Goal: Task Accomplishment & Management: Complete application form

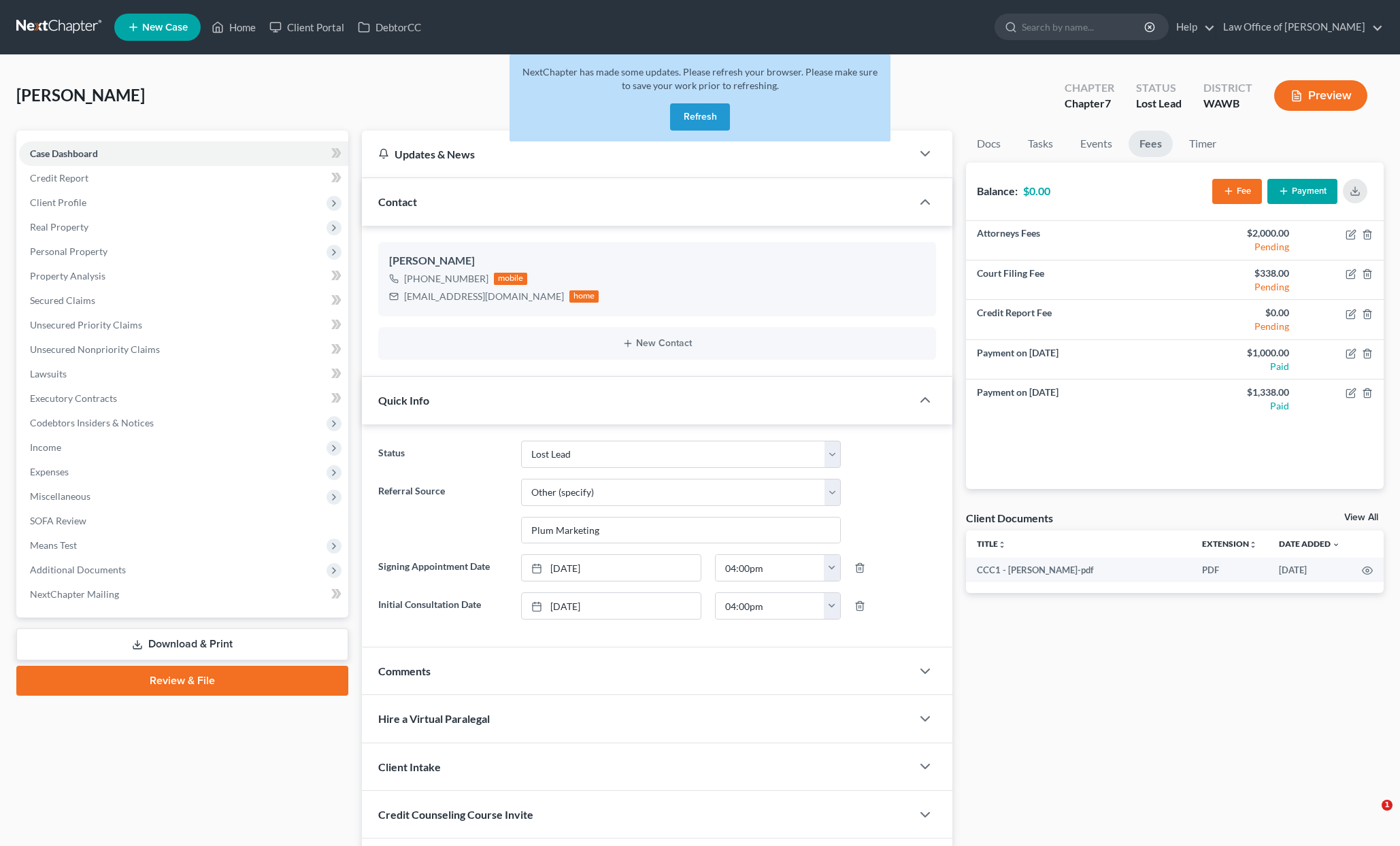
select select "6"
click at [718, 116] on button "Refresh" at bounding box center [700, 116] width 60 height 27
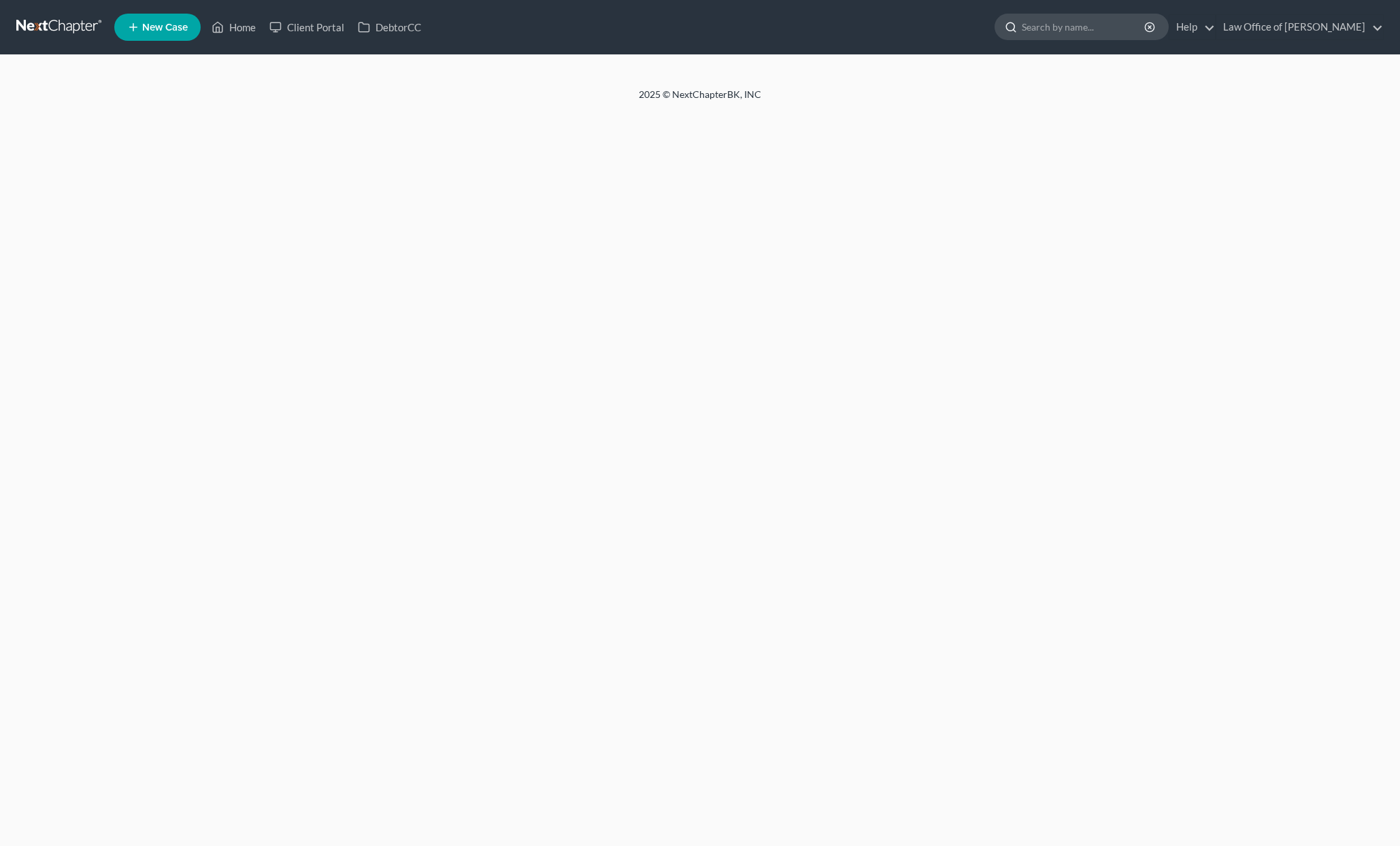
select select "6"
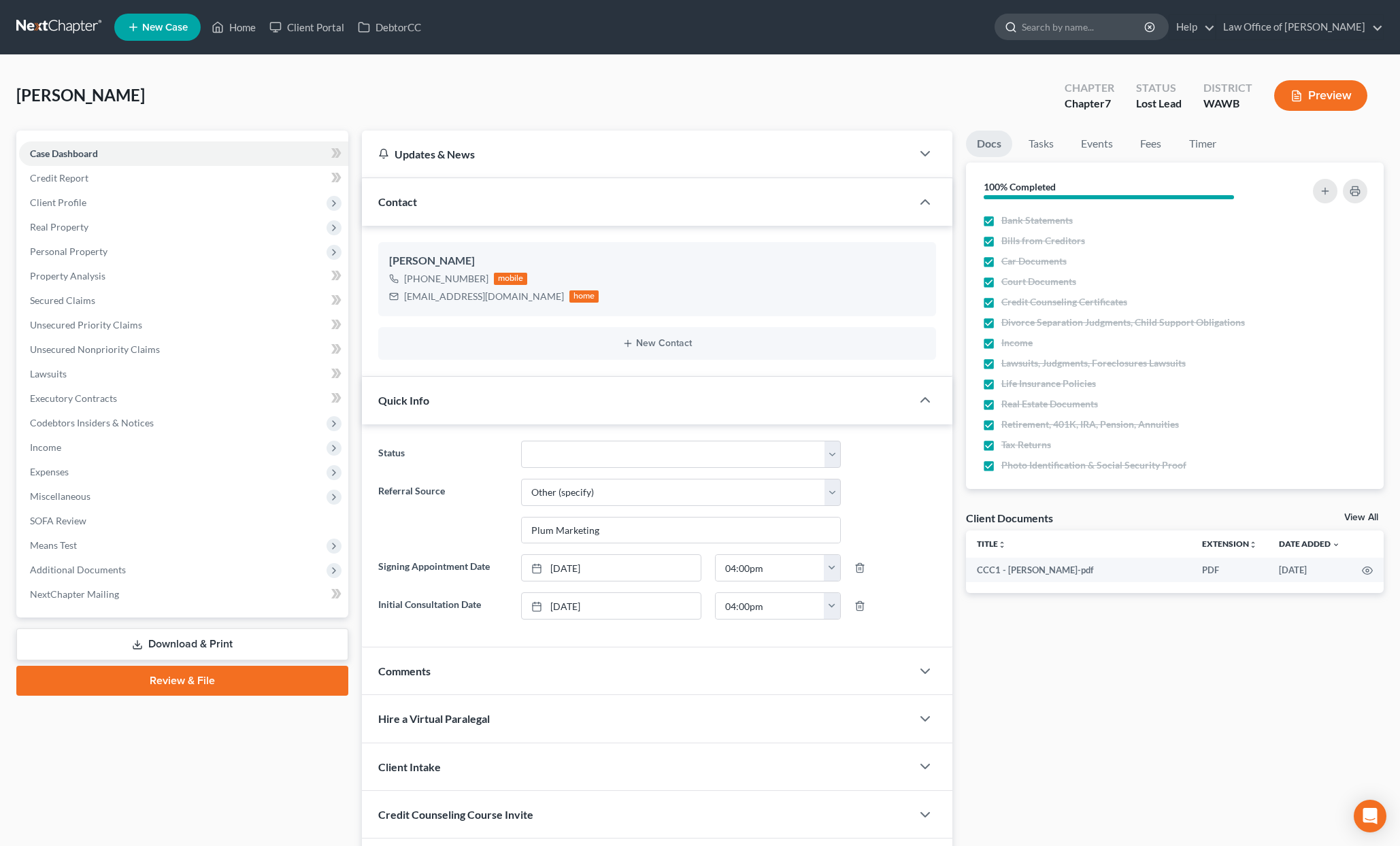
click at [1075, 29] on input "search" at bounding box center [1084, 27] width 125 height 25
type input "[PERSON_NAME]"
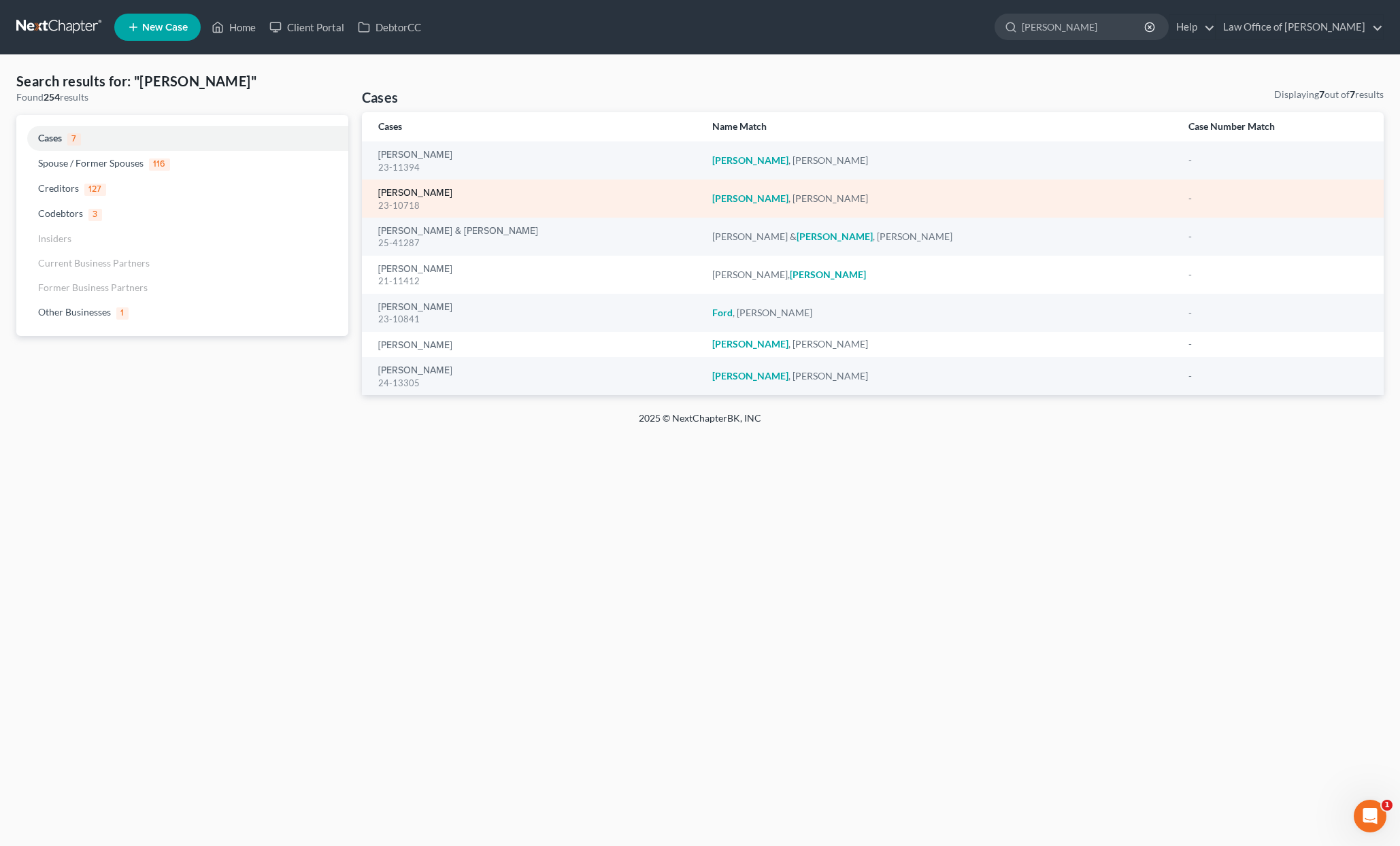
click at [413, 193] on link "[PERSON_NAME]" at bounding box center [415, 194] width 74 height 10
select select "6"
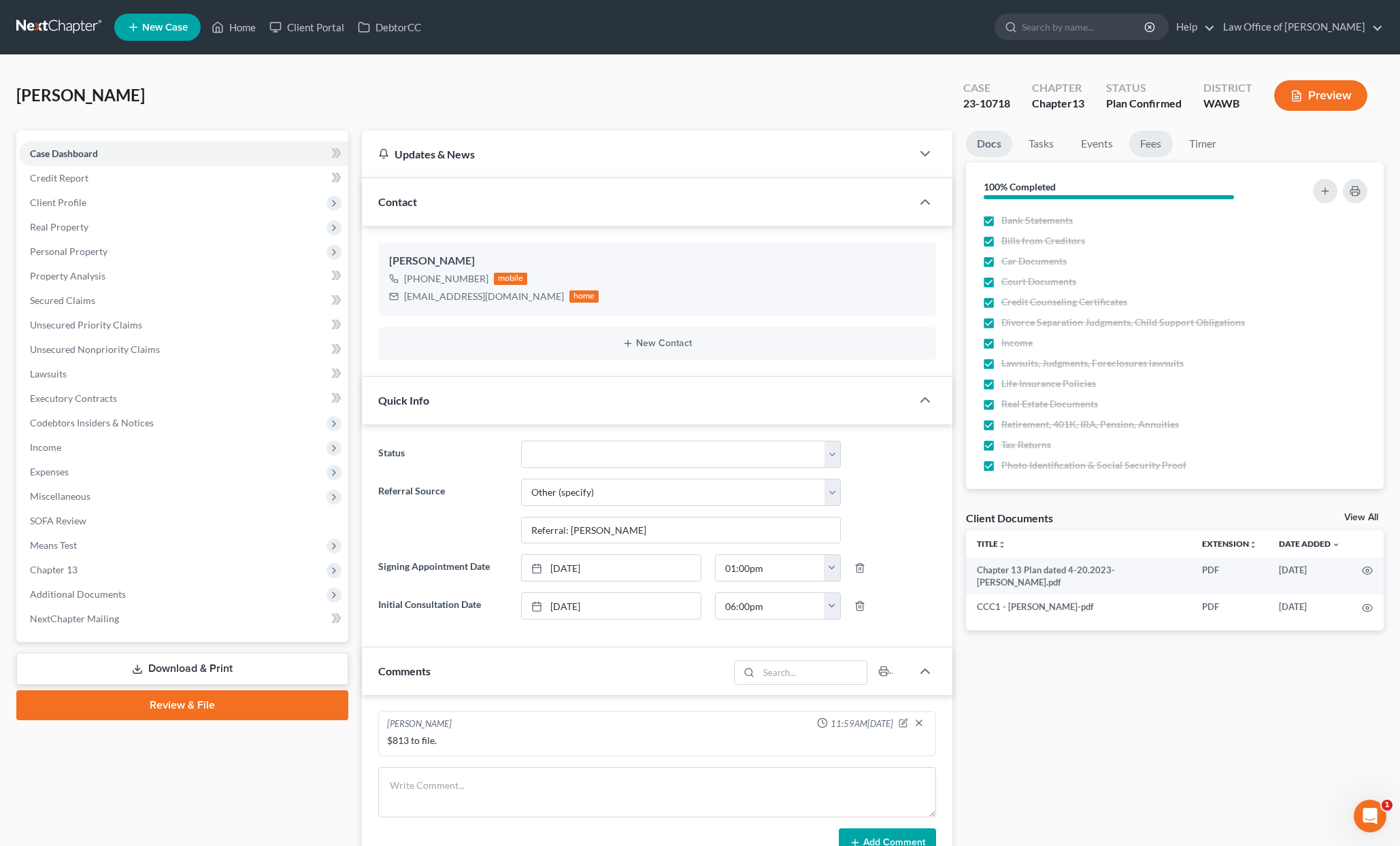
click at [1145, 146] on link "Fees" at bounding box center [1151, 144] width 44 height 26
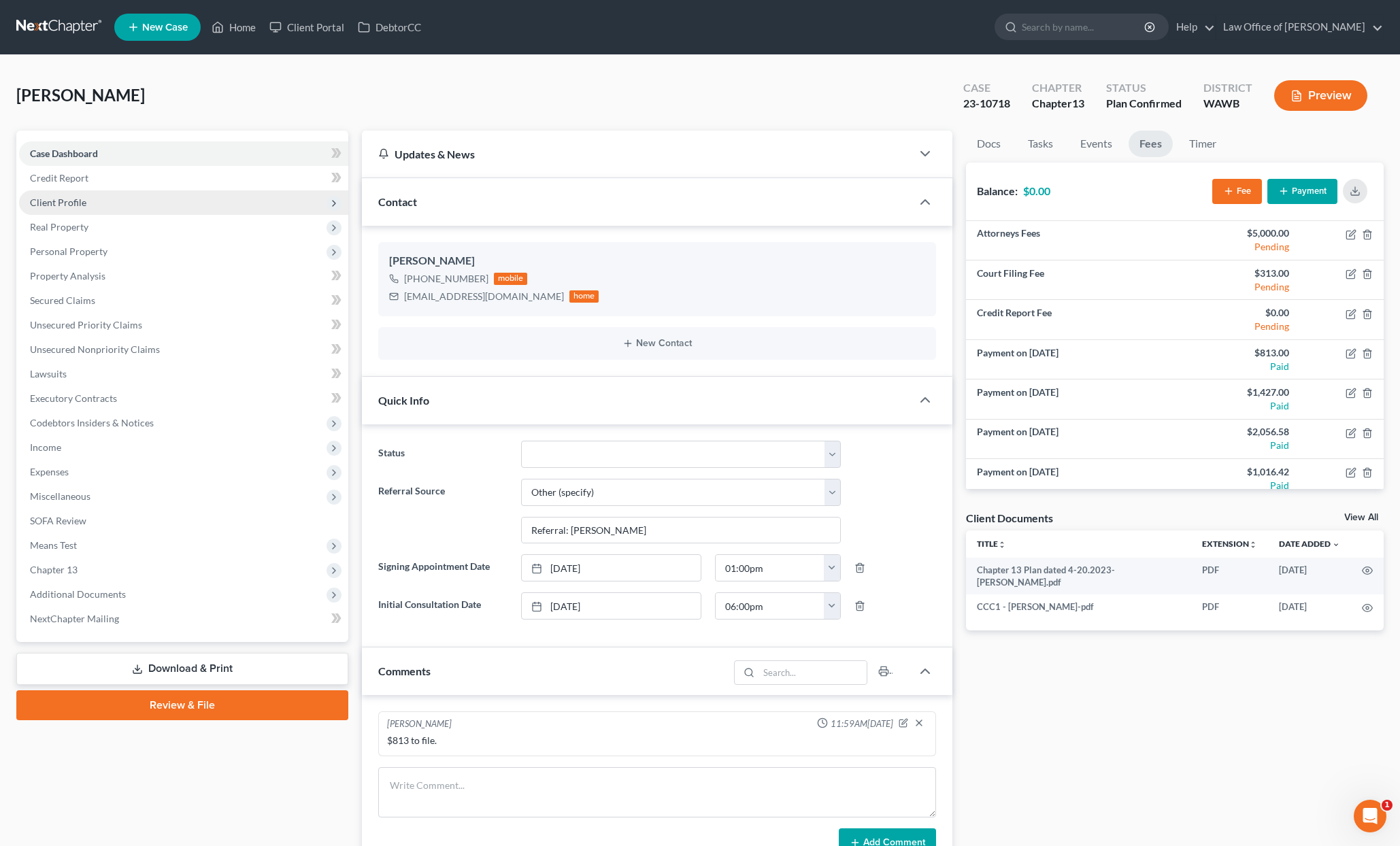
click at [182, 196] on span "Client Profile" at bounding box center [183, 202] width 329 height 24
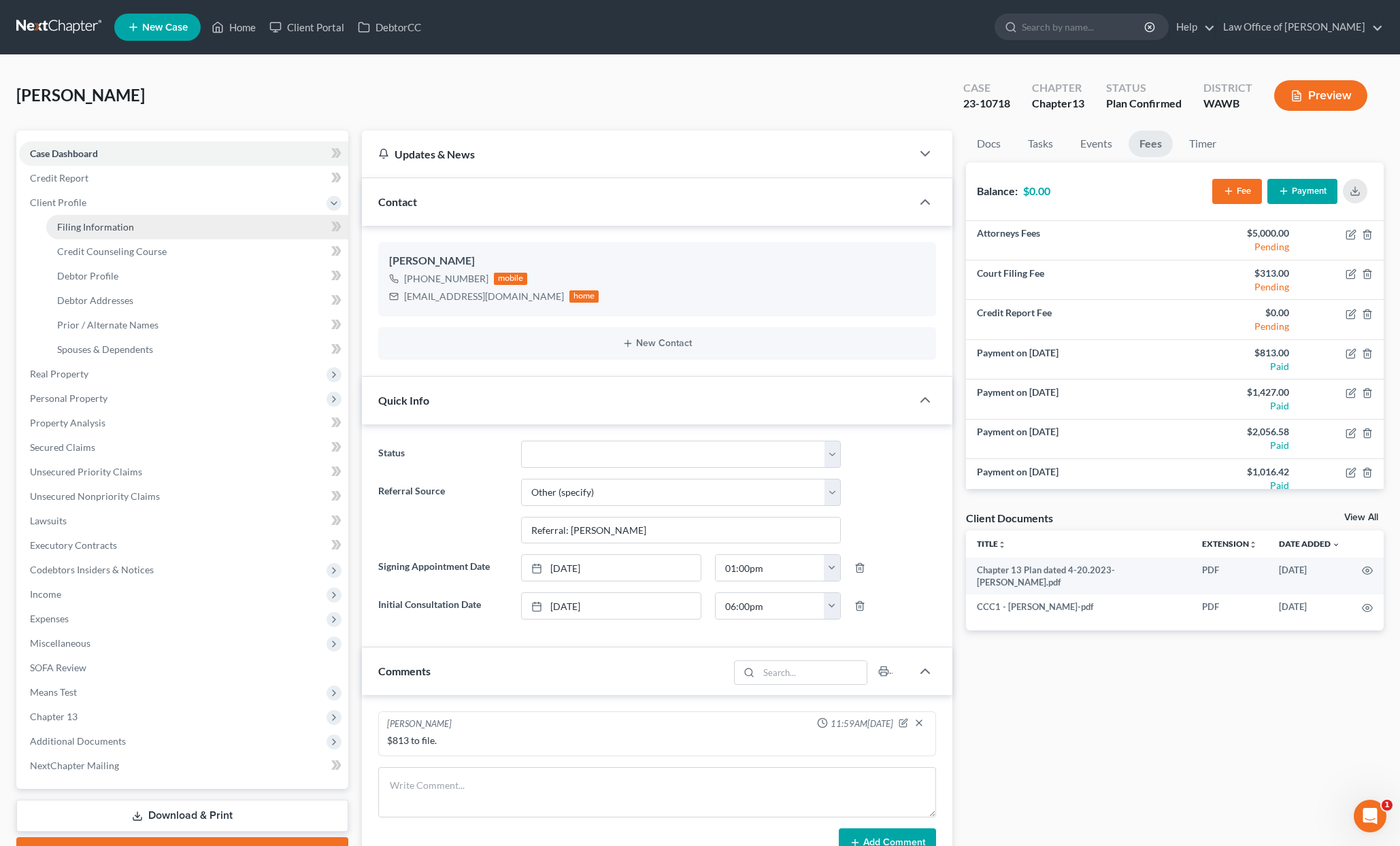
click at [173, 226] on link "Filing Information" at bounding box center [197, 227] width 302 height 24
select select "1"
select select "0"
select select "3"
select select "50"
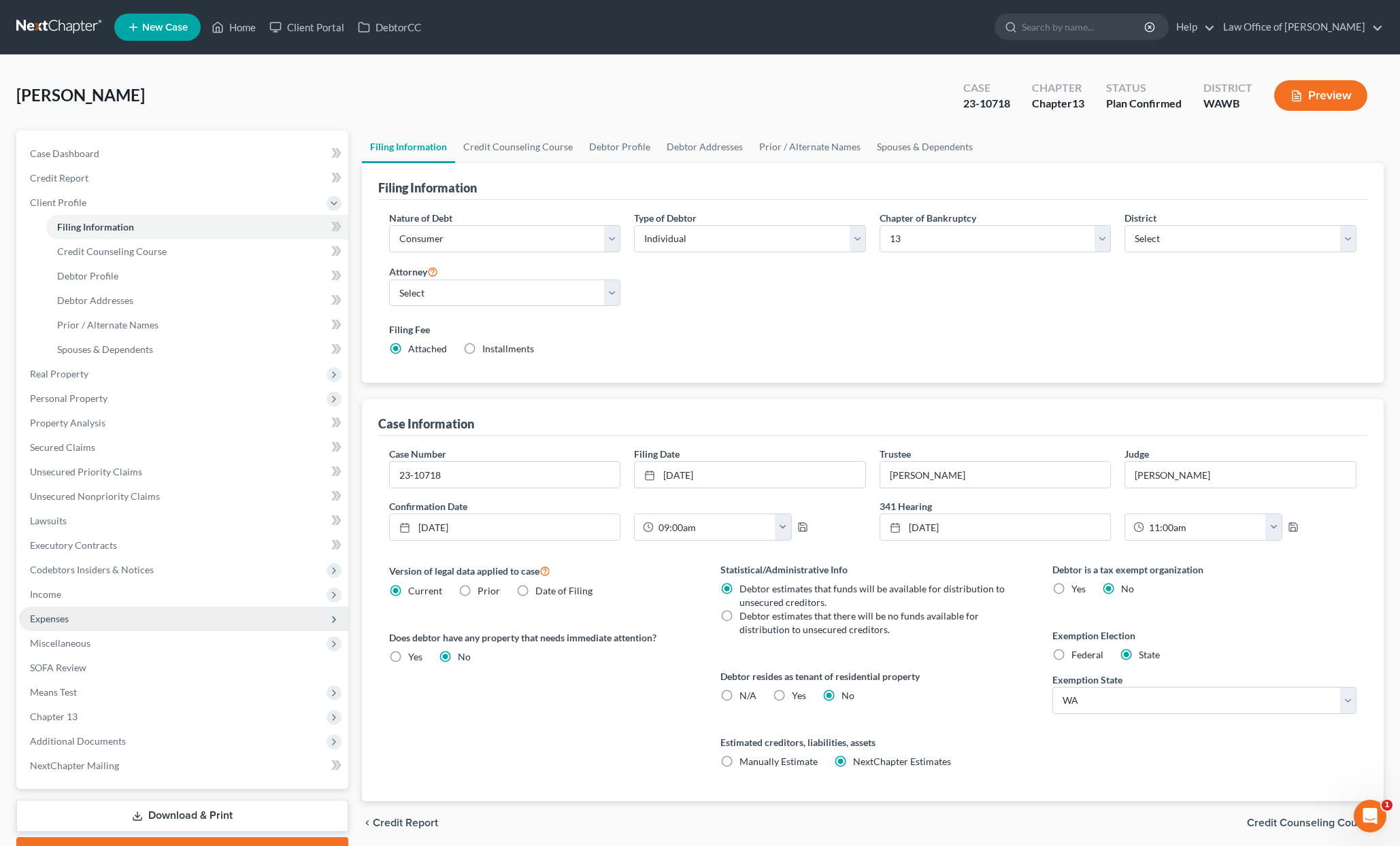
click at [134, 619] on span "Expenses" at bounding box center [183, 618] width 329 height 24
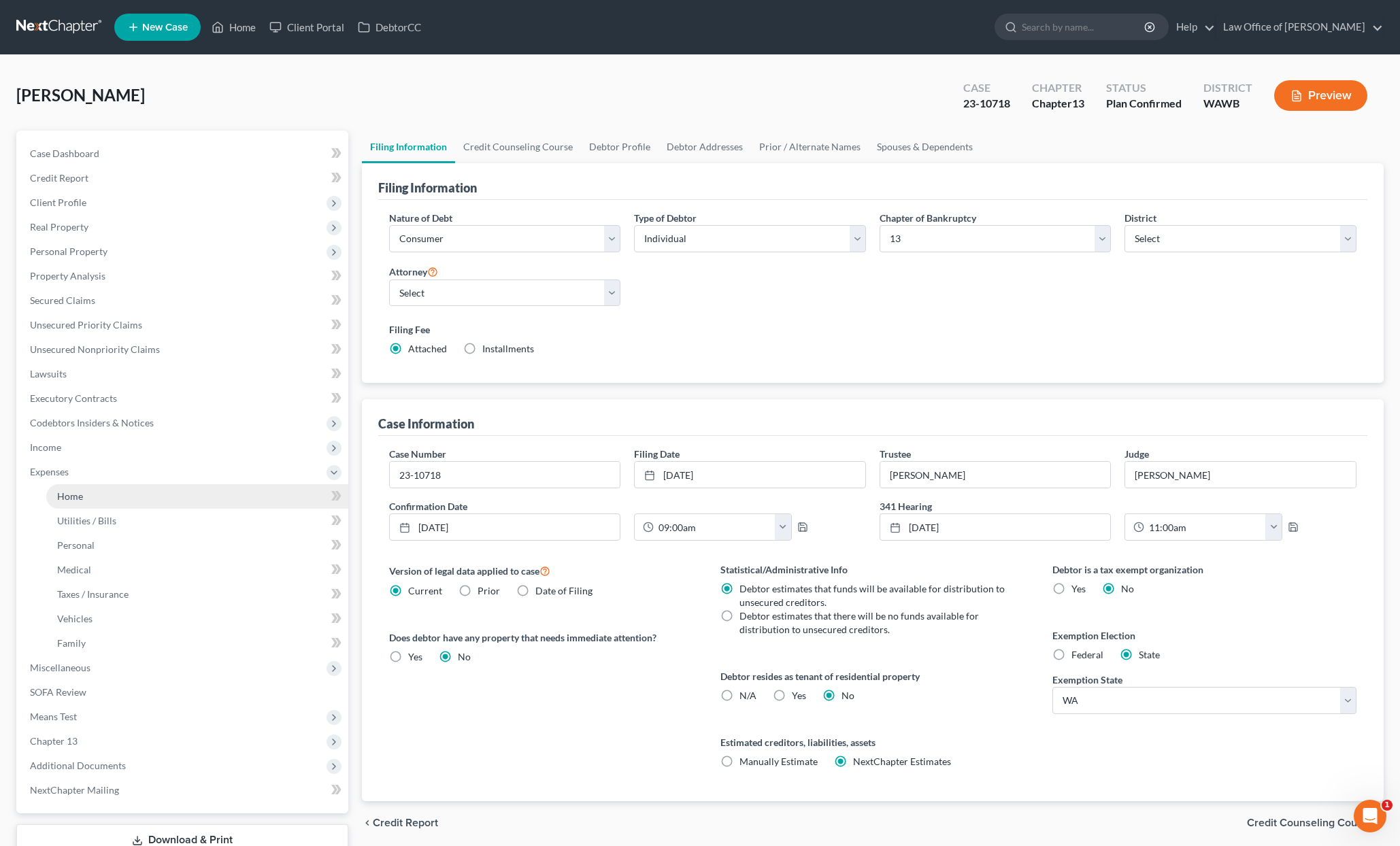
click at [122, 492] on link "Home" at bounding box center [197, 496] width 302 height 24
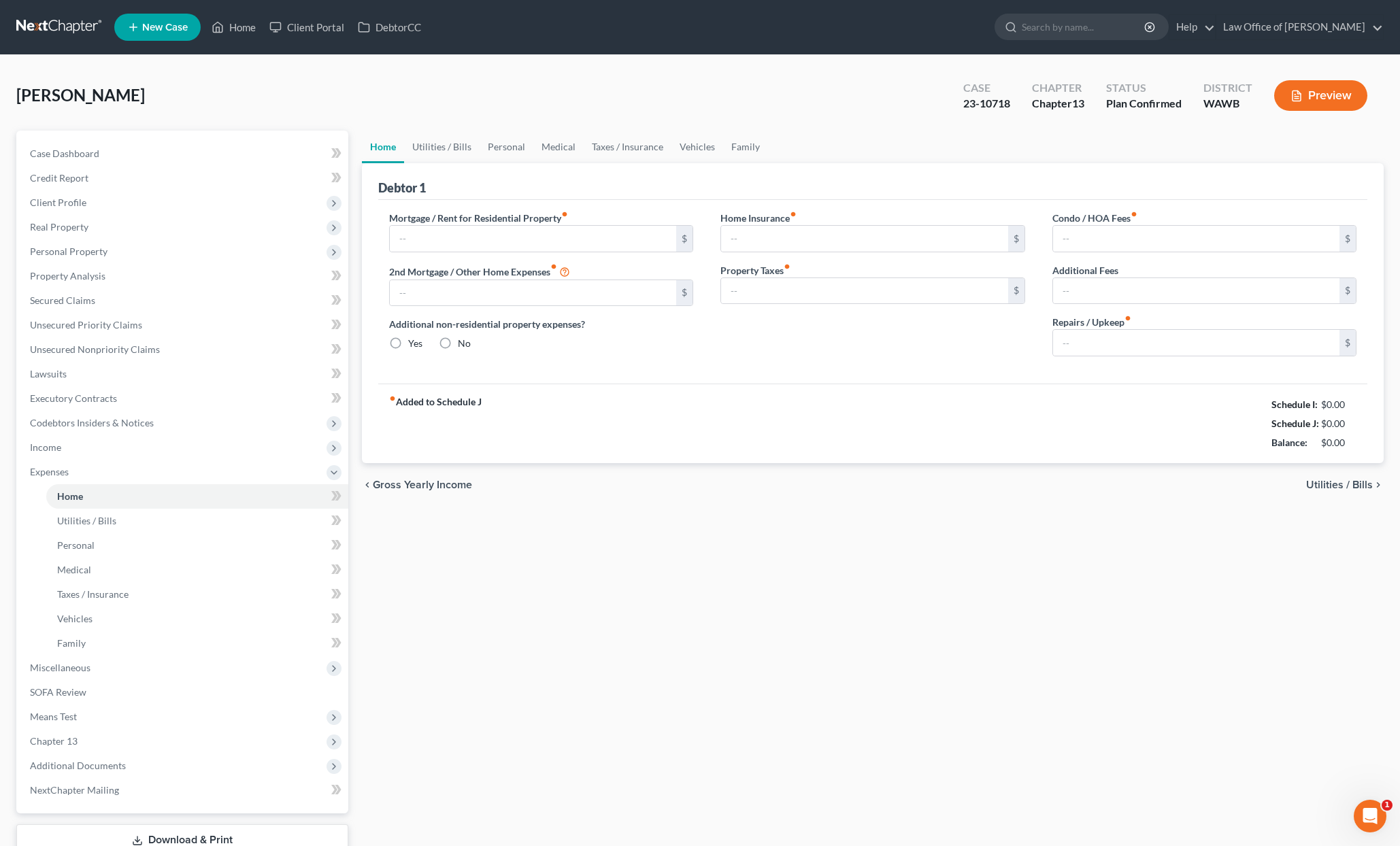
type input "4,772.10"
type input "0.00"
radio input "true"
type input "0.00"
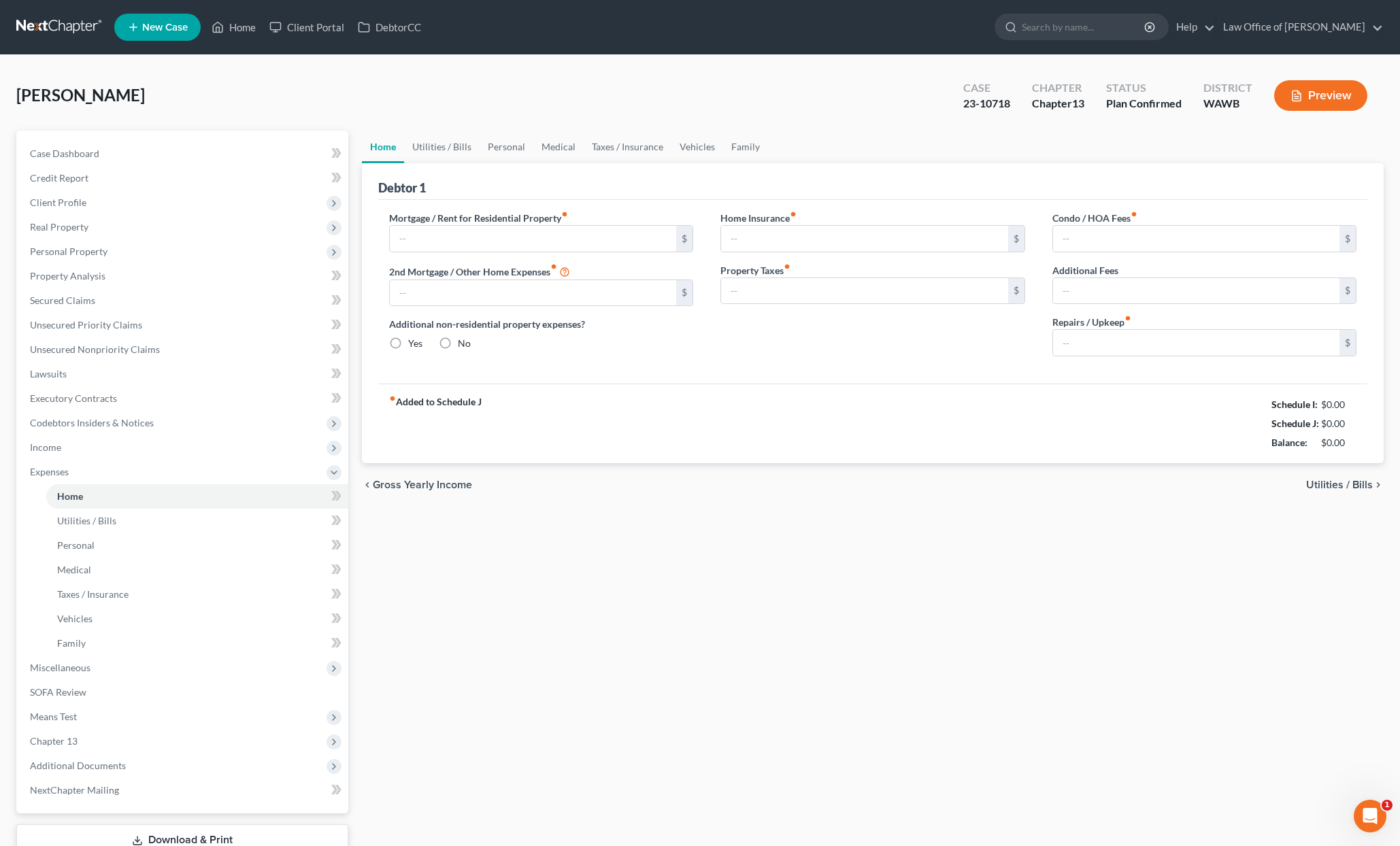
type input "0.00"
type input "200.00"
click at [199, 205] on span "Client Profile" at bounding box center [183, 202] width 329 height 24
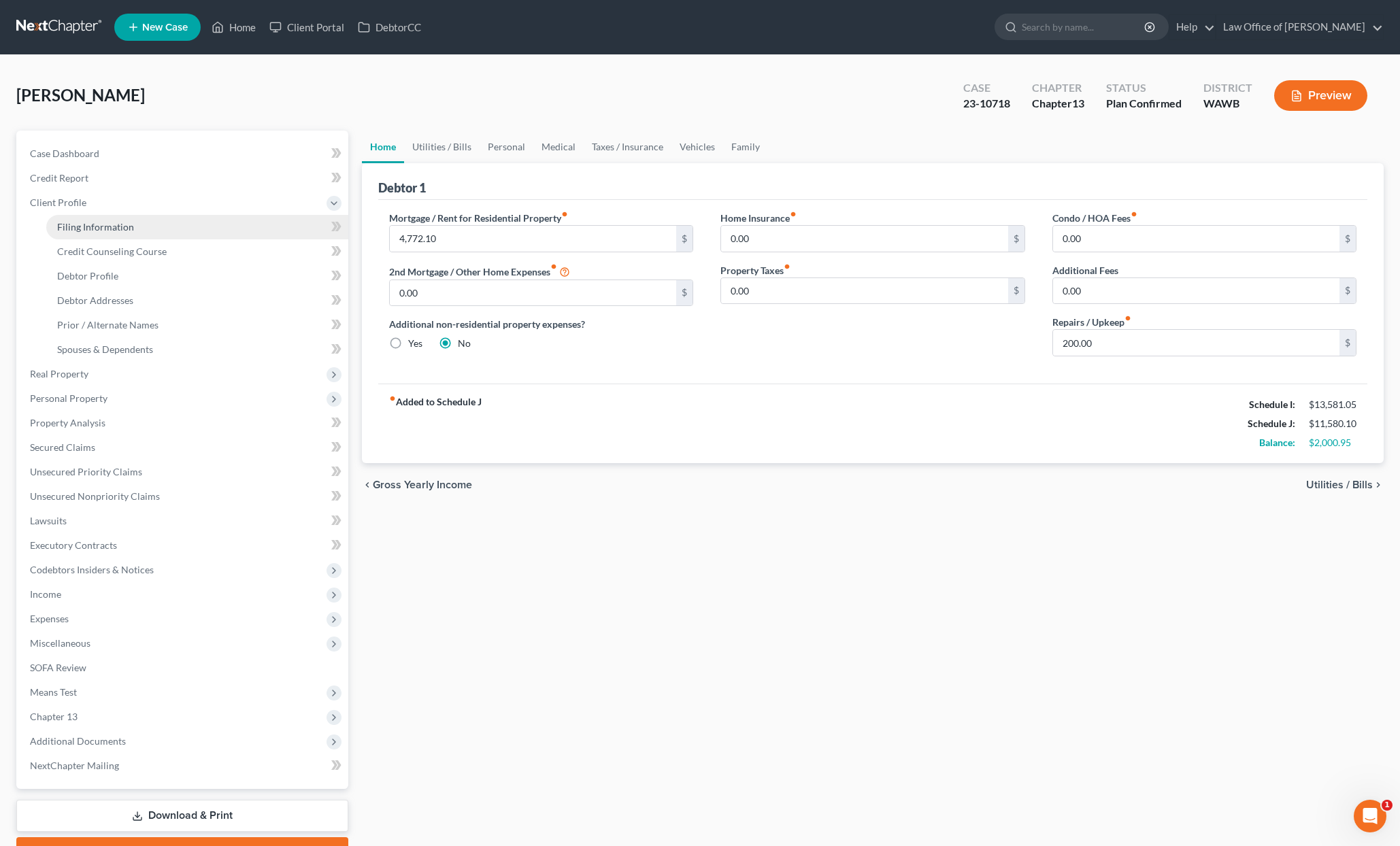
click at [192, 226] on link "Filing Information" at bounding box center [197, 227] width 302 height 24
select select "1"
select select "0"
select select "3"
select select "87"
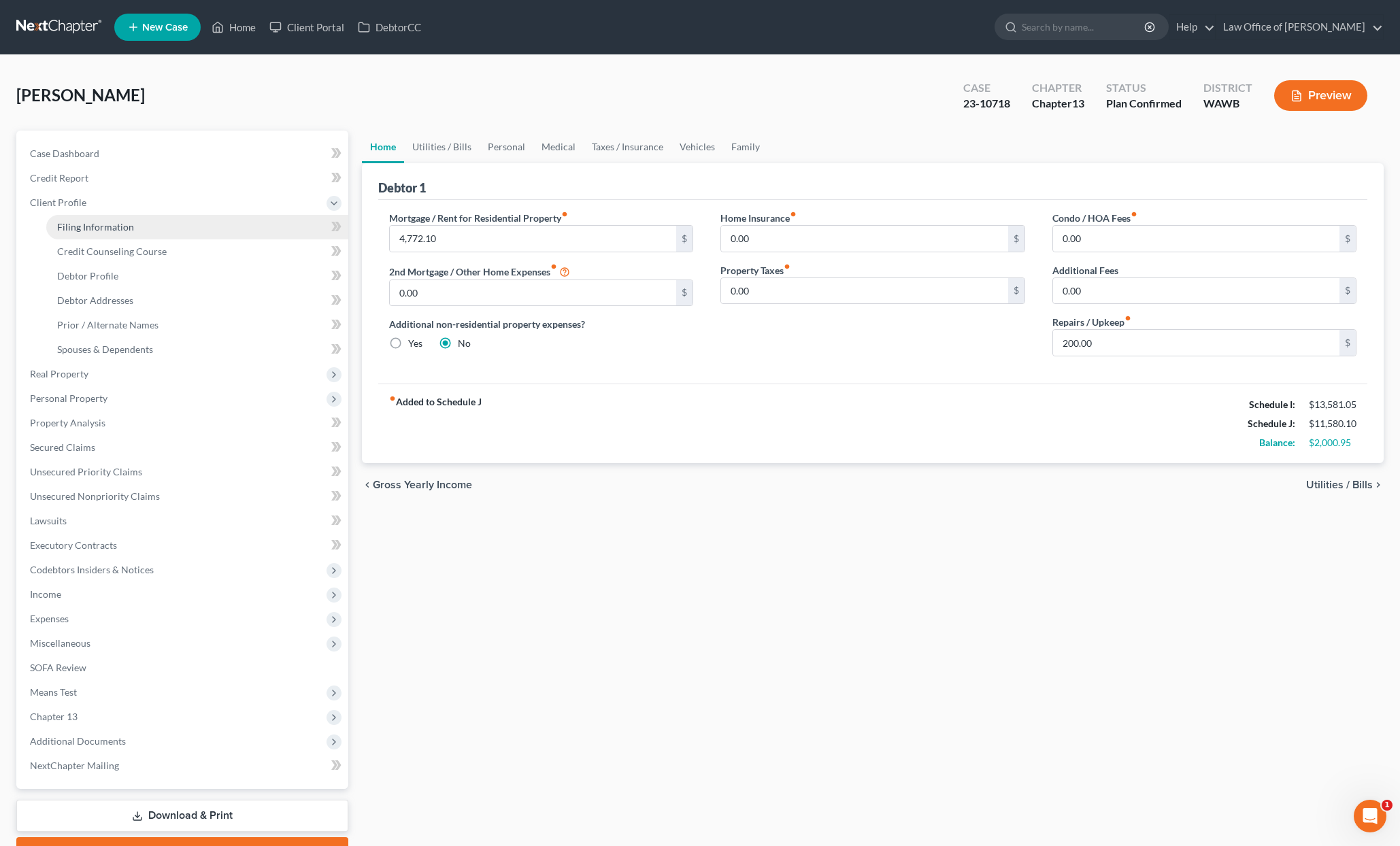
select select "0"
select select "50"
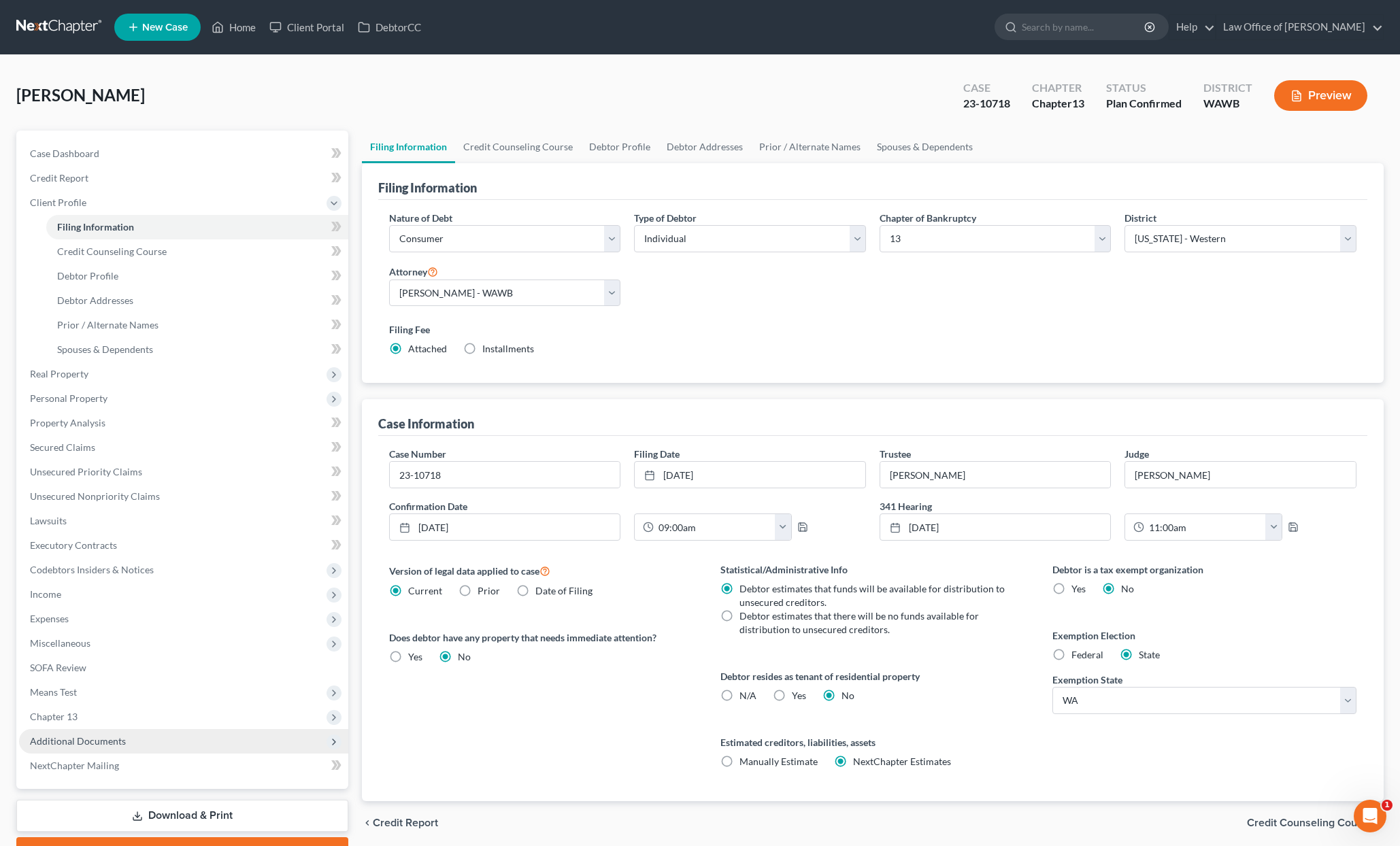
click at [114, 744] on span "Additional Documents" at bounding box center [78, 741] width 96 height 12
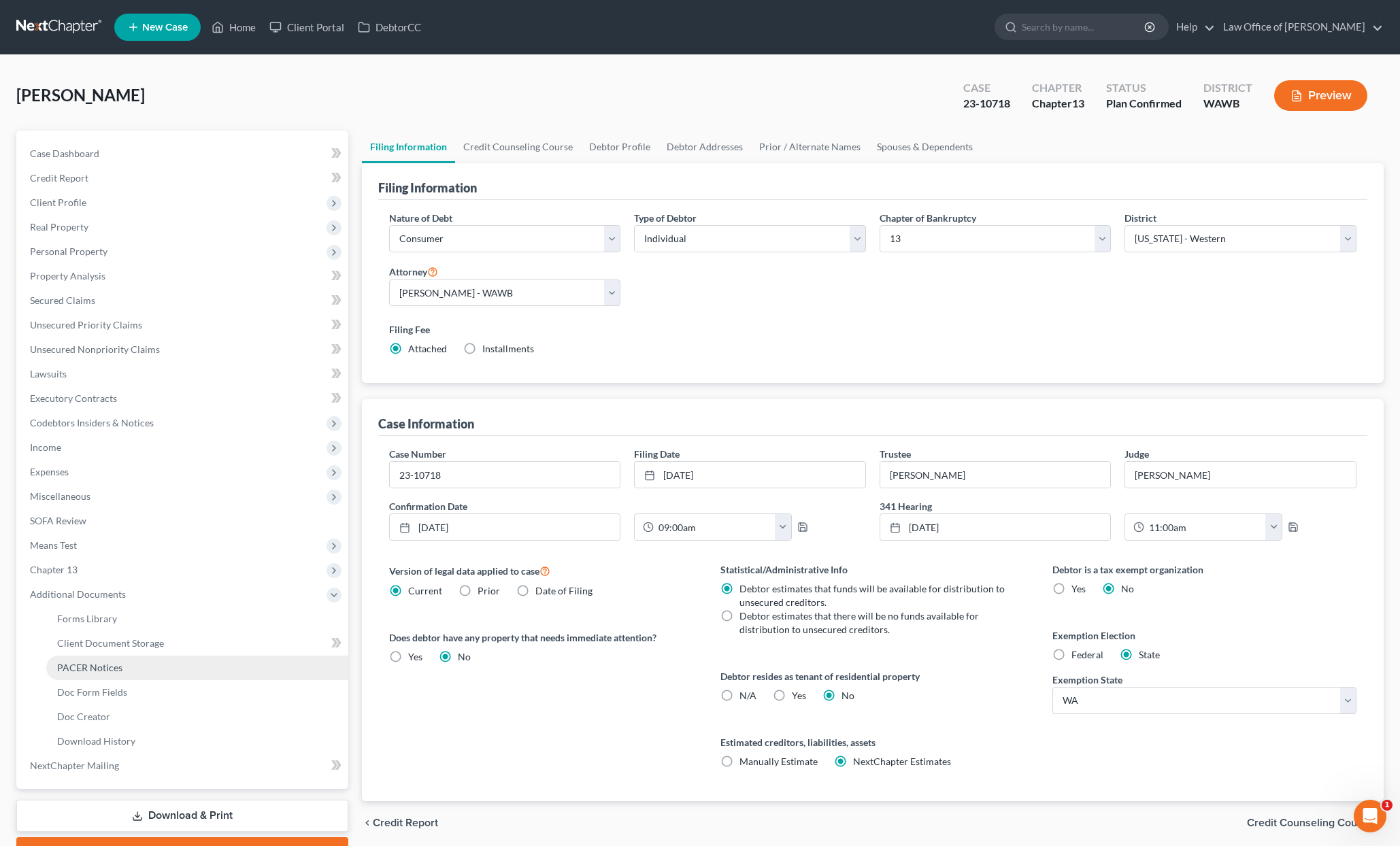
click at [109, 668] on span "PACER Notices" at bounding box center [90, 667] width 65 height 12
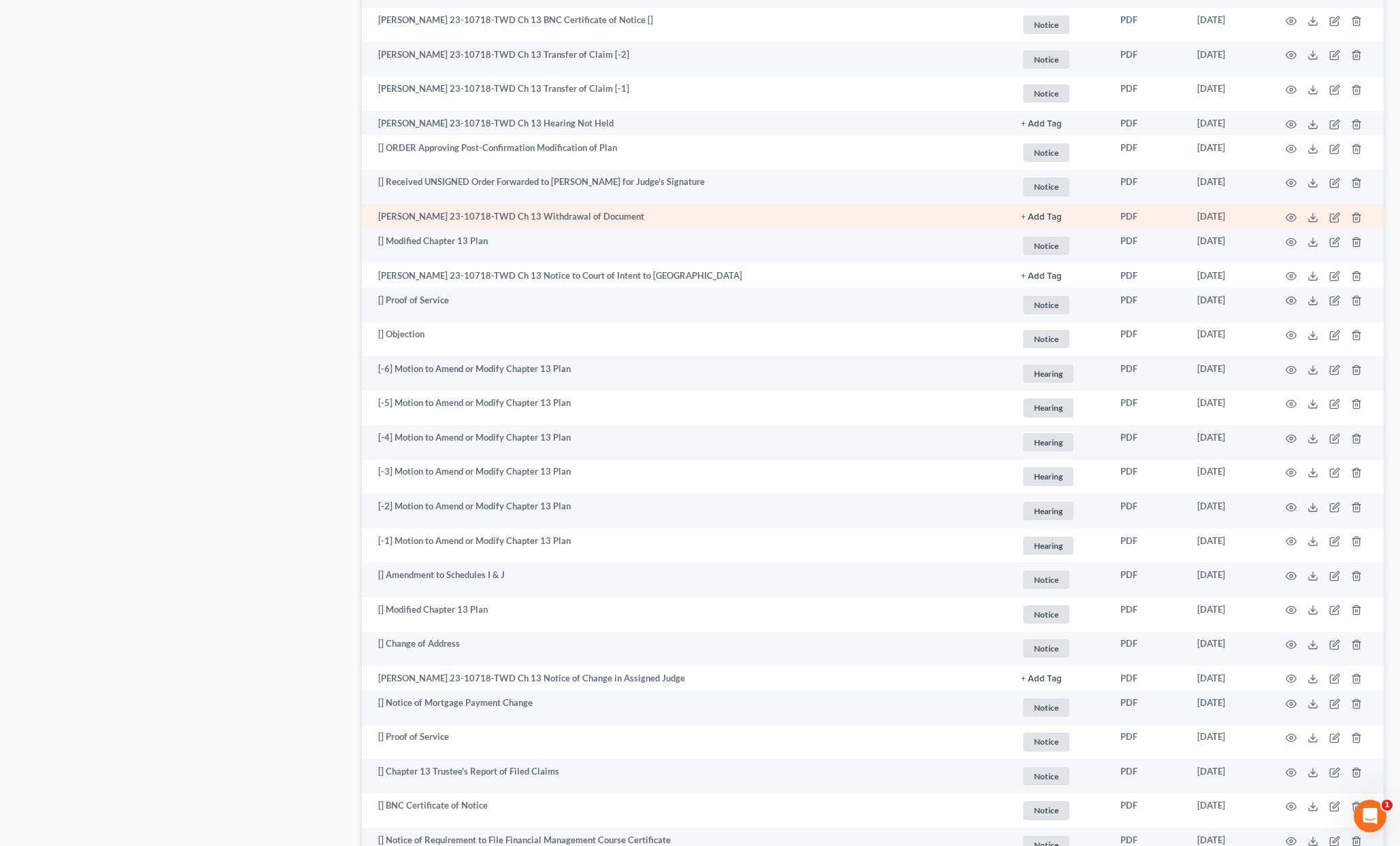
scroll to position [969, 0]
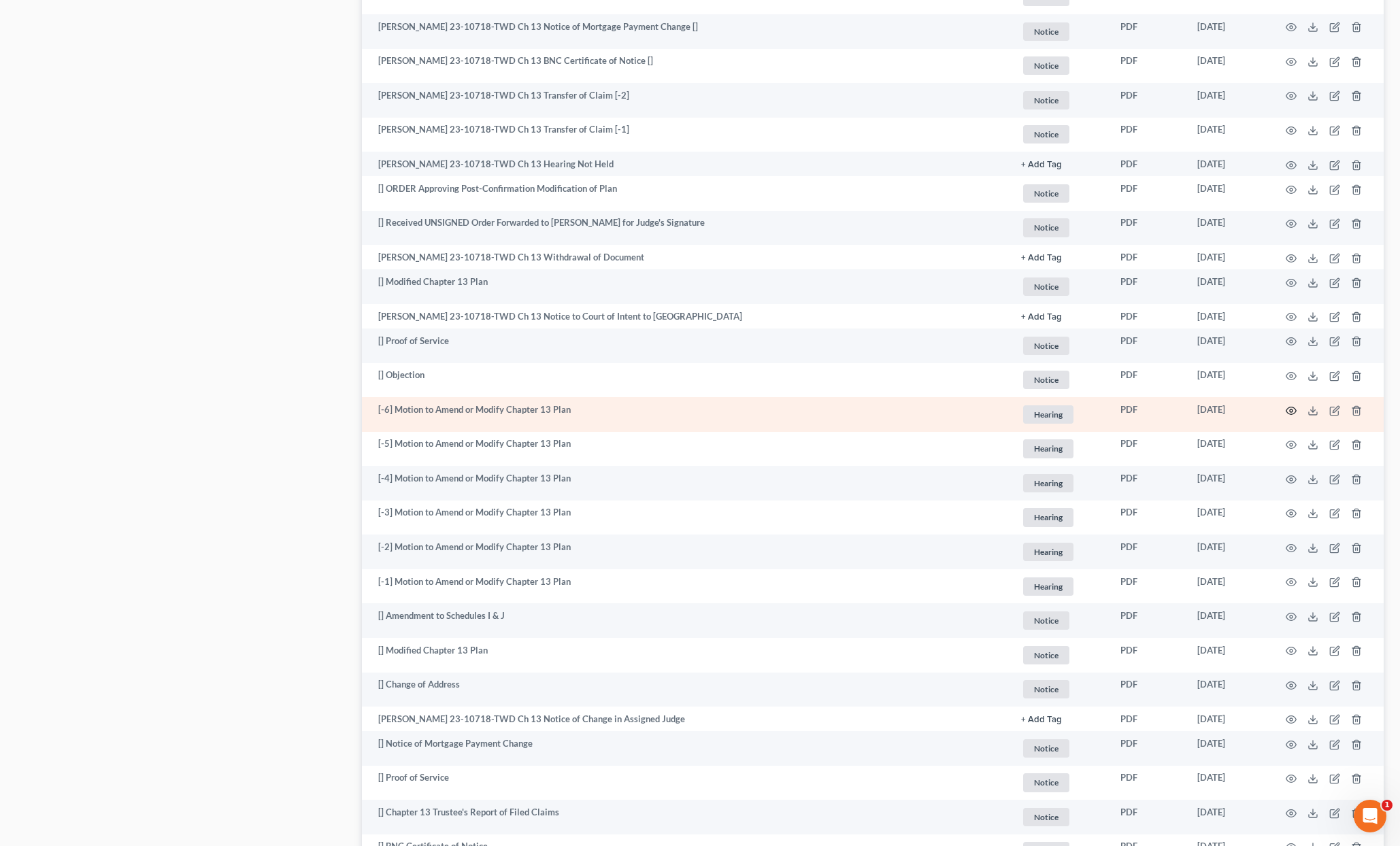
click at [1290, 407] on icon "button" at bounding box center [1291, 411] width 11 height 11
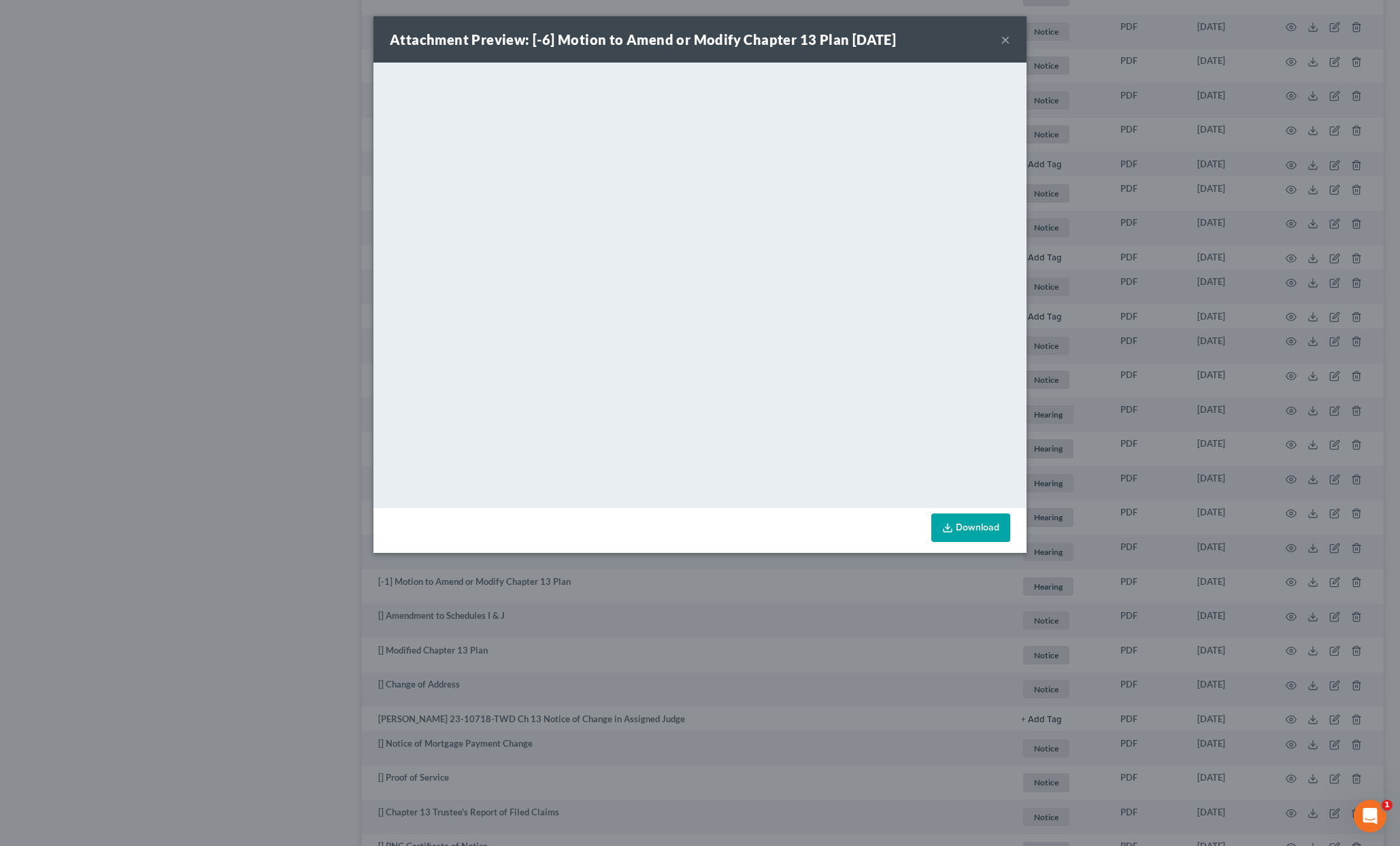
click at [222, 304] on div "Attachment Preview: [-6] Motion to Amend or Modify Chapter 13 Plan [DATE] × Dow…" at bounding box center [700, 423] width 1400 height 846
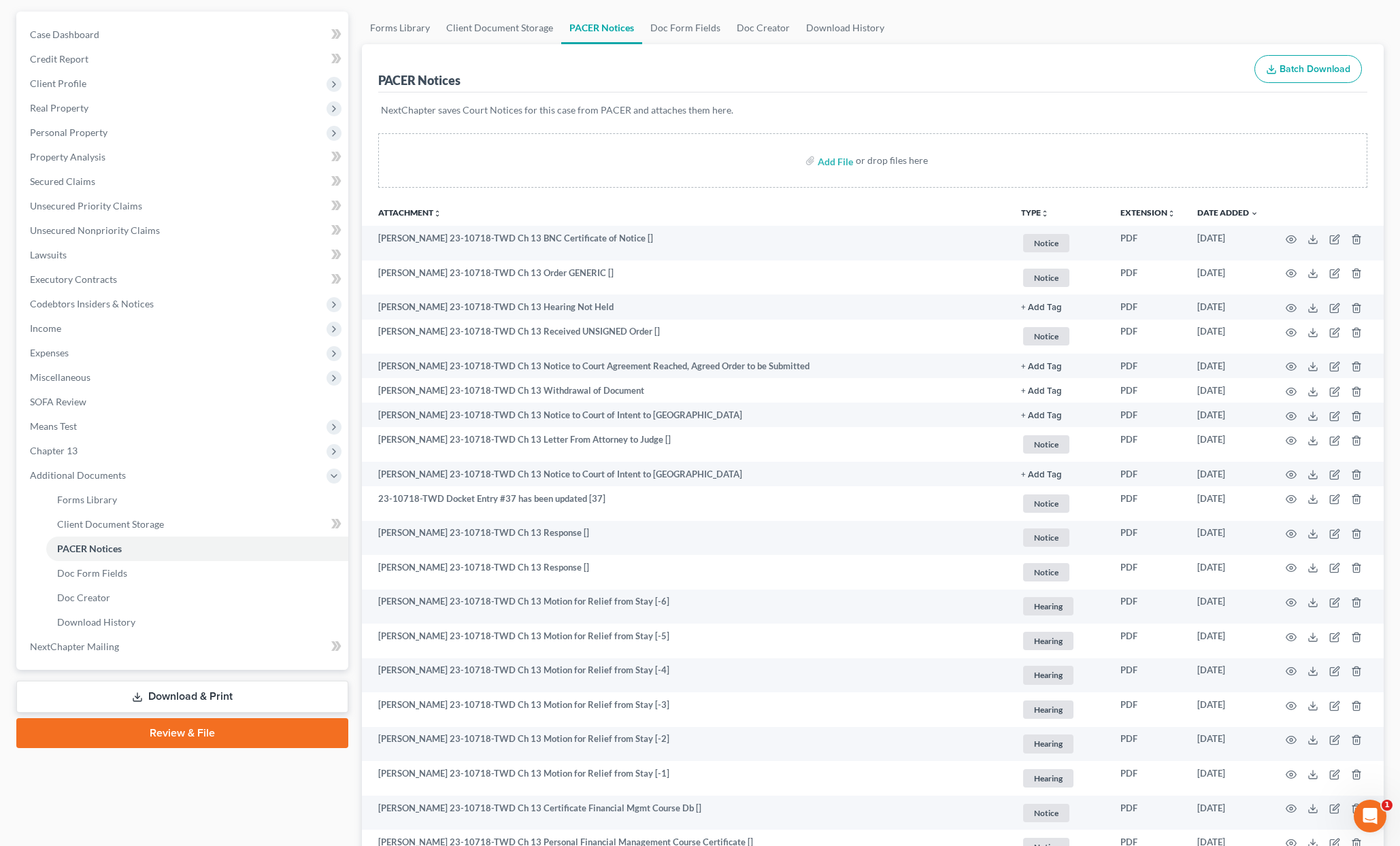
scroll to position [0, 0]
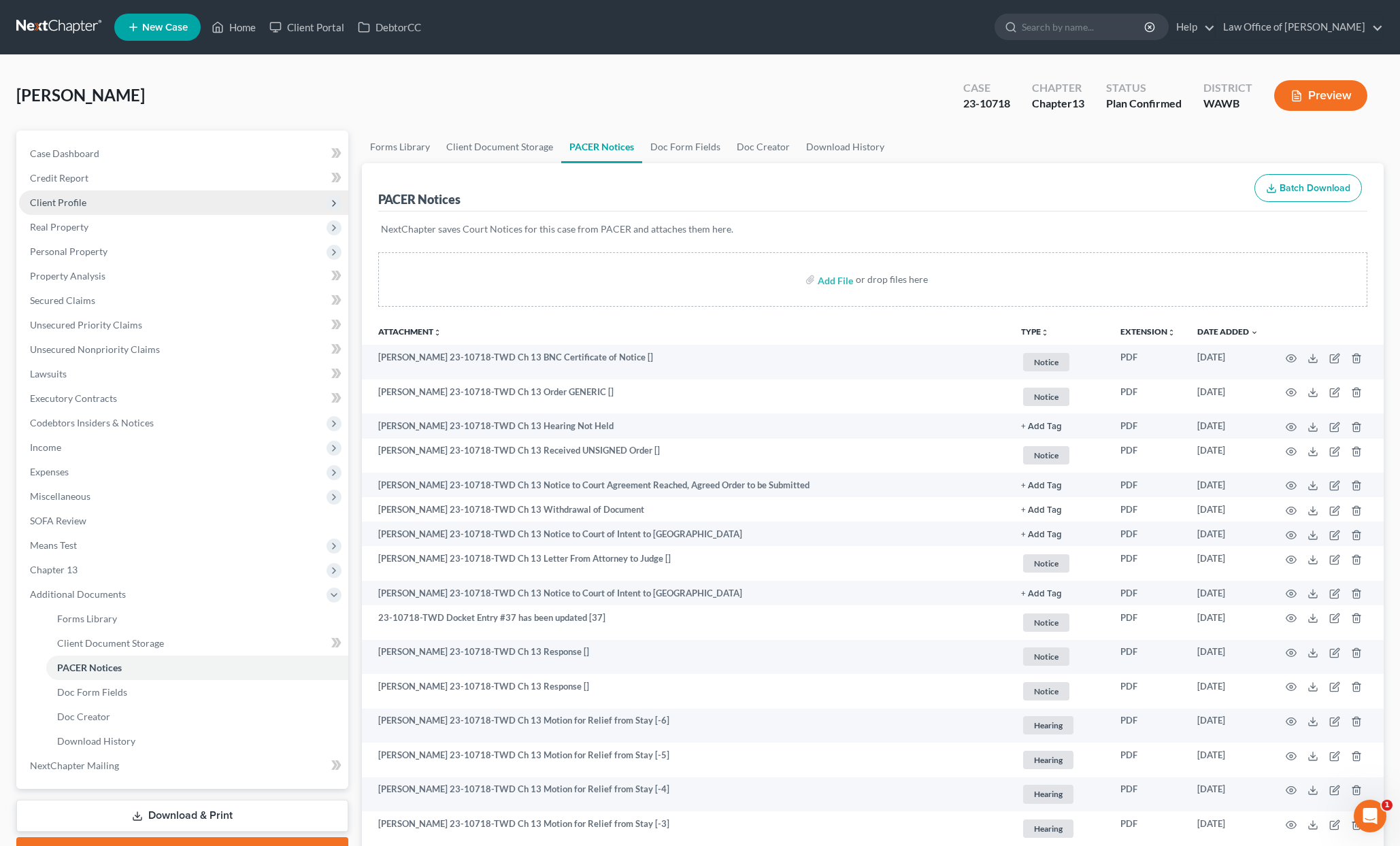
click at [124, 207] on span "Client Profile" at bounding box center [183, 202] width 329 height 24
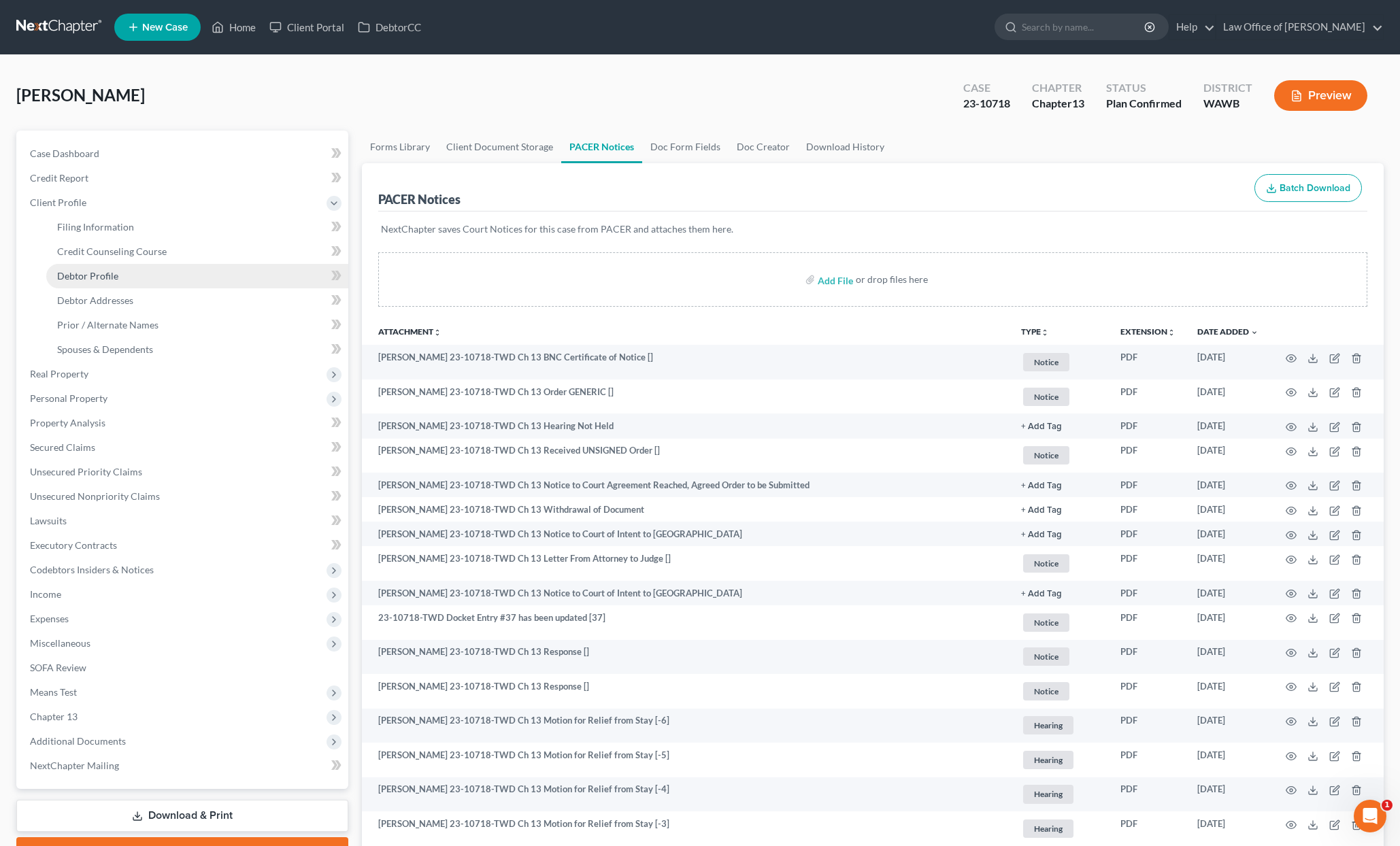
click at [127, 274] on link "Debtor Profile" at bounding box center [197, 276] width 302 height 24
select select "1"
select select "3"
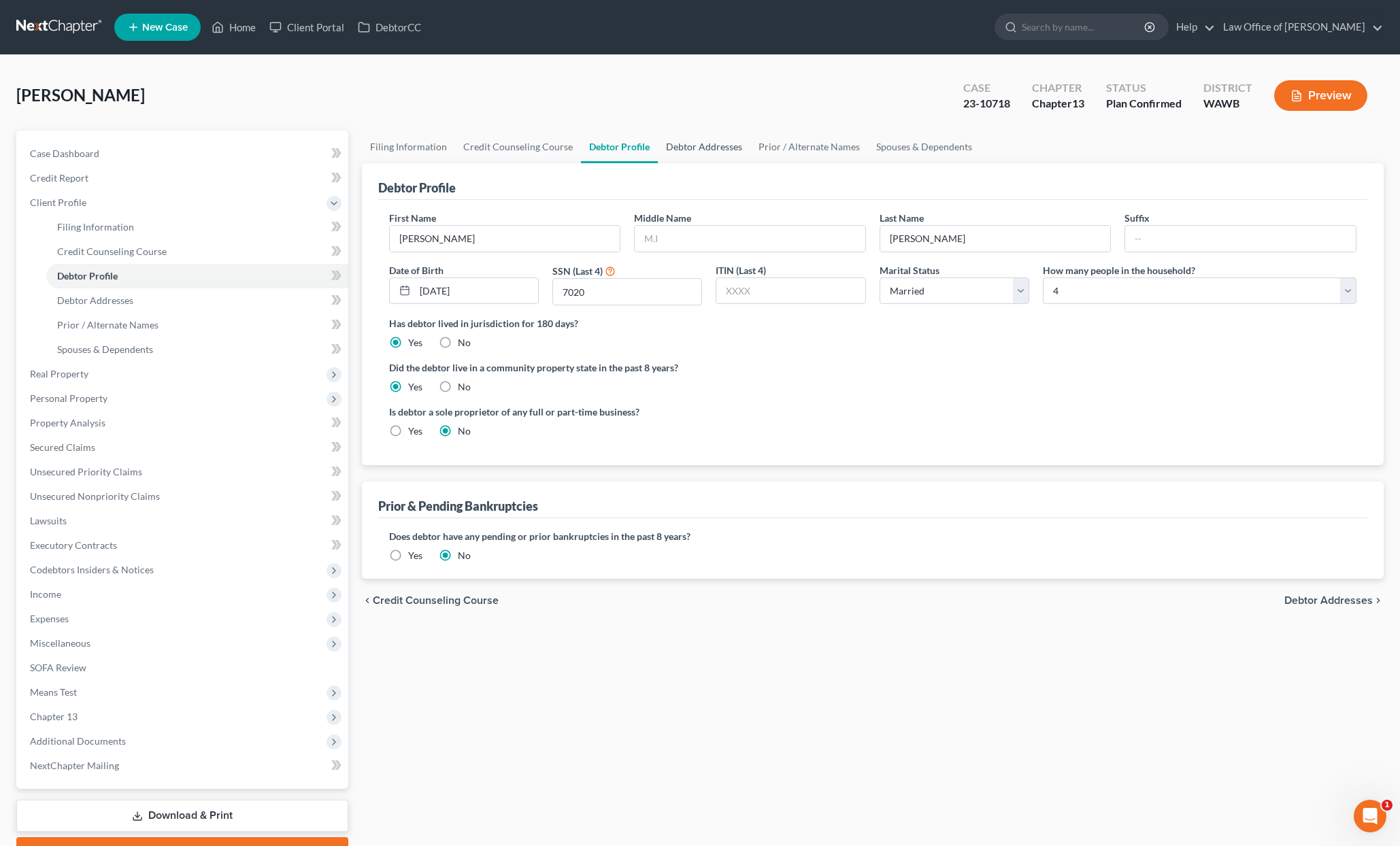
click at [705, 143] on link "Debtor Addresses" at bounding box center [703, 147] width 93 height 33
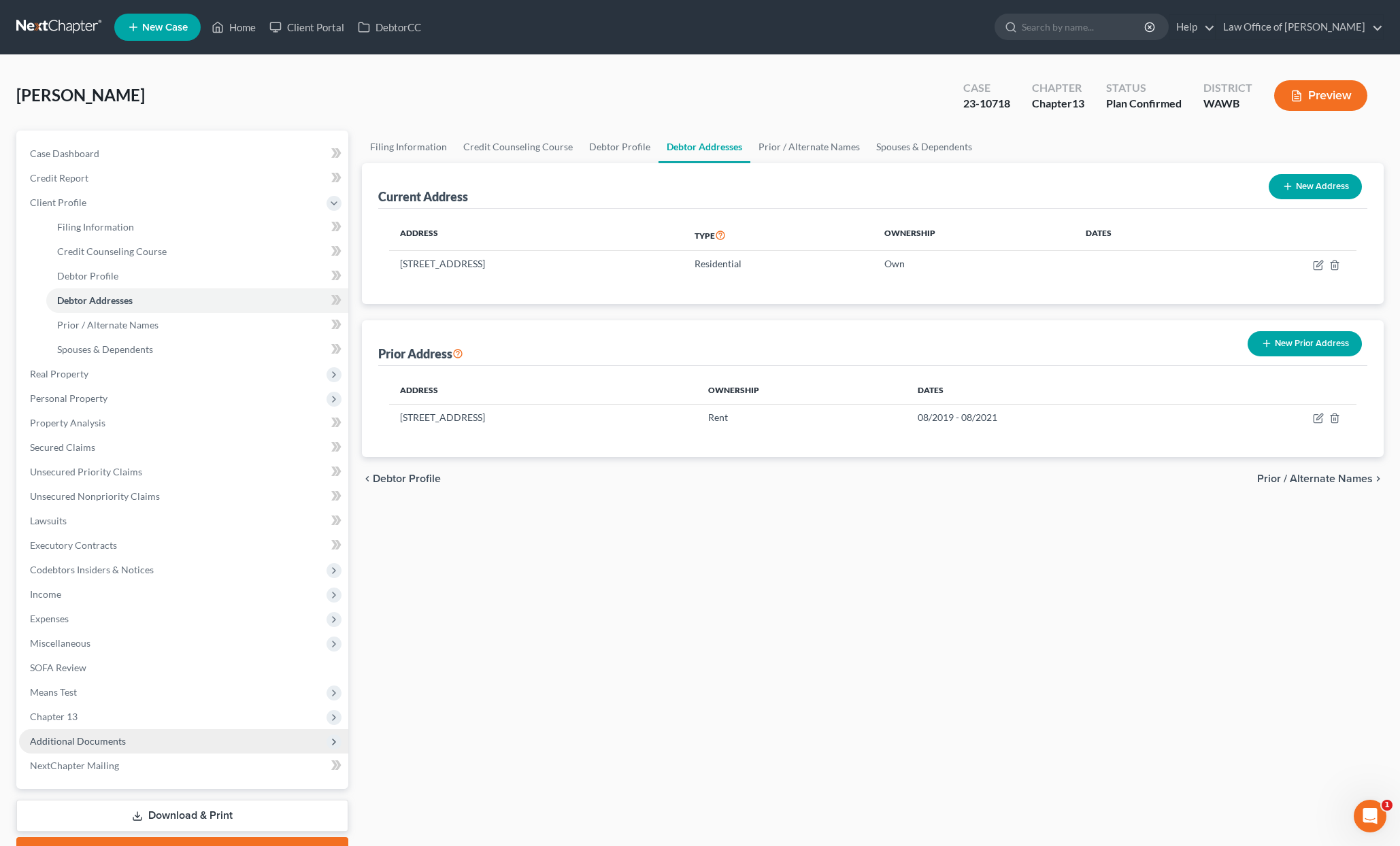
click at [140, 739] on span "Additional Documents" at bounding box center [183, 741] width 329 height 24
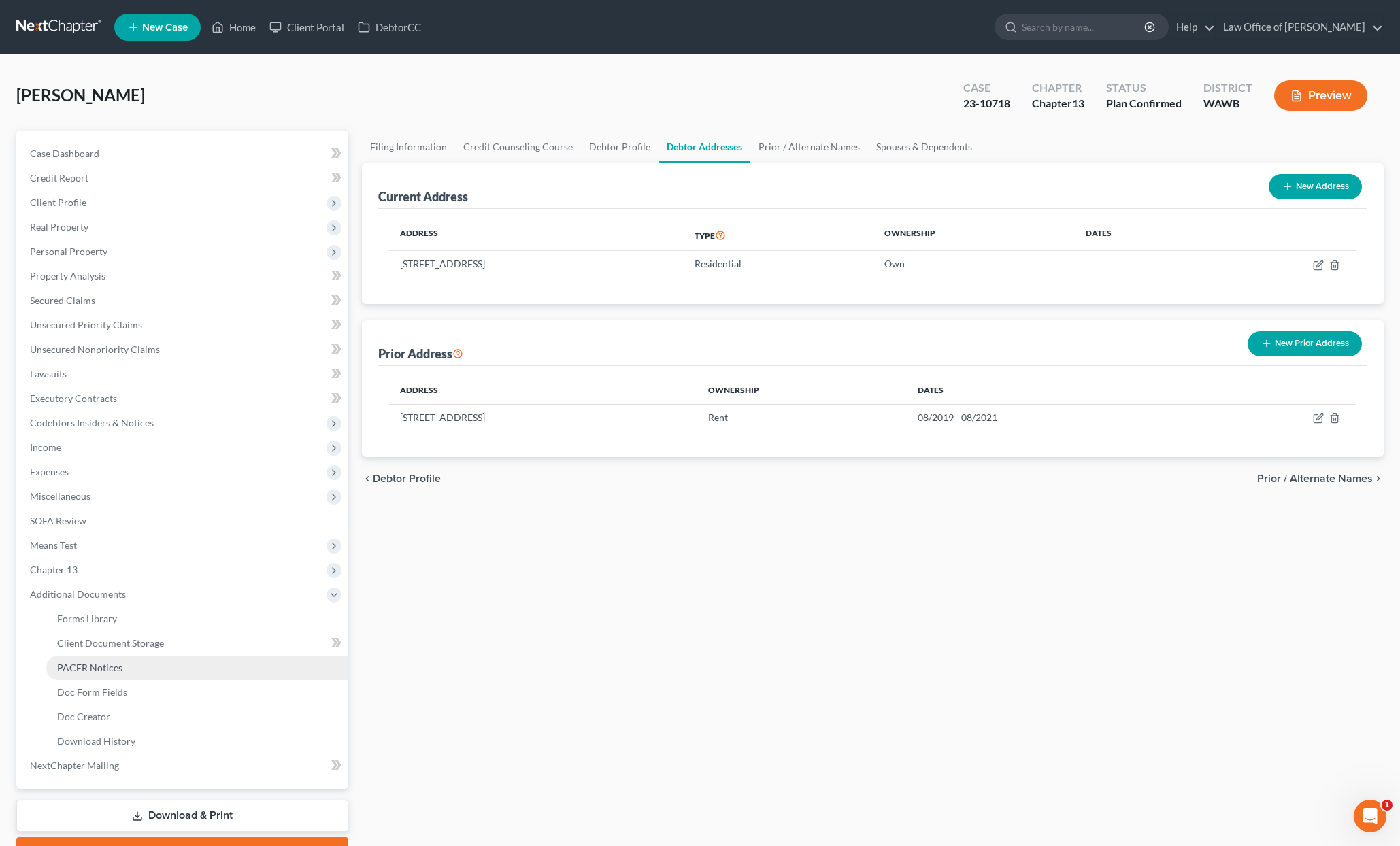
click at [130, 672] on link "PACER Notices" at bounding box center [197, 668] width 302 height 24
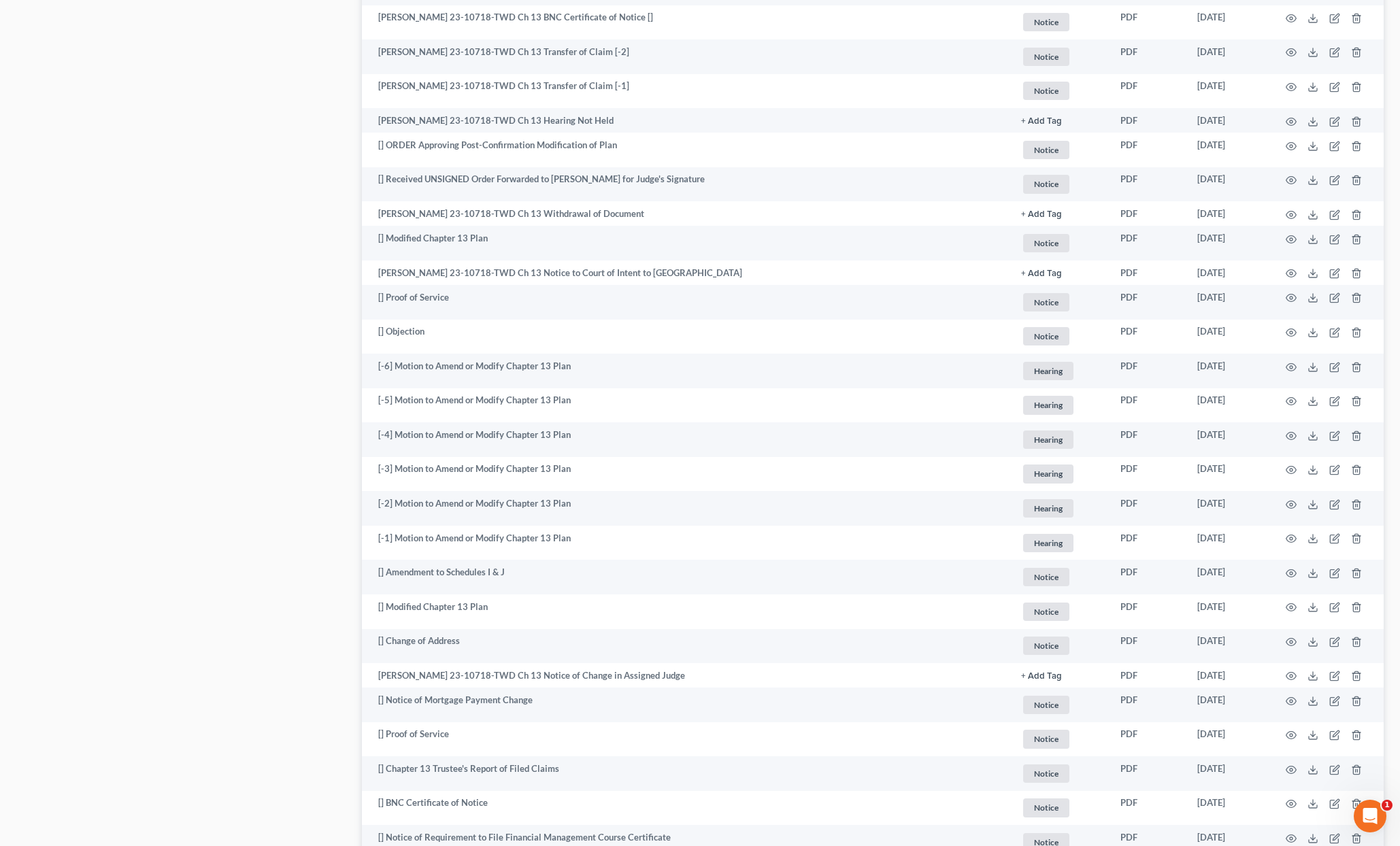
scroll to position [1023, 0]
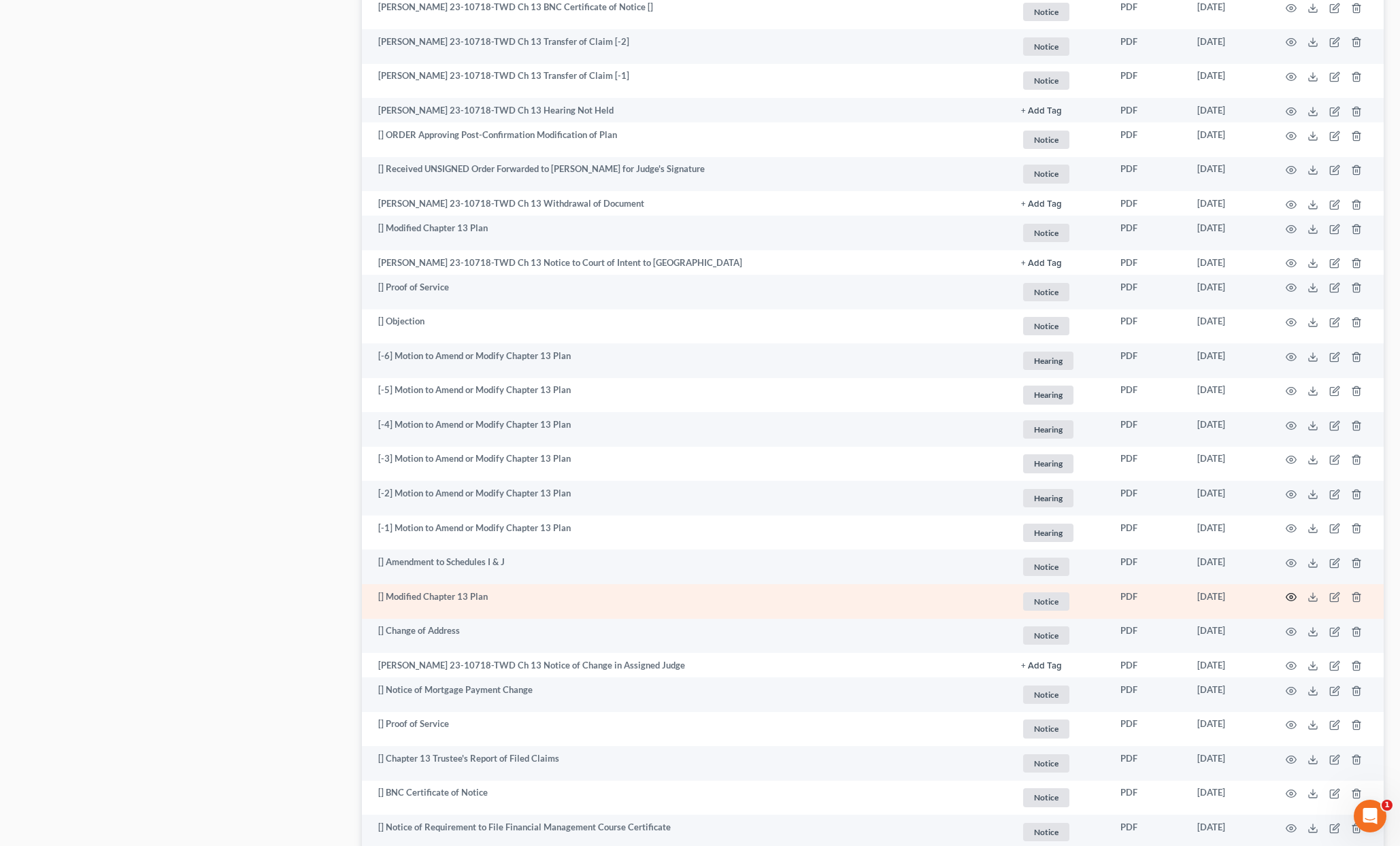
click at [1292, 599] on icon "button" at bounding box center [1291, 597] width 11 height 11
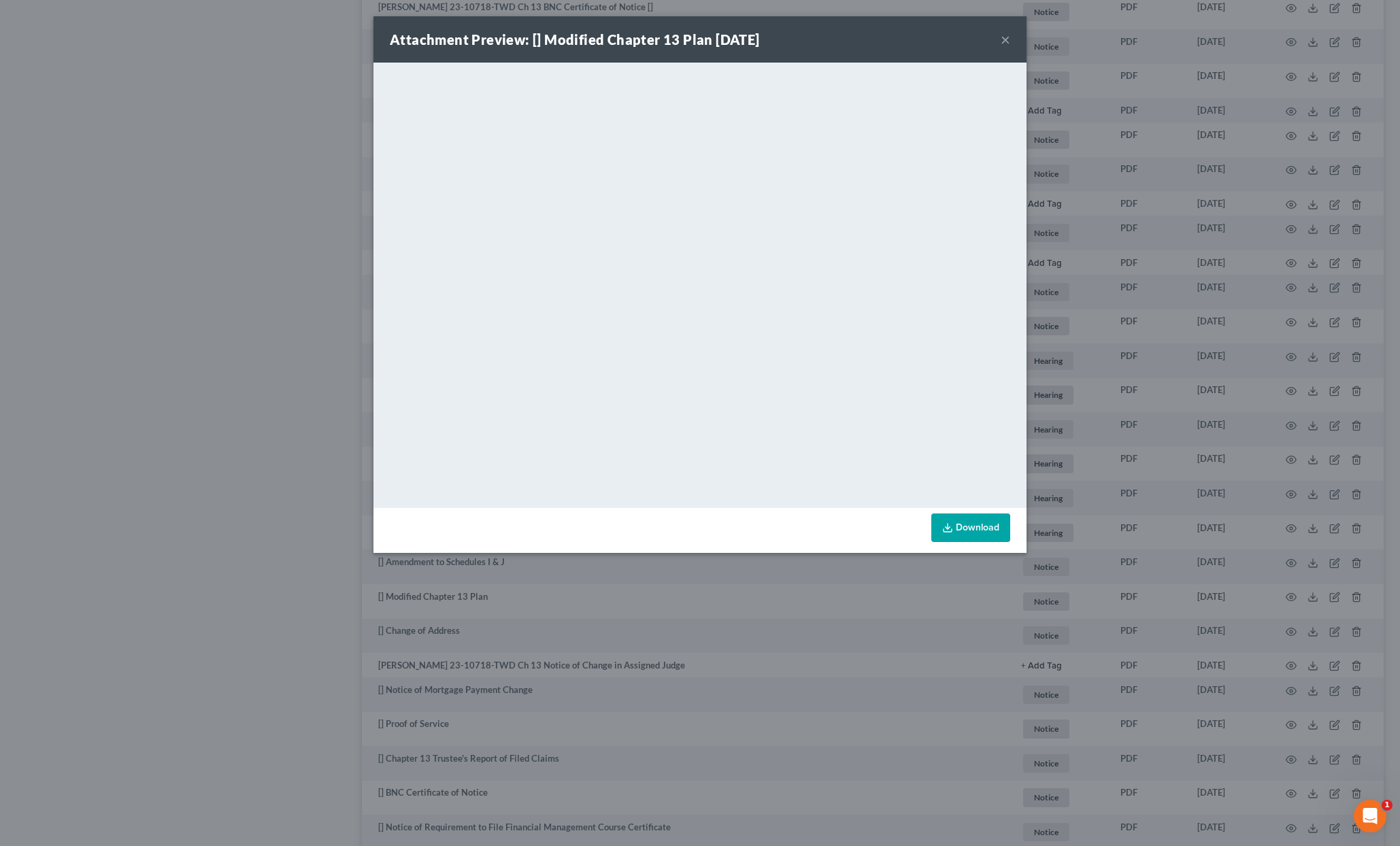
click at [795, 619] on div "Attachment Preview: [] Modified Chapter 13 Plan [DATE] × <object ng-attr-data='…" at bounding box center [700, 423] width 1400 height 846
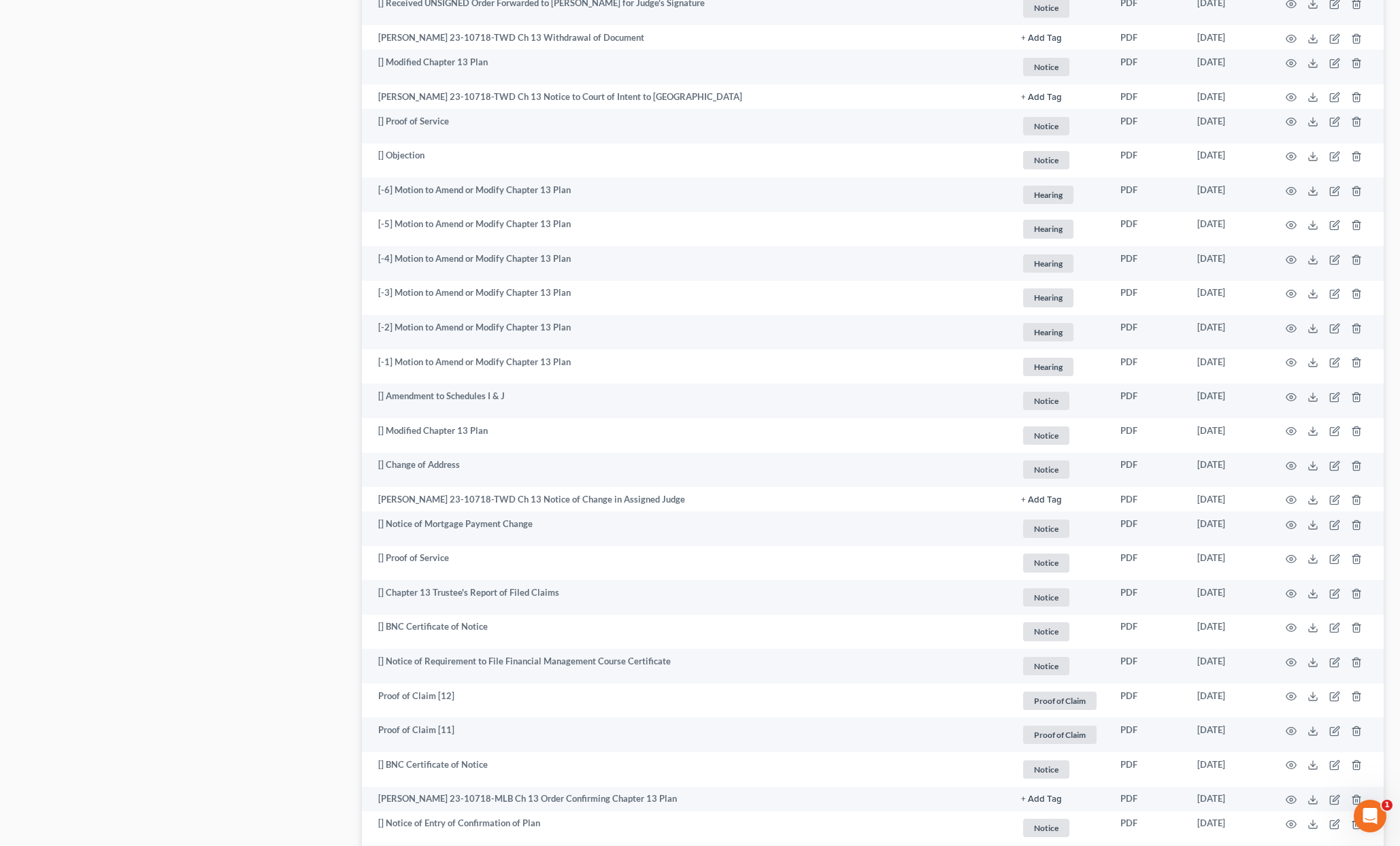
scroll to position [1219, 0]
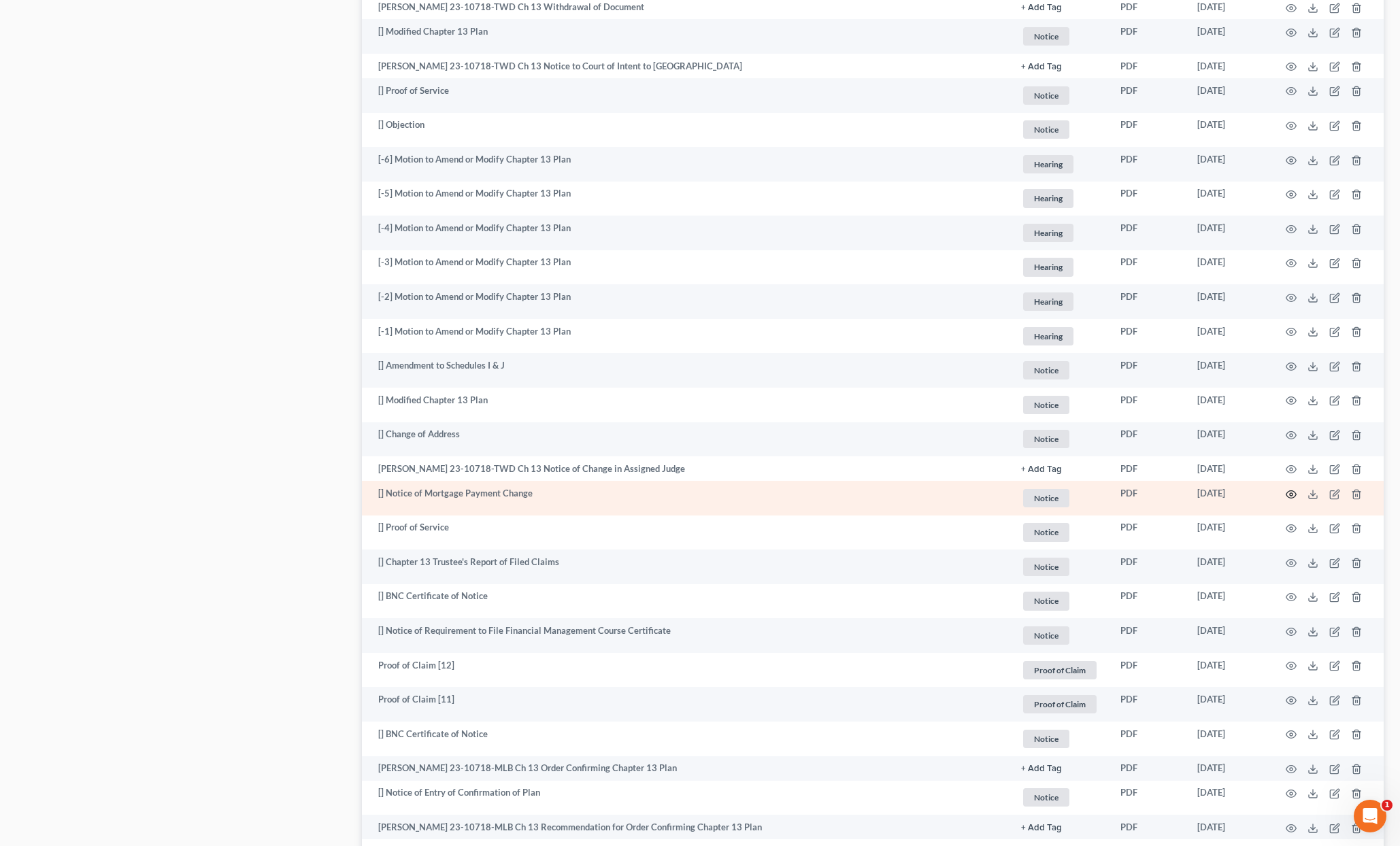
click at [1293, 495] on icon "button" at bounding box center [1291, 494] width 11 height 11
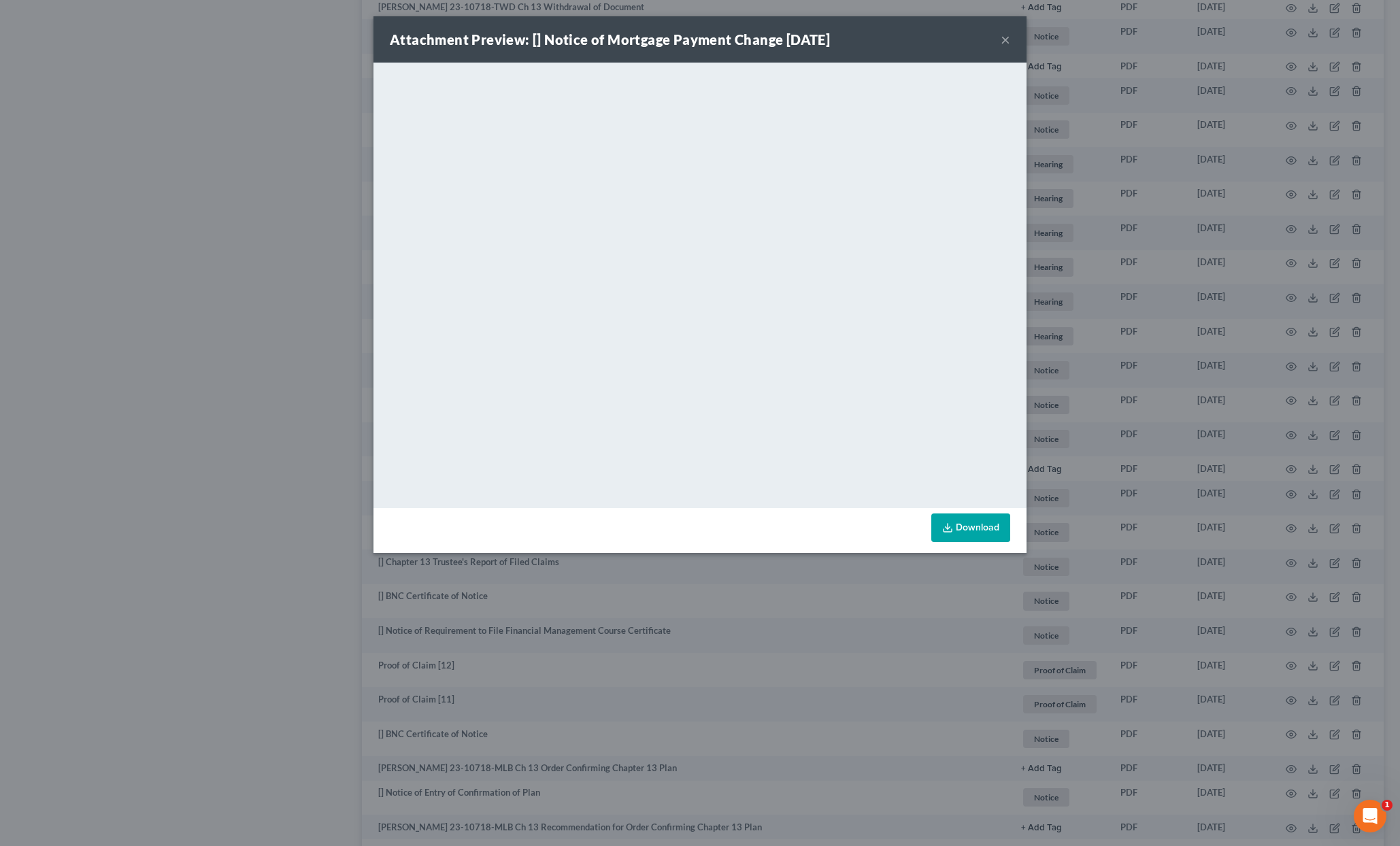
click at [779, 586] on div "Attachment Preview: [] Notice of Mortgage Payment Change [DATE] × <object ng-at…" at bounding box center [700, 423] width 1400 height 846
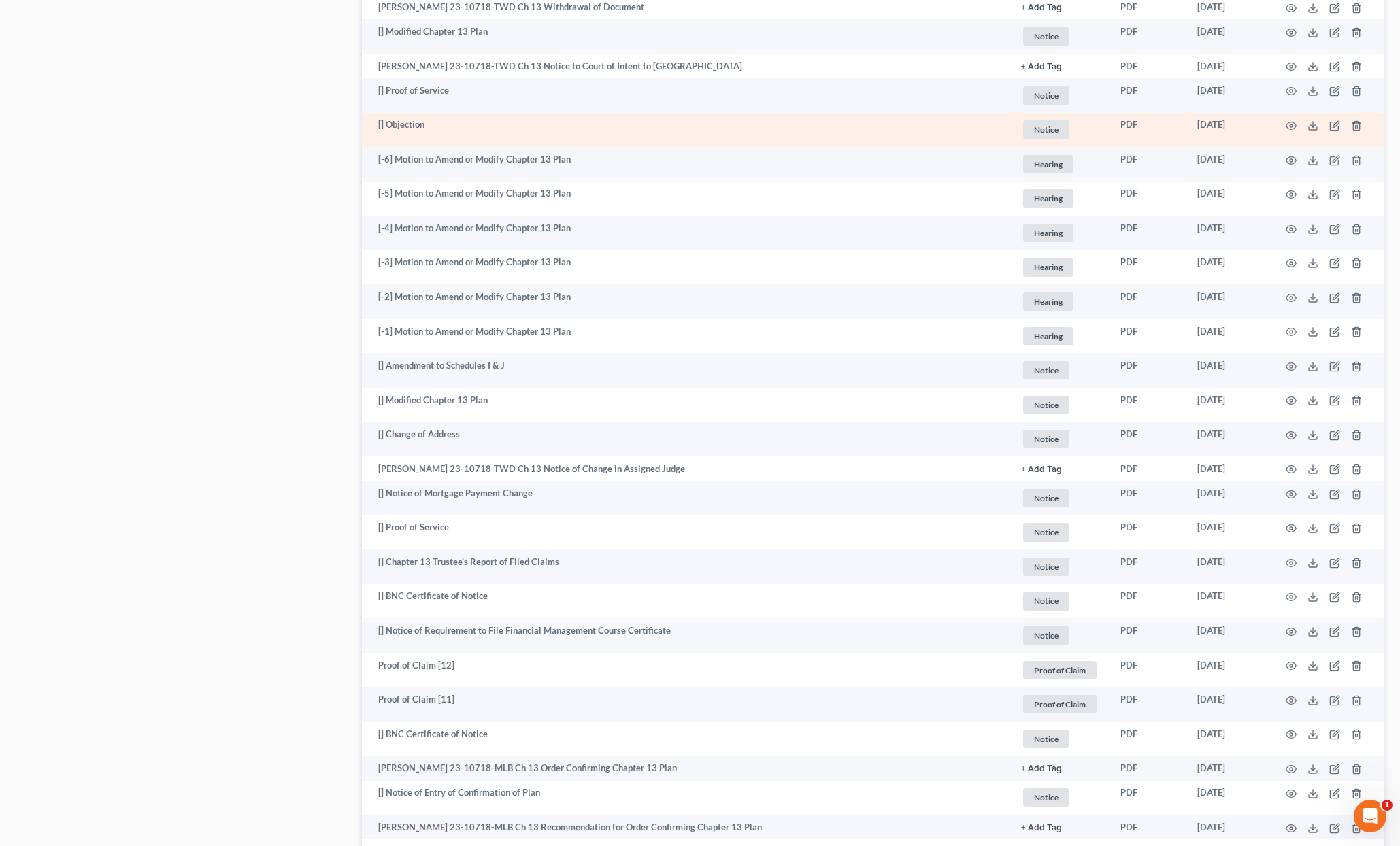
scroll to position [0, 0]
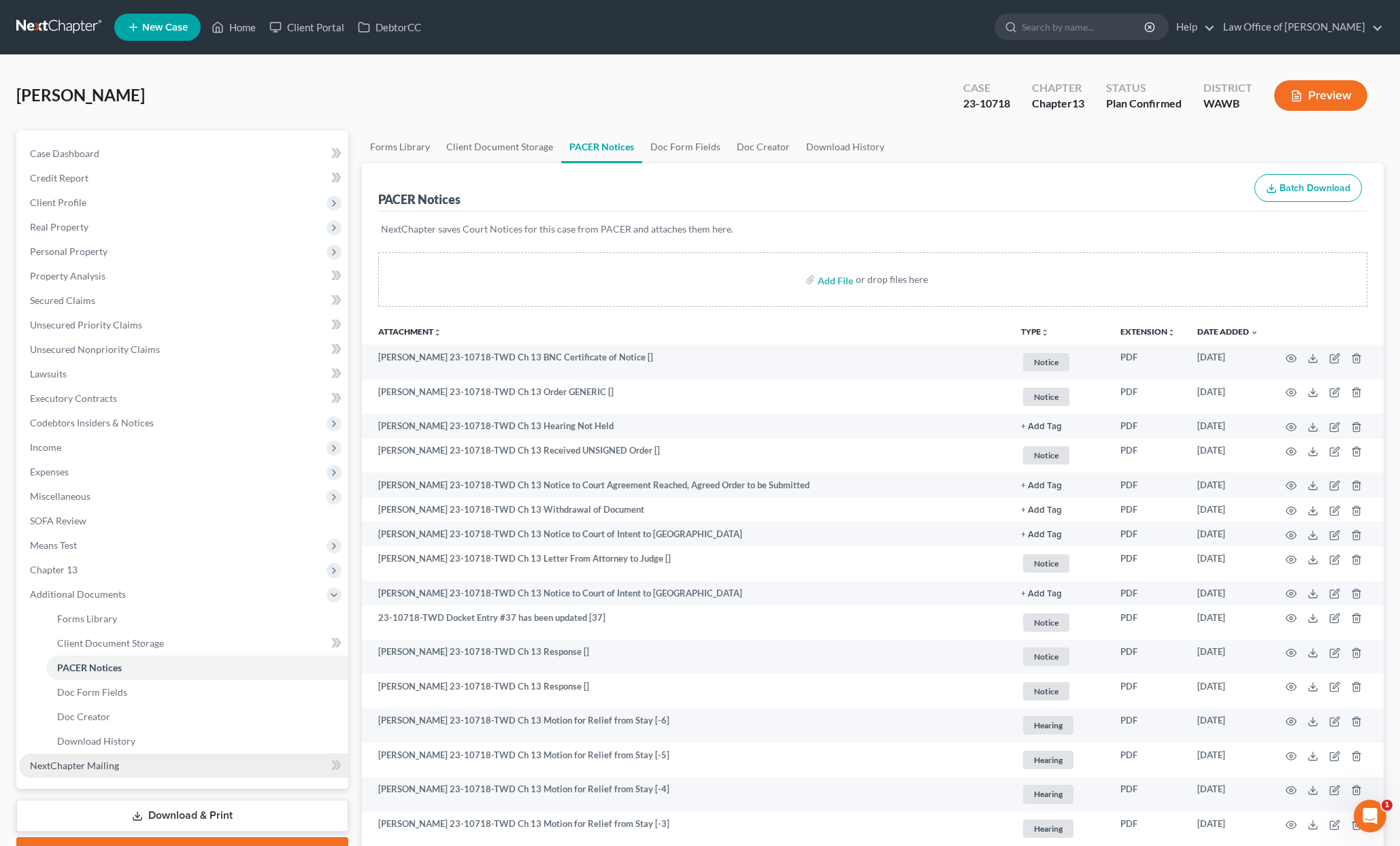
click at [131, 762] on link "NextChapter Mailing" at bounding box center [183, 765] width 329 height 24
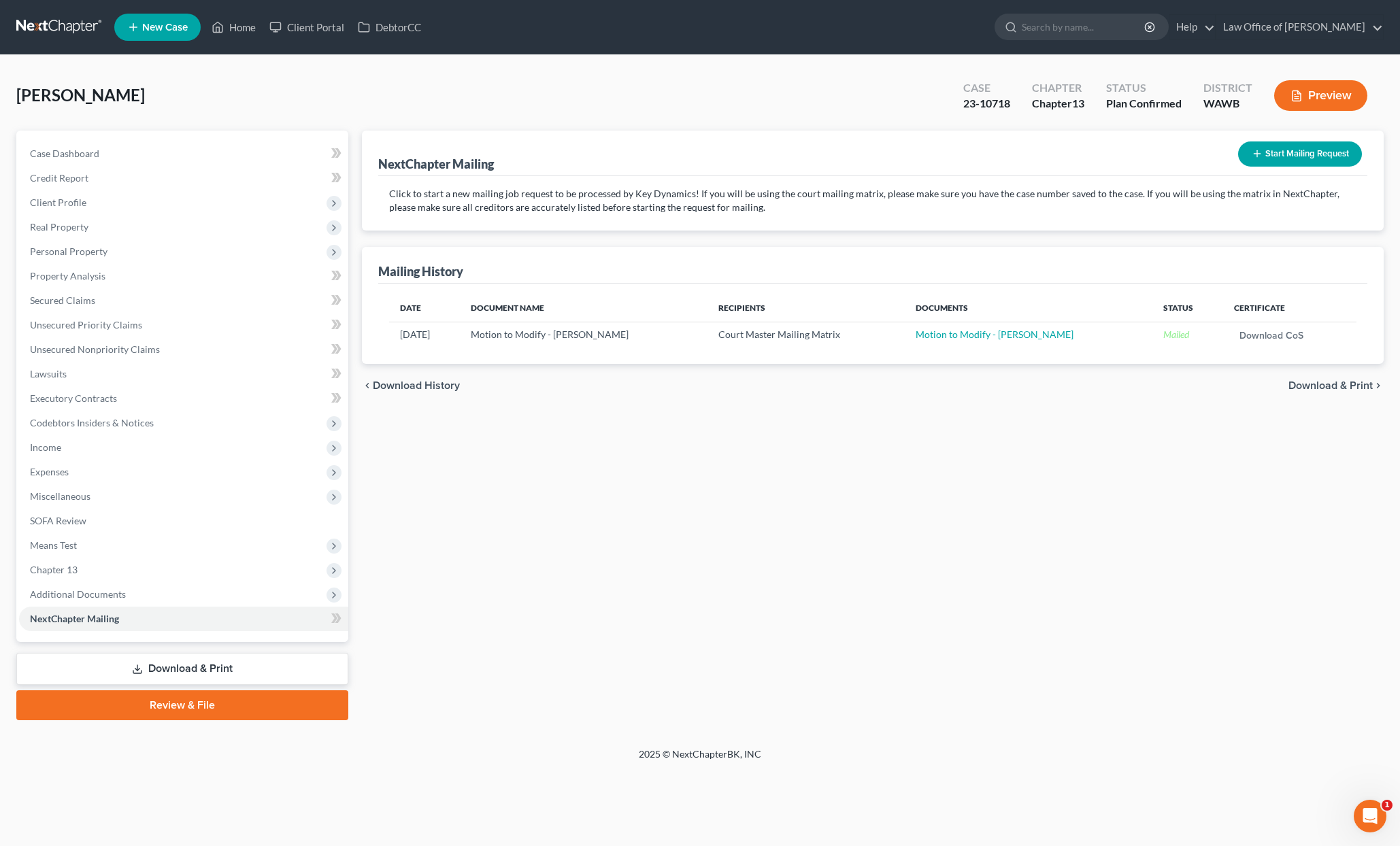
click at [1296, 155] on button "Start Mailing Request" at bounding box center [1300, 154] width 124 height 25
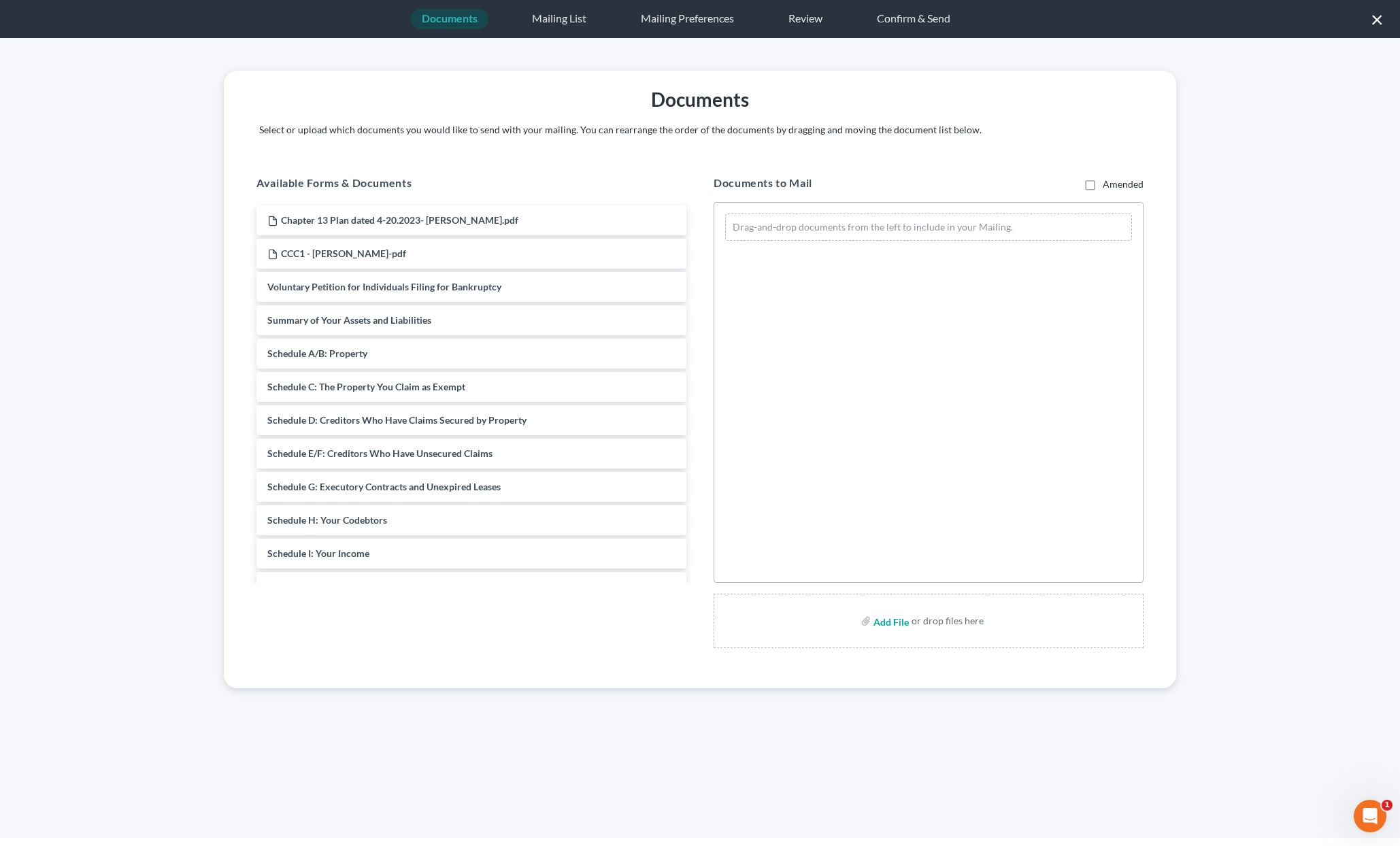
click at [899, 624] on input "file" at bounding box center [889, 620] width 33 height 24
type input "C:\fakepath\Key Dynamics Motion to Approve Loan Mod Packet- [PERSON_NAME].pdf"
click at [999, 172] on div "Amended" at bounding box center [1057, 177] width 172 height 27
click at [1117, 346] on div "Key Dynamics Motion to Approve Loan Mod Packet- [PERSON_NAME]-pdf Drag-and-drop…" at bounding box center [928, 392] width 430 height 381
click at [1000, 101] on button "Save & Next" at bounding box center [978, 106] width 92 height 12
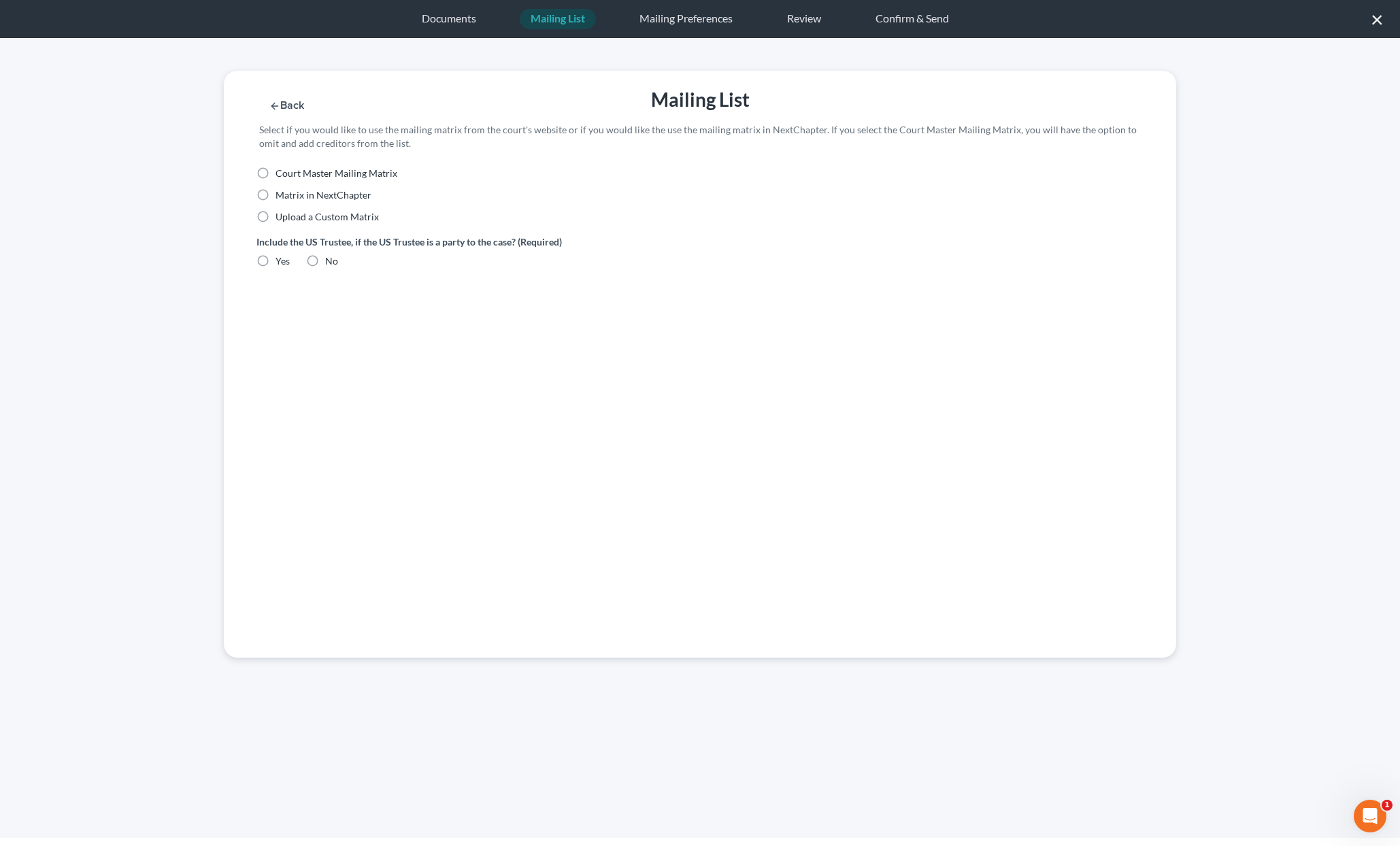
click at [384, 175] on span "Court Master Mailing Matrix" at bounding box center [336, 173] width 122 height 12
click at [290, 175] on input "Court Master Mailing Matrix" at bounding box center [285, 171] width 9 height 9
radio input "true"
click at [325, 261] on label "No" at bounding box center [332, 261] width 13 height 14
click at [331, 261] on input "No" at bounding box center [335, 258] width 9 height 9
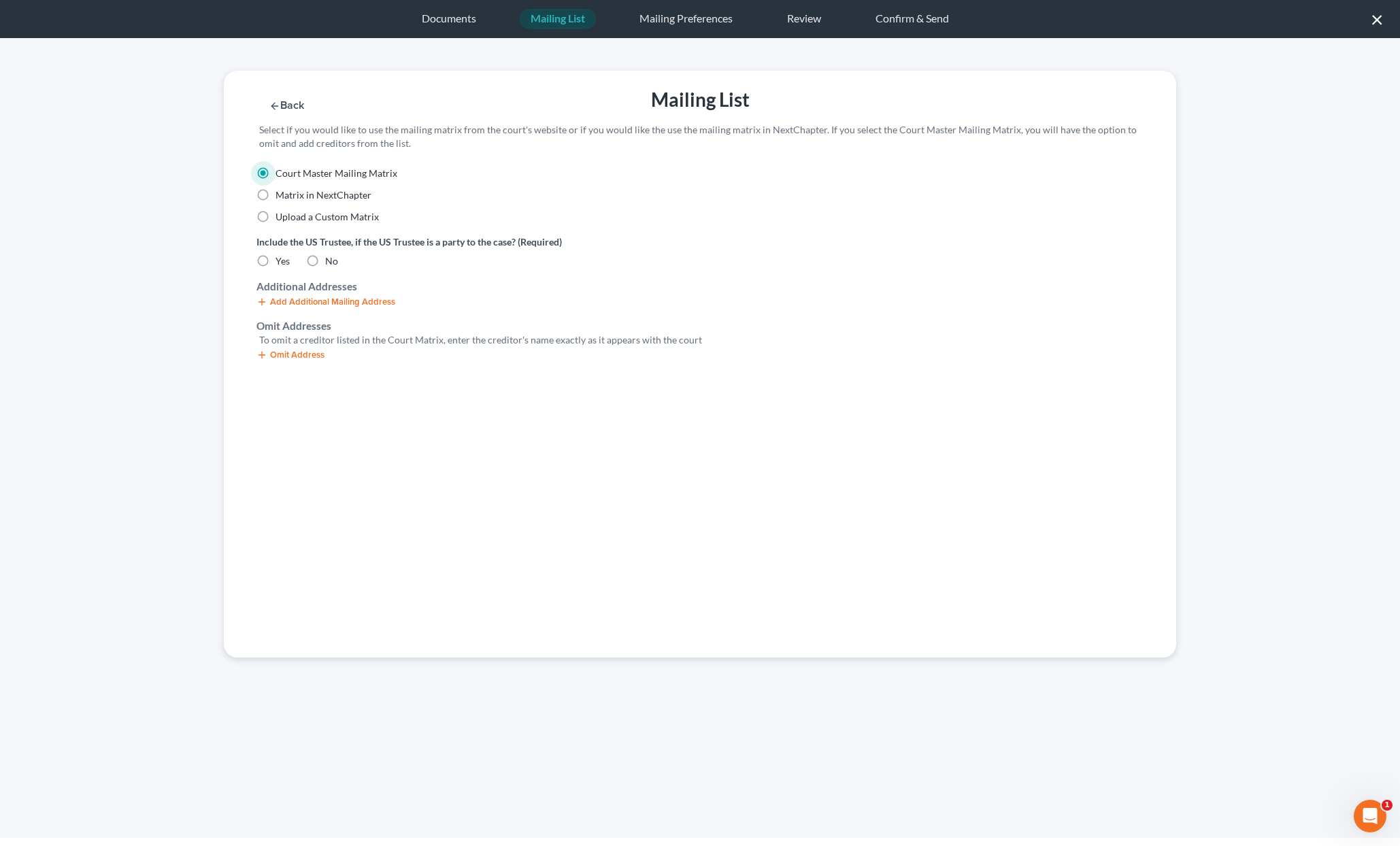
radio input "true"
click at [288, 359] on button "Omit Address" at bounding box center [290, 355] width 68 height 11
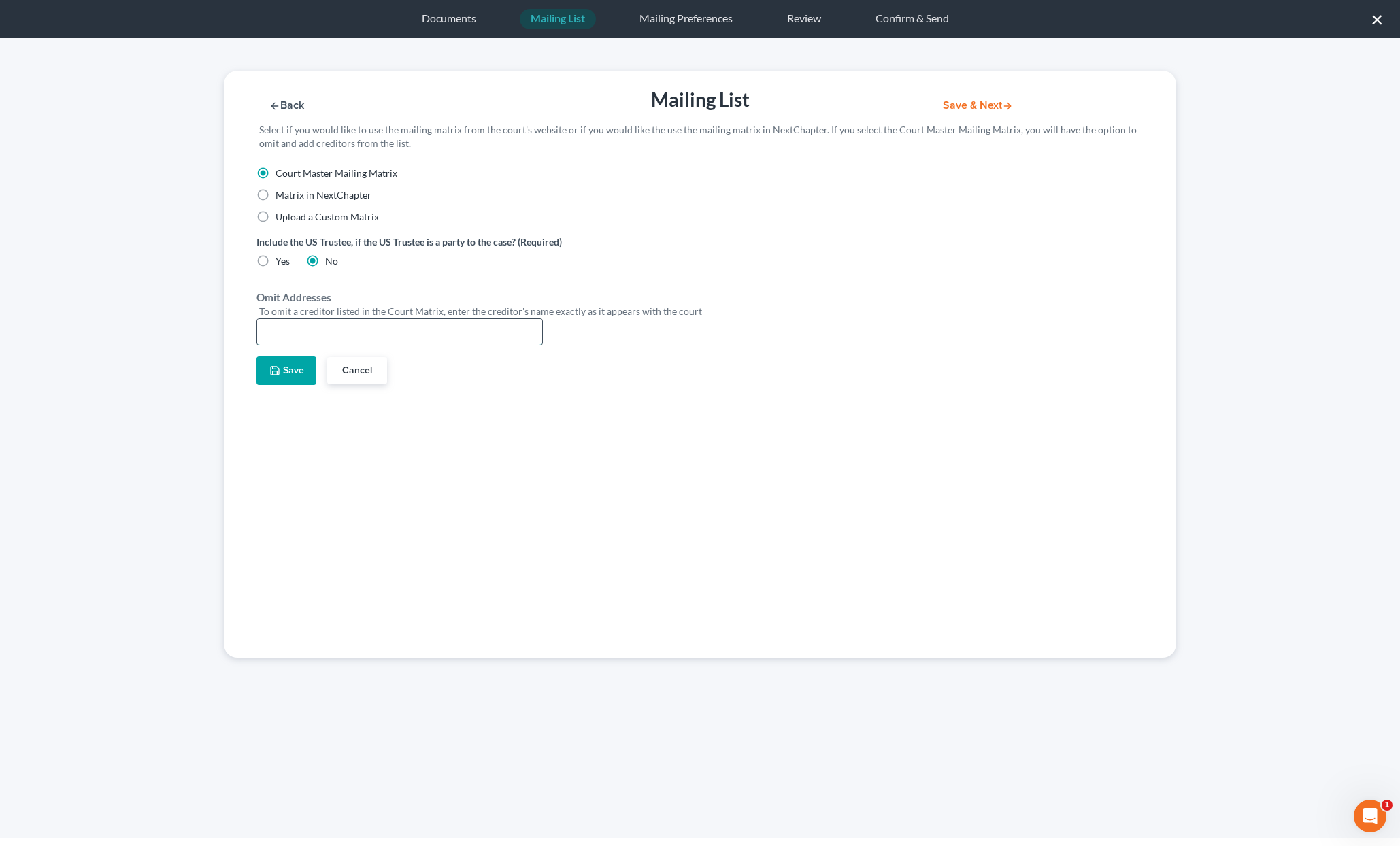
click at [359, 336] on input "text" at bounding box center [399, 331] width 285 height 26
paste input ".S. Bankruptcy Court [STREET_ADDRESS][PERSON_NAME]"
type input "U..S. Bankruptcy Court [STREET_ADDRESS][PERSON_NAME]"
click at [286, 375] on button "Save" at bounding box center [286, 370] width 60 height 29
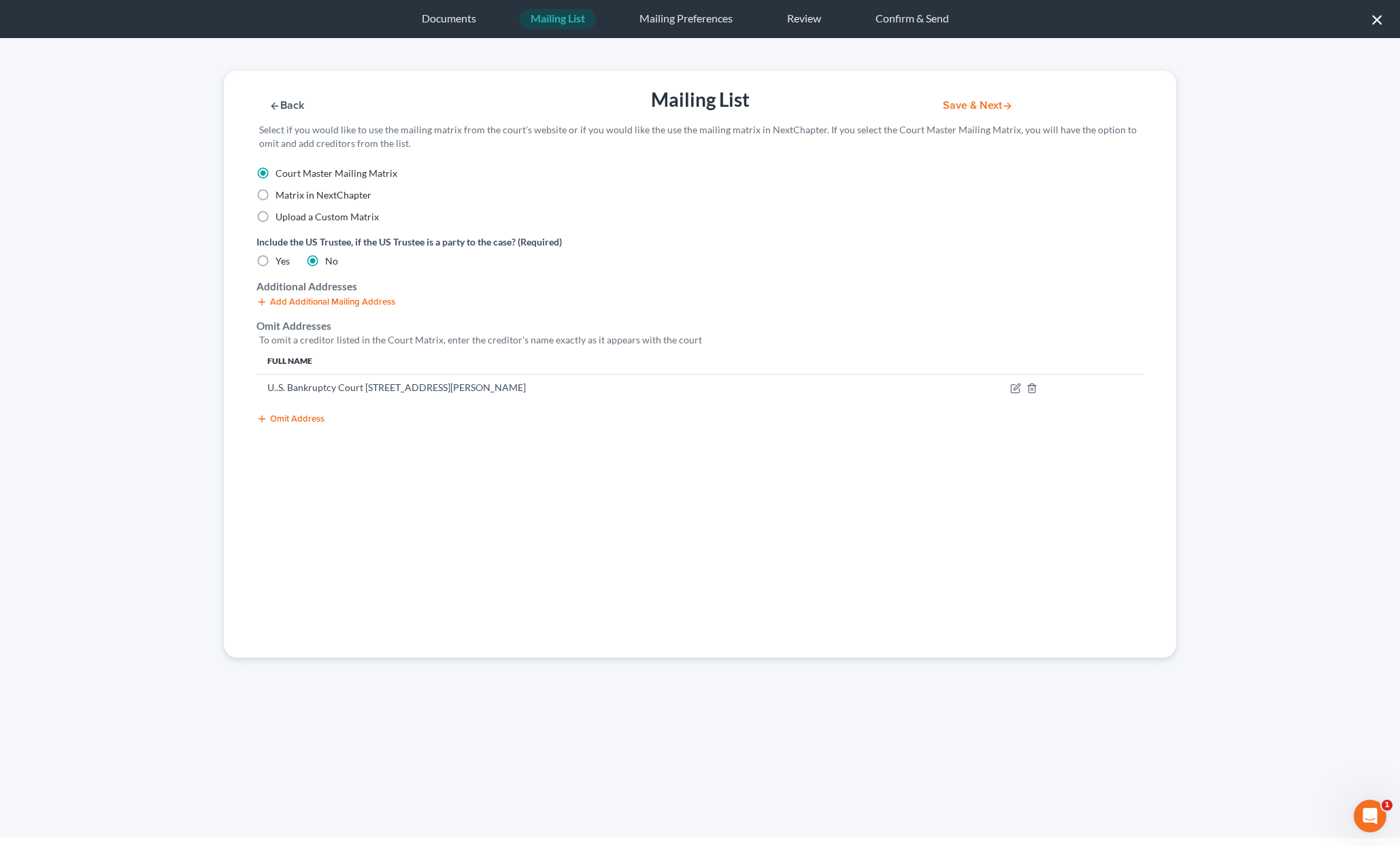
click at [286, 415] on button "Omit Address" at bounding box center [290, 419] width 68 height 11
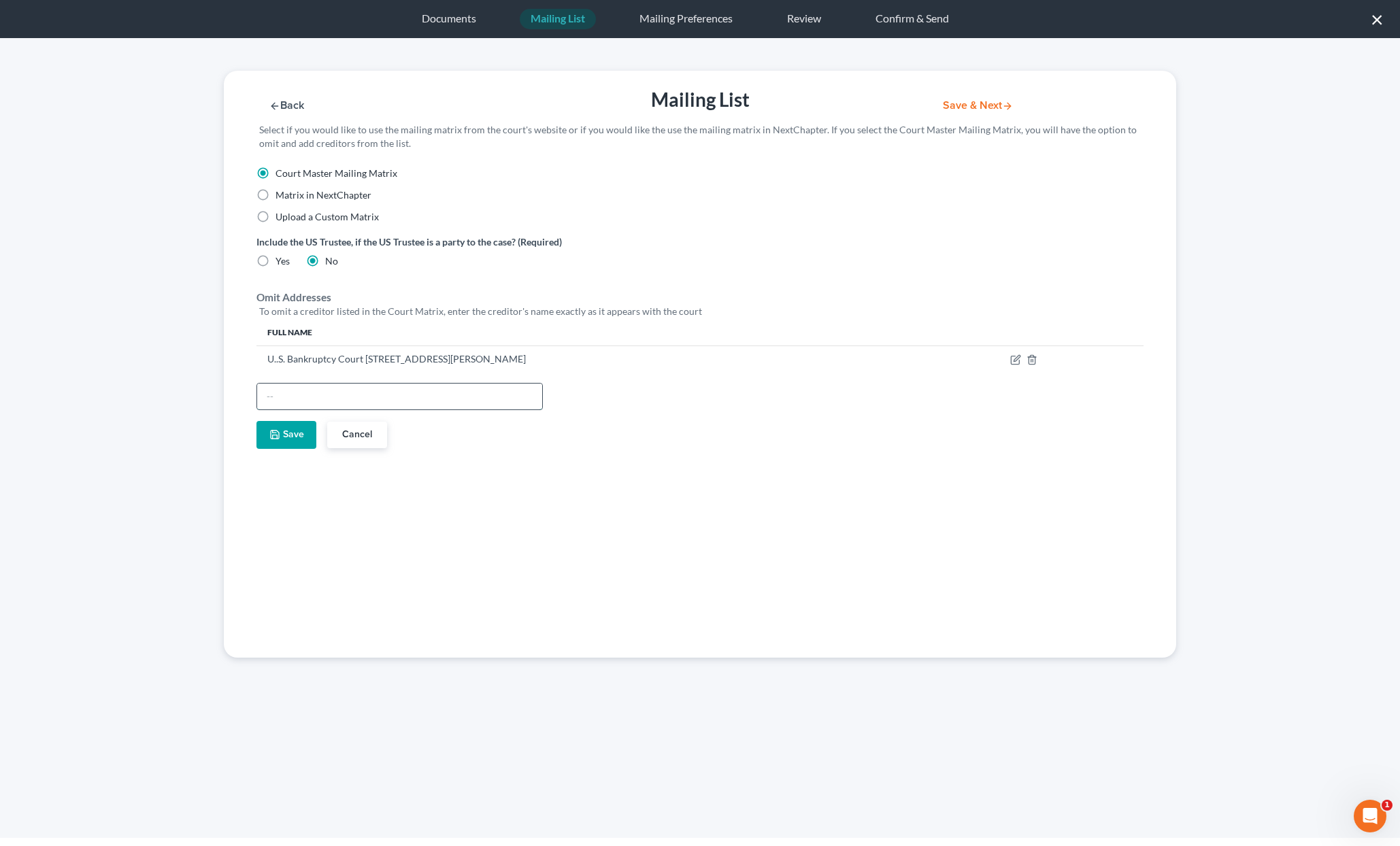
click at [290, 395] on input "text" at bounding box center [399, 396] width 285 height 26
type input "Ally"
click at [276, 436] on icon "button" at bounding box center [275, 434] width 11 height 11
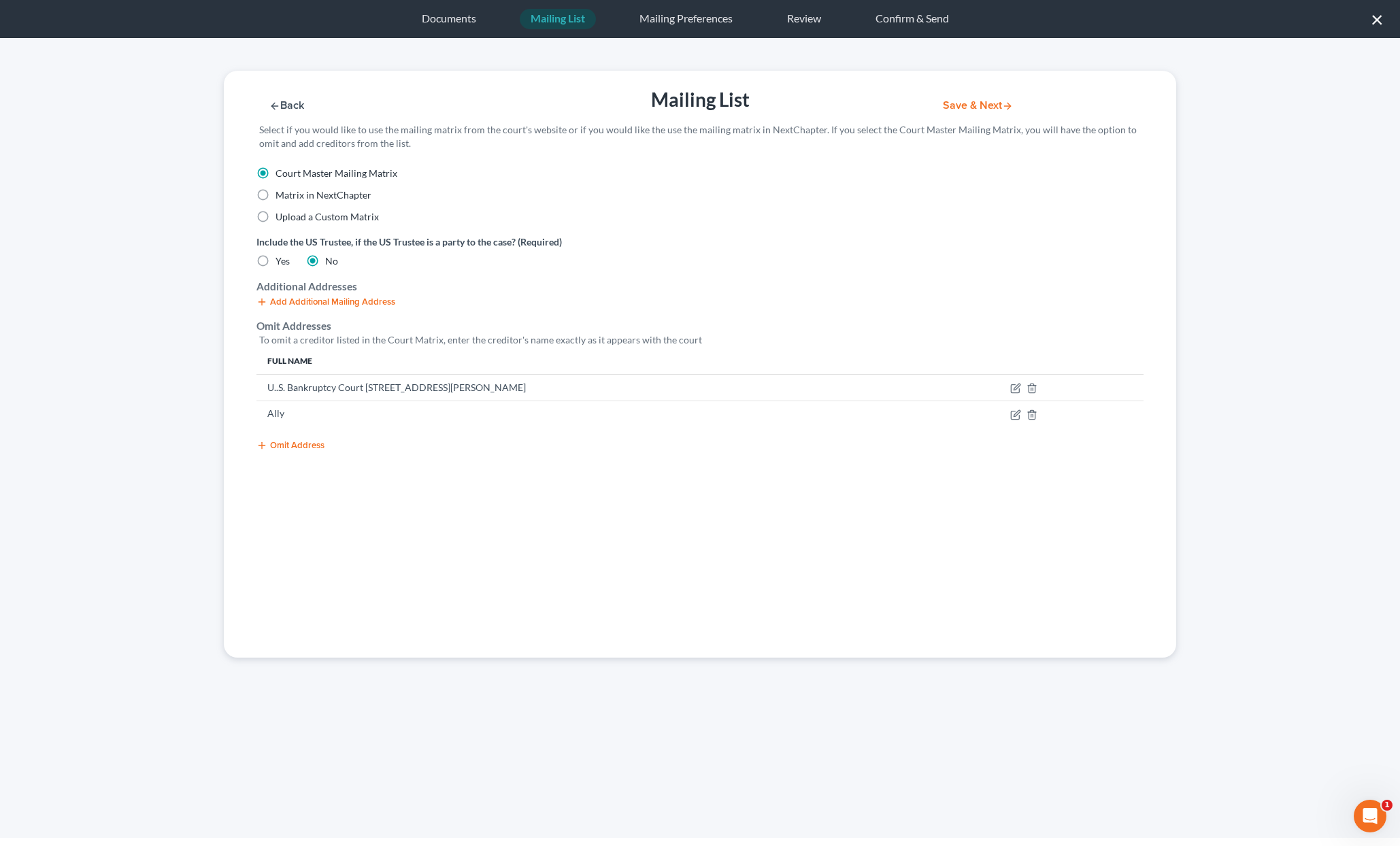
click at [283, 447] on button "Omit Address" at bounding box center [290, 446] width 68 height 11
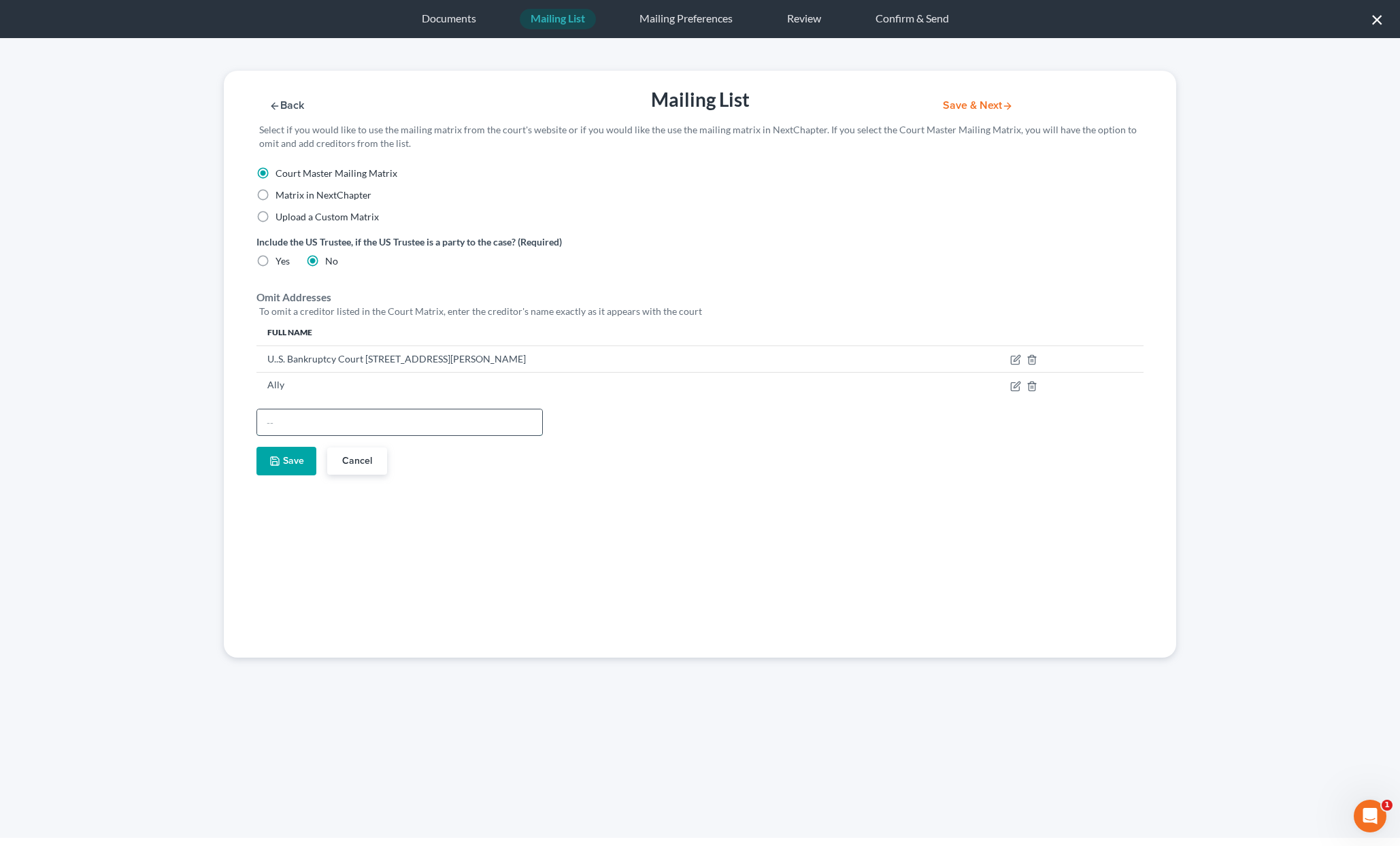
click at [325, 429] on input "text" at bounding box center [399, 422] width 285 height 26
type input "Amex"
click at [282, 469] on button "Save" at bounding box center [286, 461] width 60 height 29
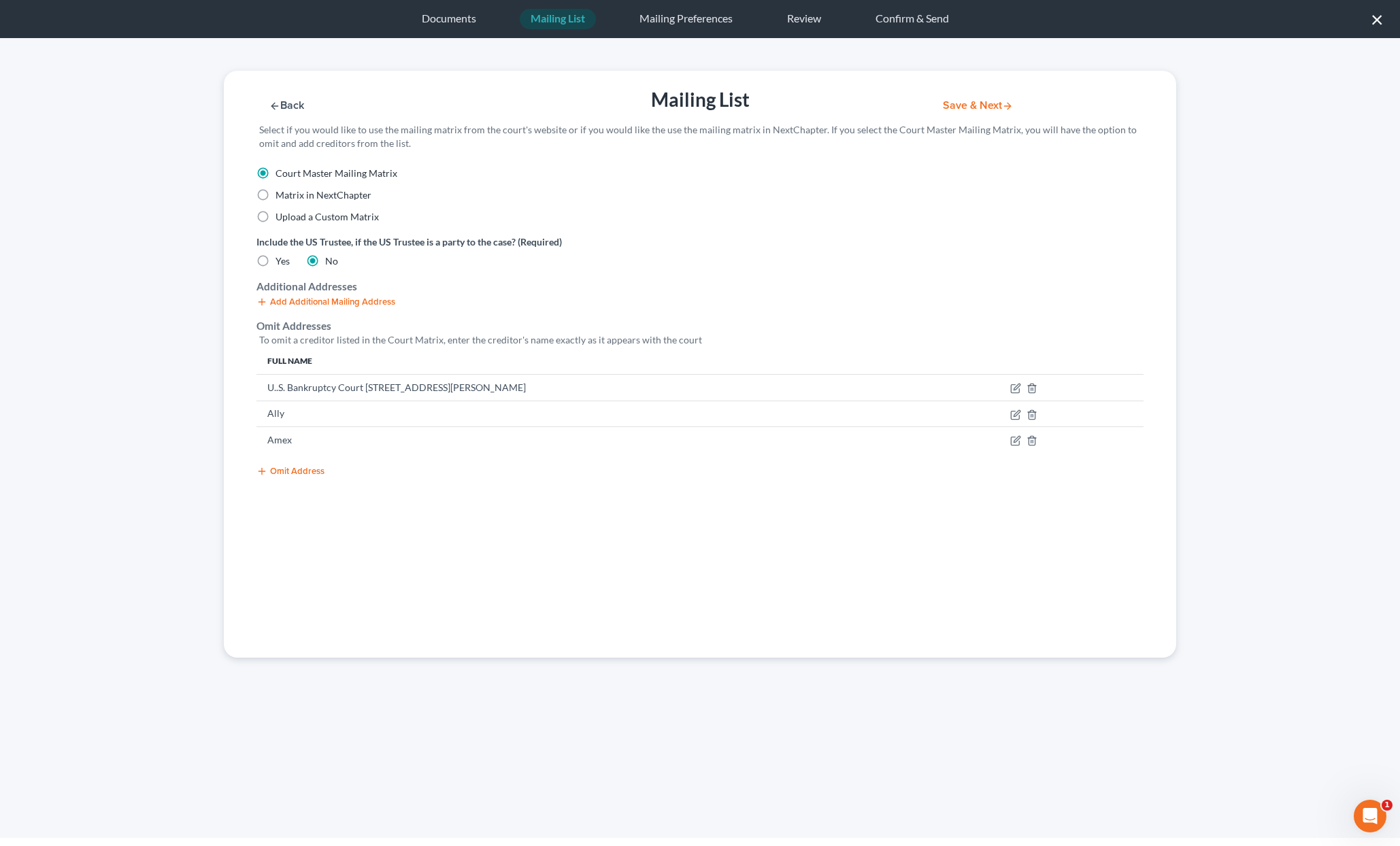
click at [281, 467] on button "Omit Address" at bounding box center [290, 471] width 68 height 11
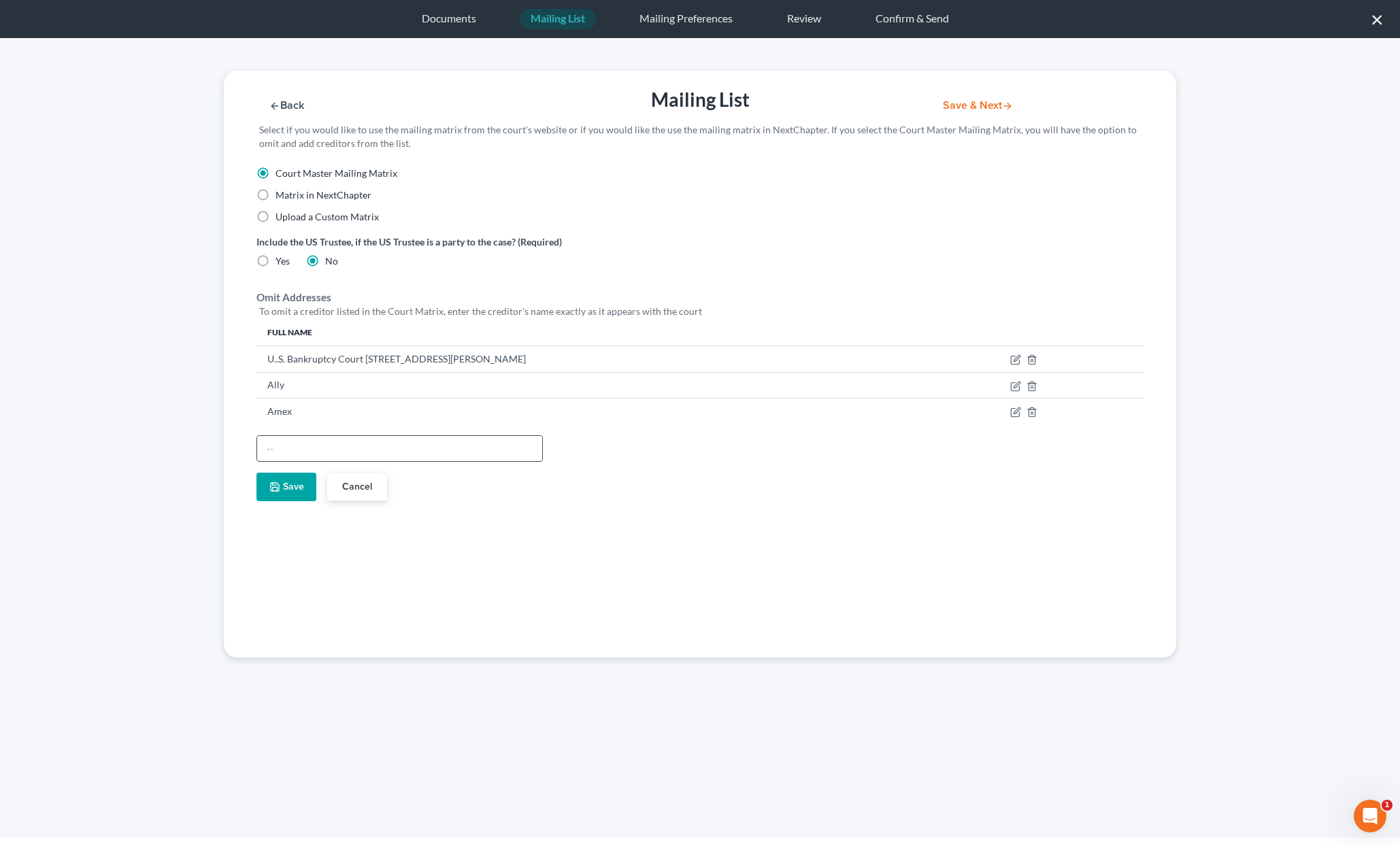
click at [327, 455] on input "text" at bounding box center [399, 448] width 285 height 26
paste input "(p)INTERNAL REVENUE SERVICE"
type input "(p)INTERNAL REVENUE SERVICE"
click at [277, 489] on icon "button" at bounding box center [275, 487] width 11 height 11
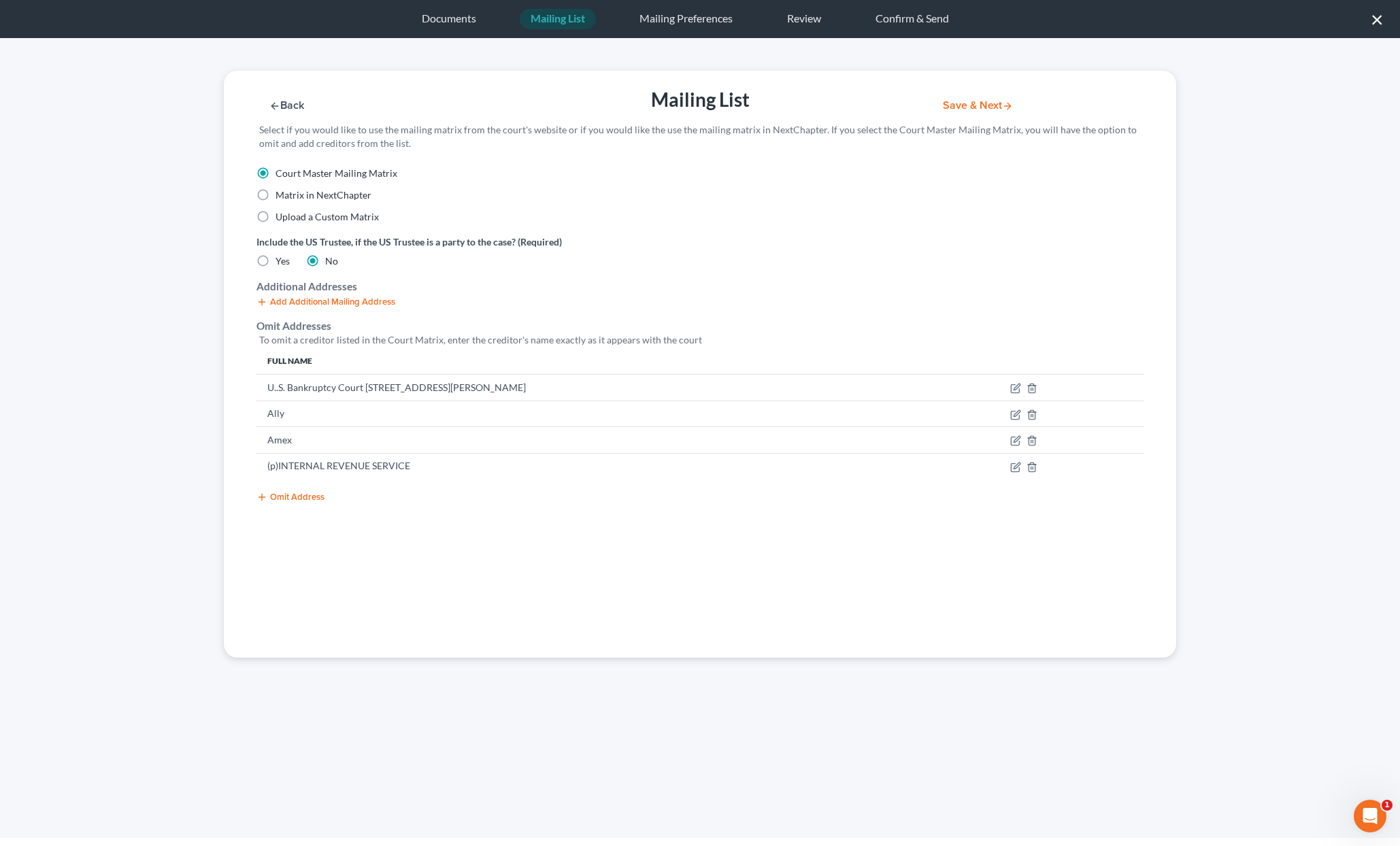
click at [279, 502] on button "Omit Address" at bounding box center [290, 497] width 68 height 11
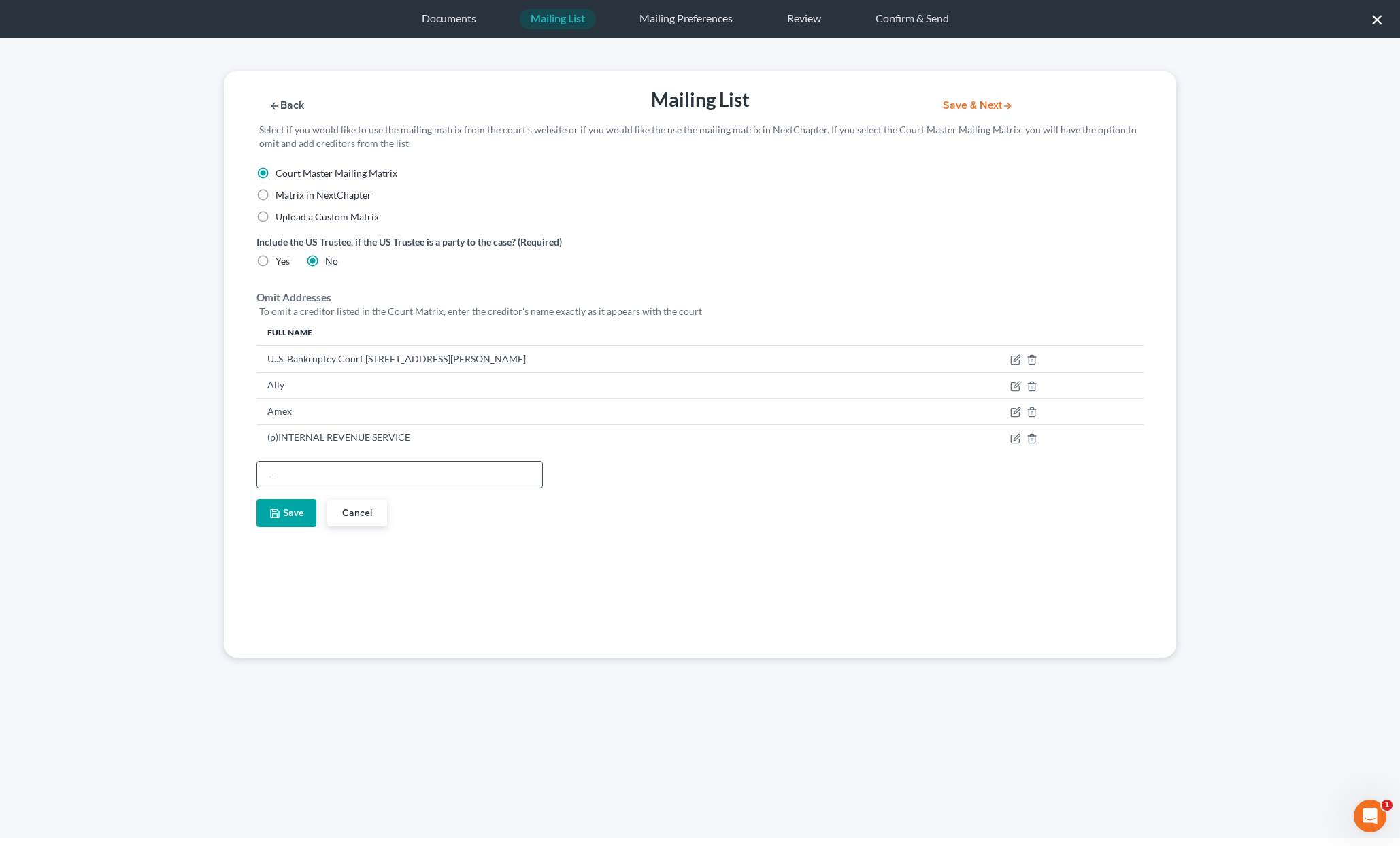
click at [275, 478] on input "text" at bounding box center [399, 474] width 285 height 26
paste input "LAKEVIEW LOAN SERVICING, LLC"
type input "LAKEVIEW LOAN SERVICING, LLC"
click at [278, 517] on icon "button" at bounding box center [275, 514] width 11 height 11
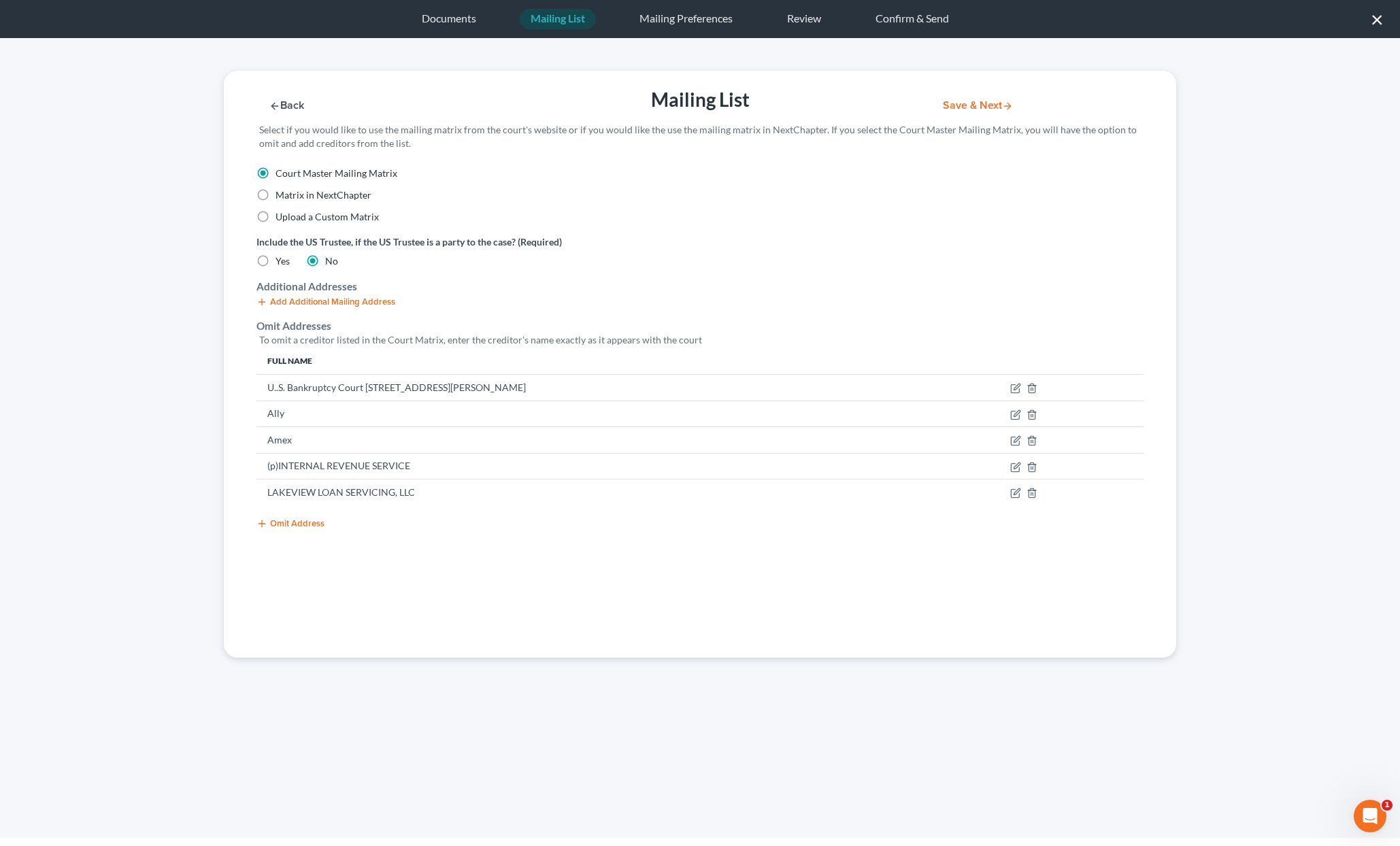
click at [278, 525] on button "Omit Address" at bounding box center [290, 524] width 68 height 11
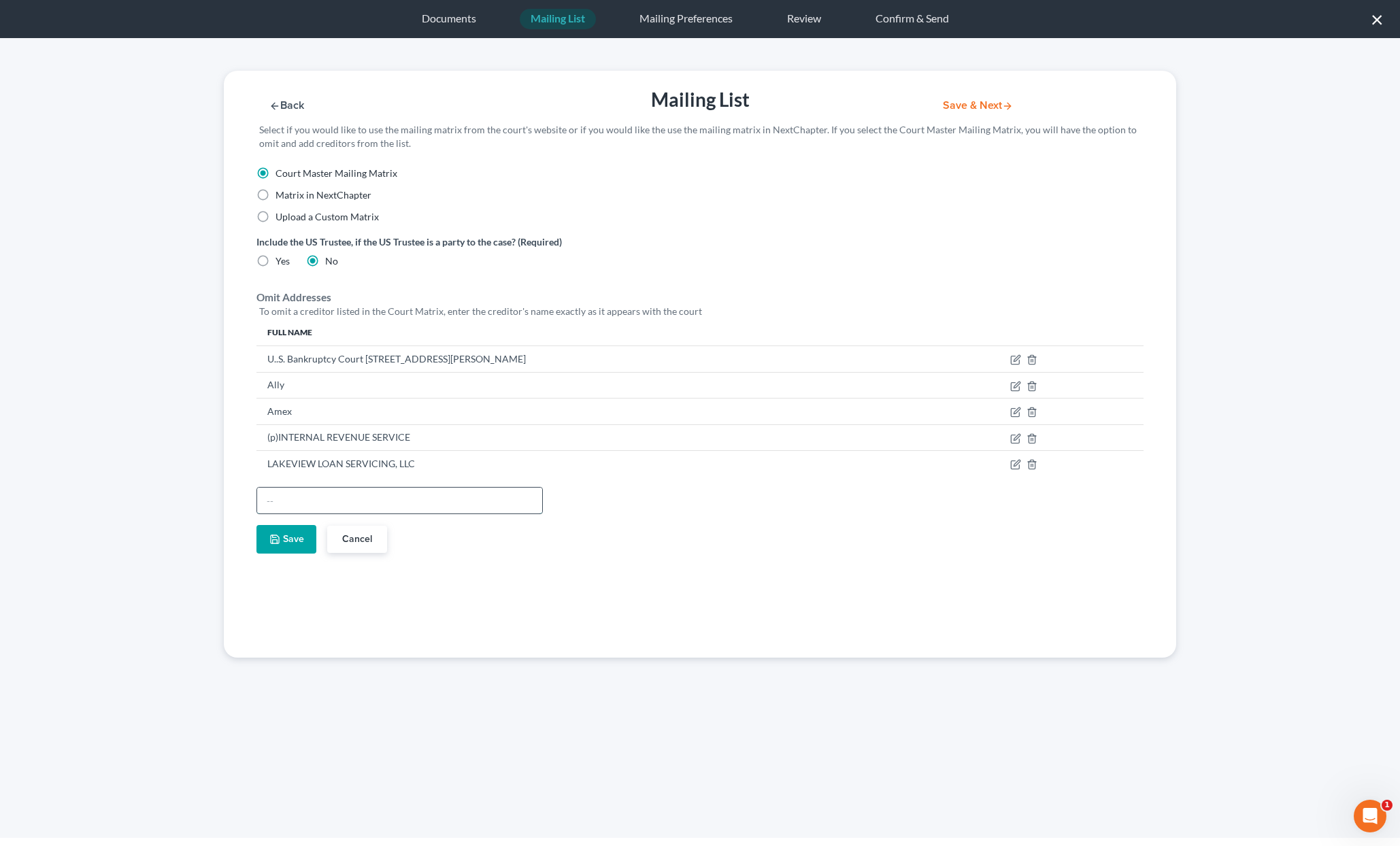
click at [288, 496] on input "text" at bounding box center [399, 500] width 285 height 26
paste input "Lakeview Loan Servicing, LLC"
type input "Lakeview Loan Servicing, LLC"
click at [282, 538] on button "Save" at bounding box center [286, 539] width 60 height 29
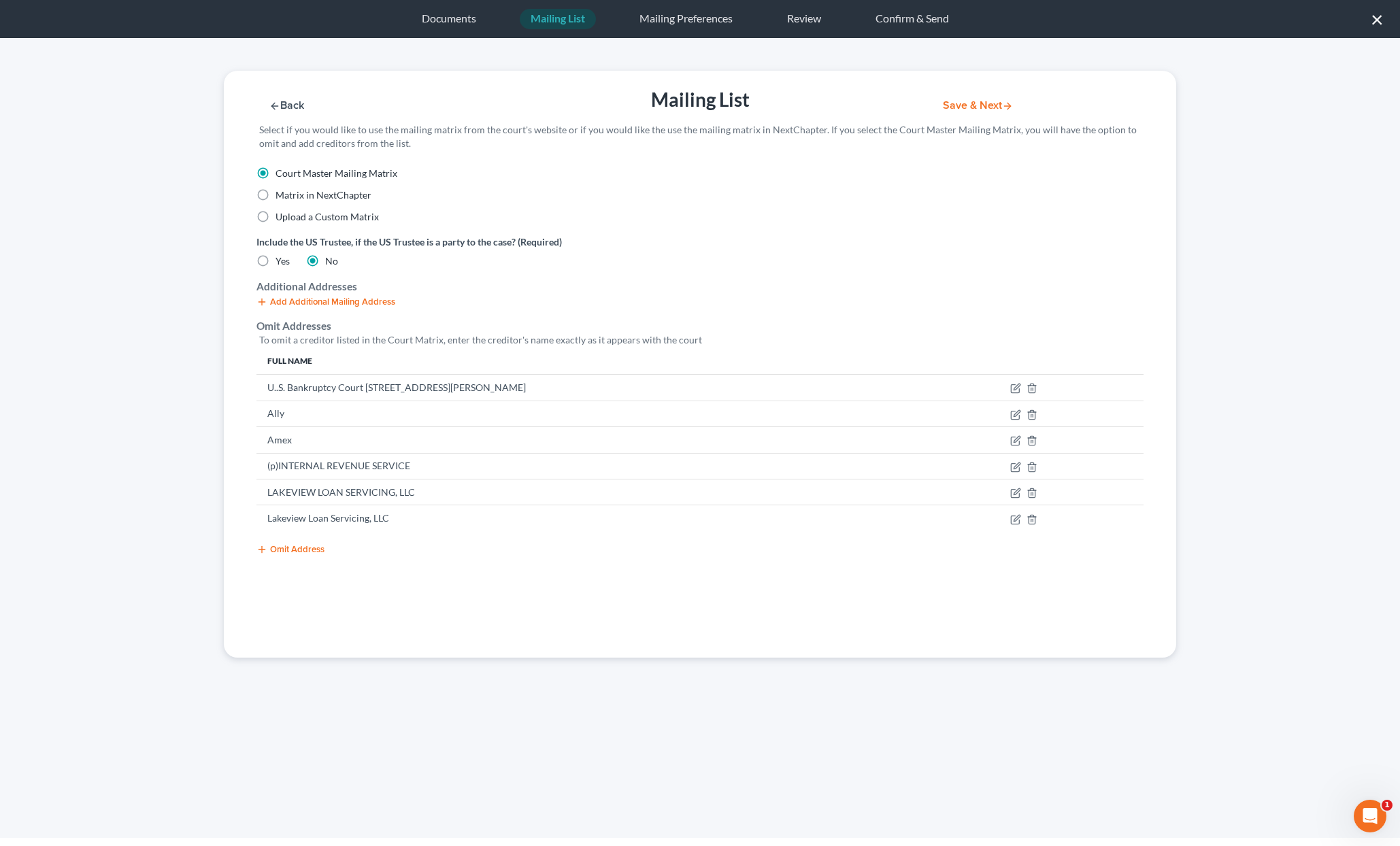
click at [280, 552] on button "Omit Address" at bounding box center [290, 549] width 68 height 11
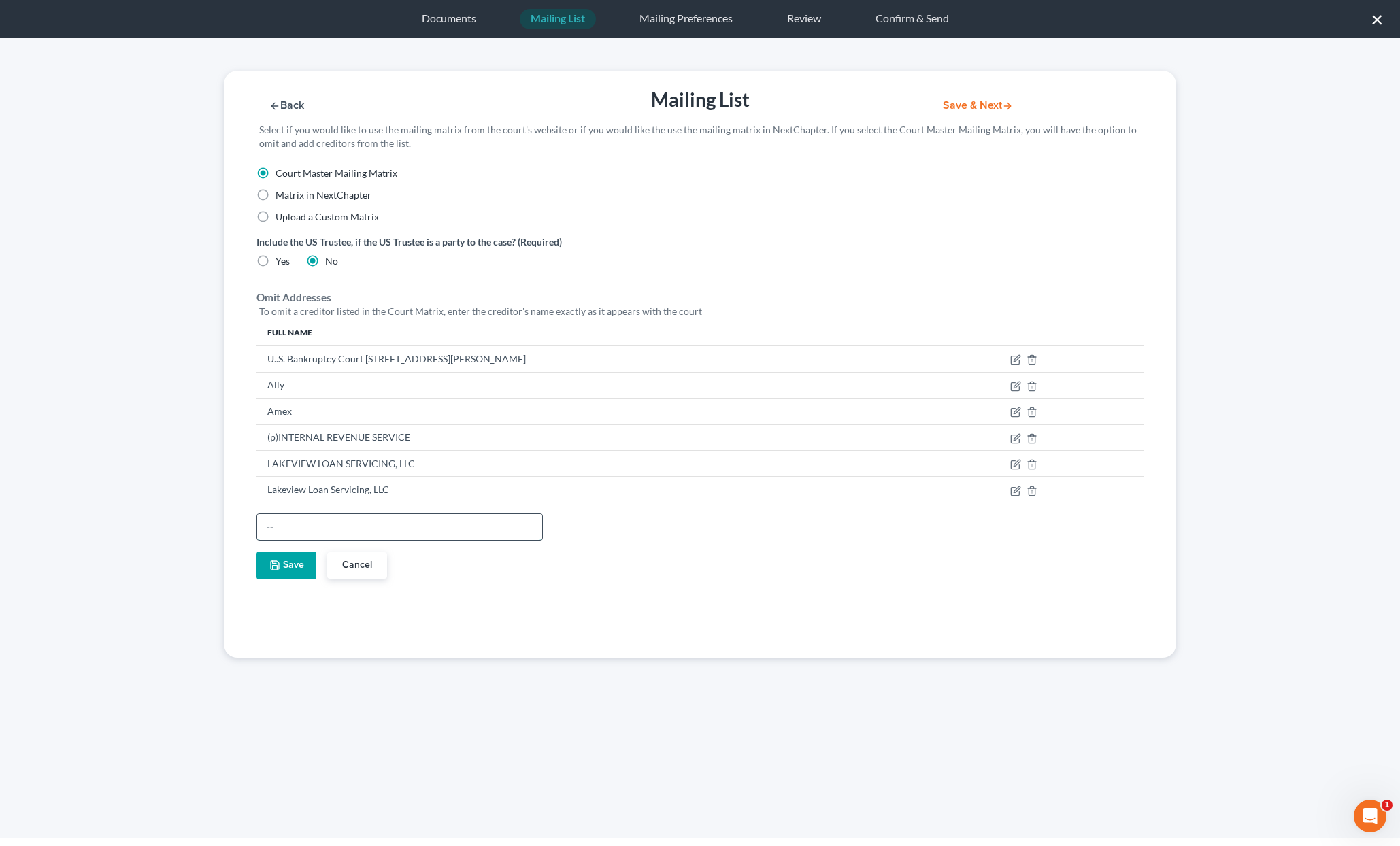
click at [276, 526] on input "text" at bounding box center [399, 526] width 285 height 26
paste input "Nordstrom/Td Bank Usa"
type input "Nordstrom/Td Bank Usa"
click at [279, 555] on button "Save" at bounding box center [286, 565] width 60 height 29
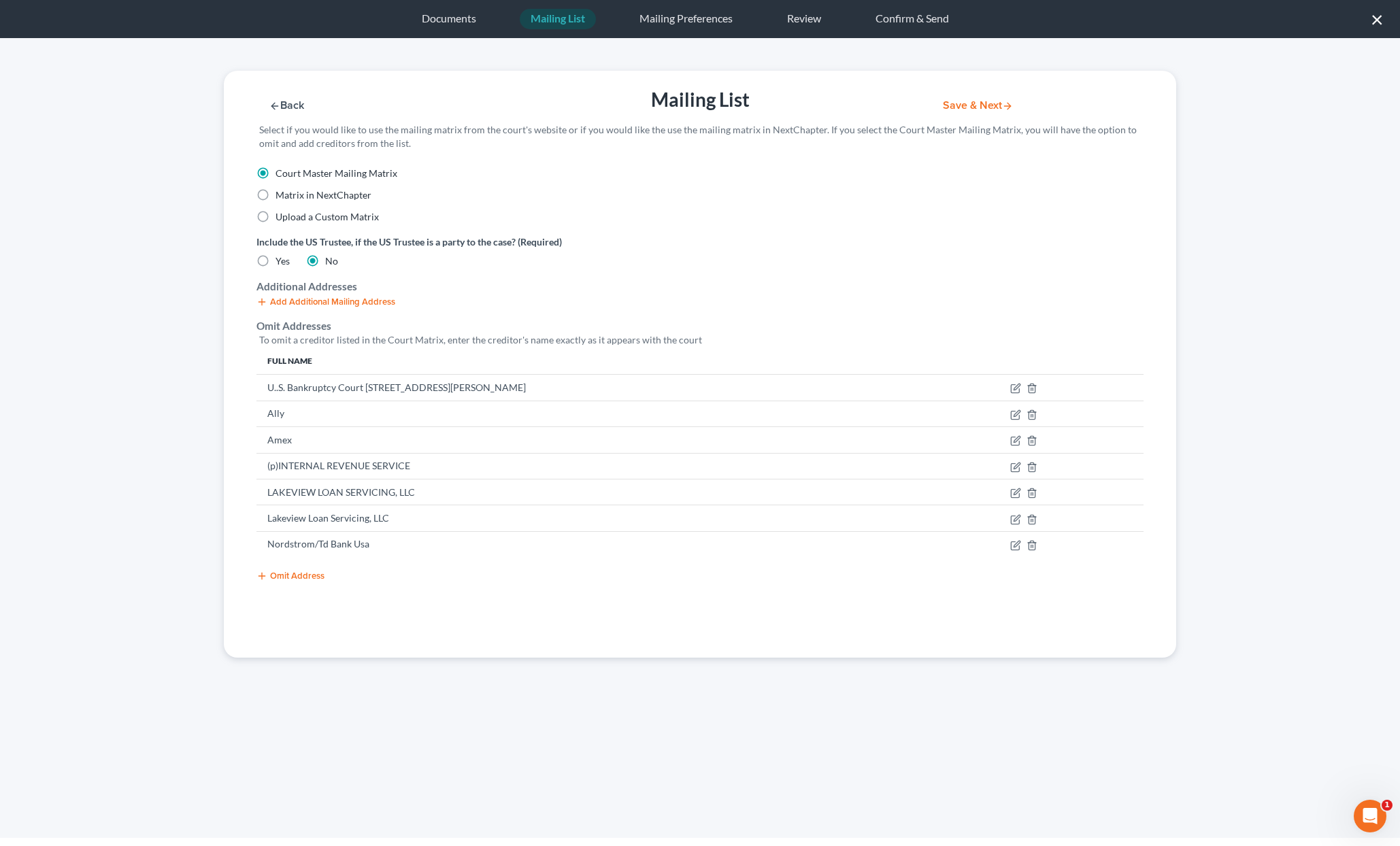
click at [283, 575] on button "Omit Address" at bounding box center [290, 576] width 68 height 11
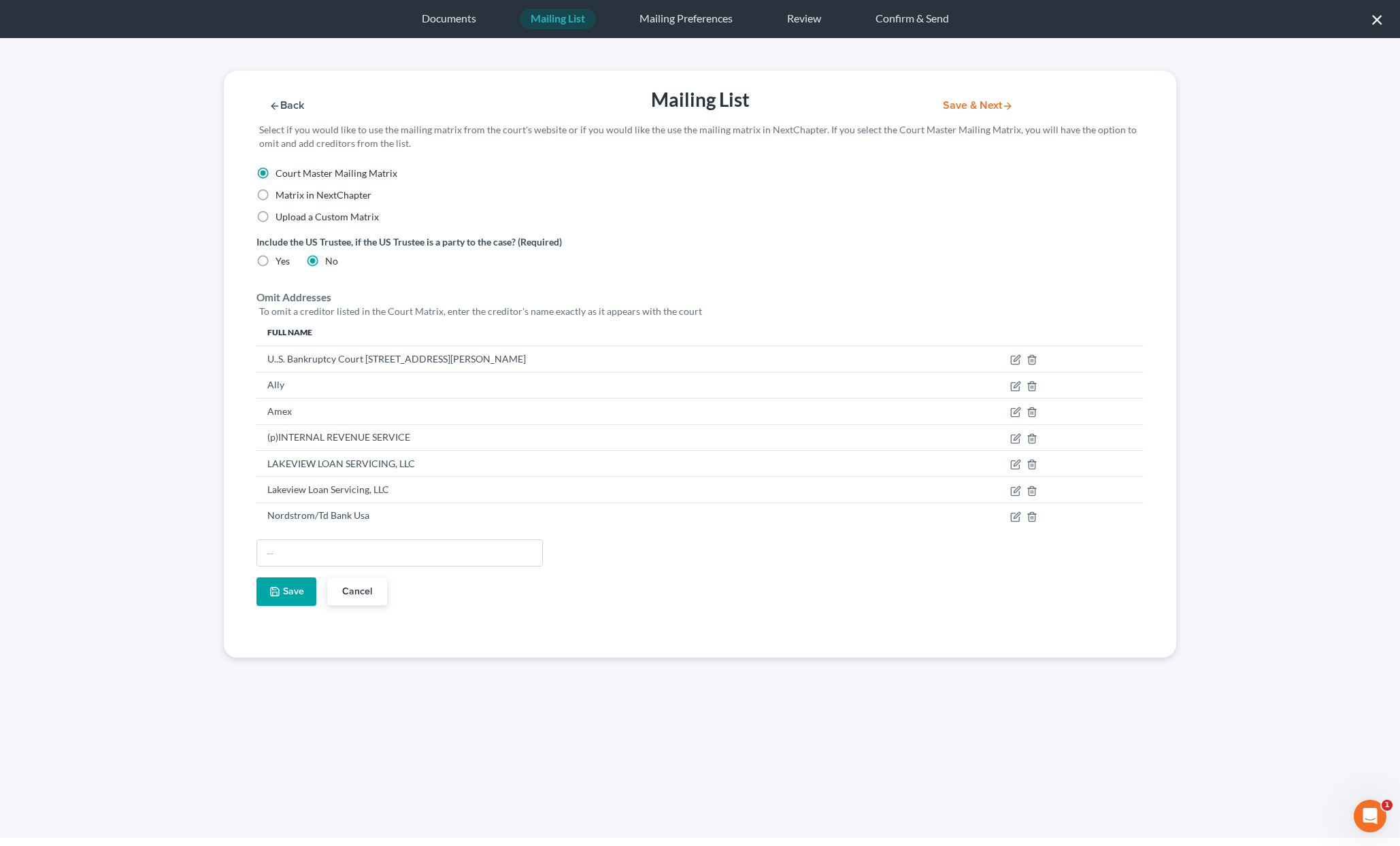
click at [283, 575] on div at bounding box center [699, 558] width 901 height 38
click at [287, 561] on input "text" at bounding box center [399, 553] width 285 height 26
paste input "United States Trustee"
type input "United States Trustee"
click at [286, 590] on button "Save" at bounding box center [286, 591] width 60 height 29
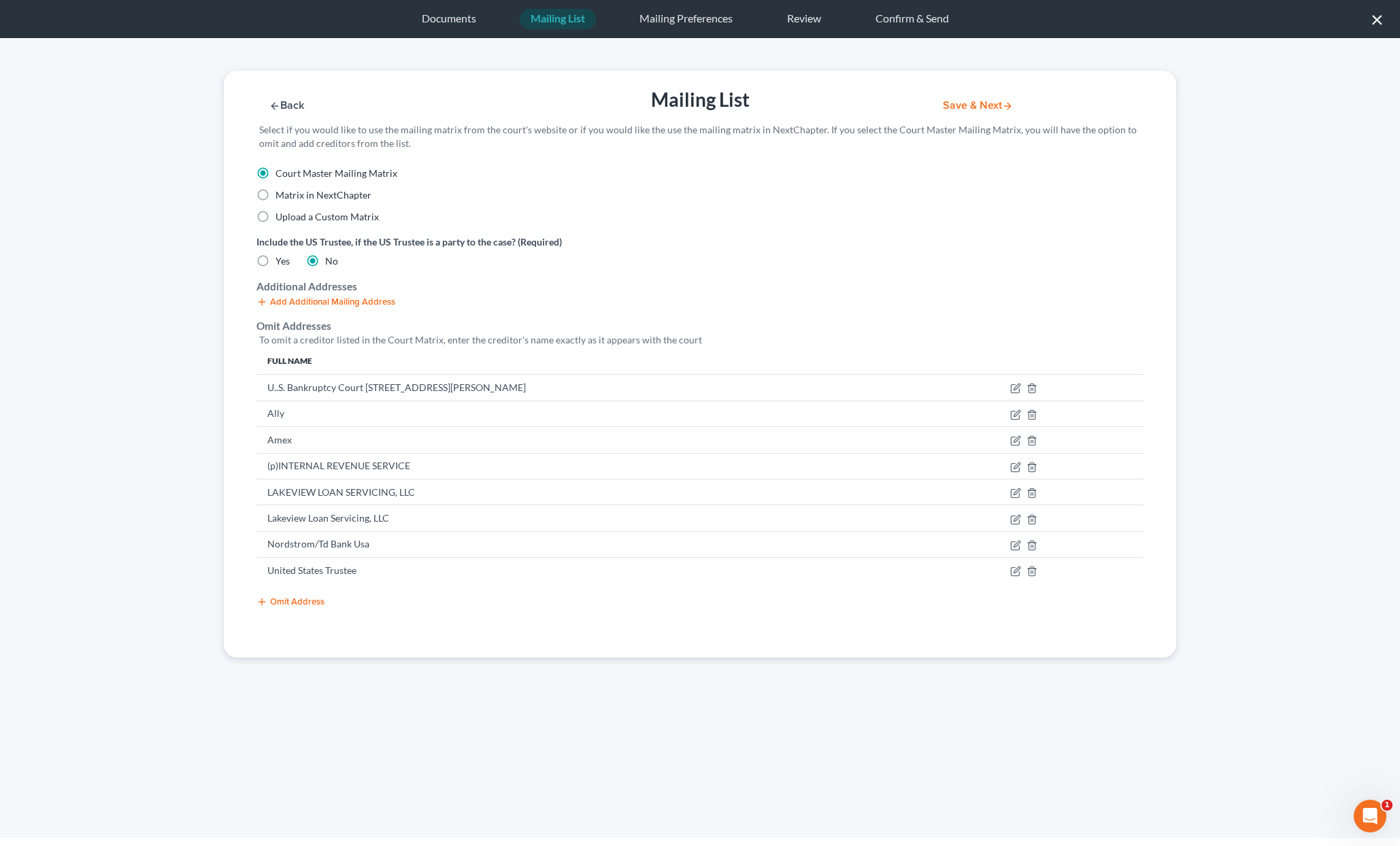
click at [286, 600] on button "Omit Address" at bounding box center [290, 602] width 68 height 11
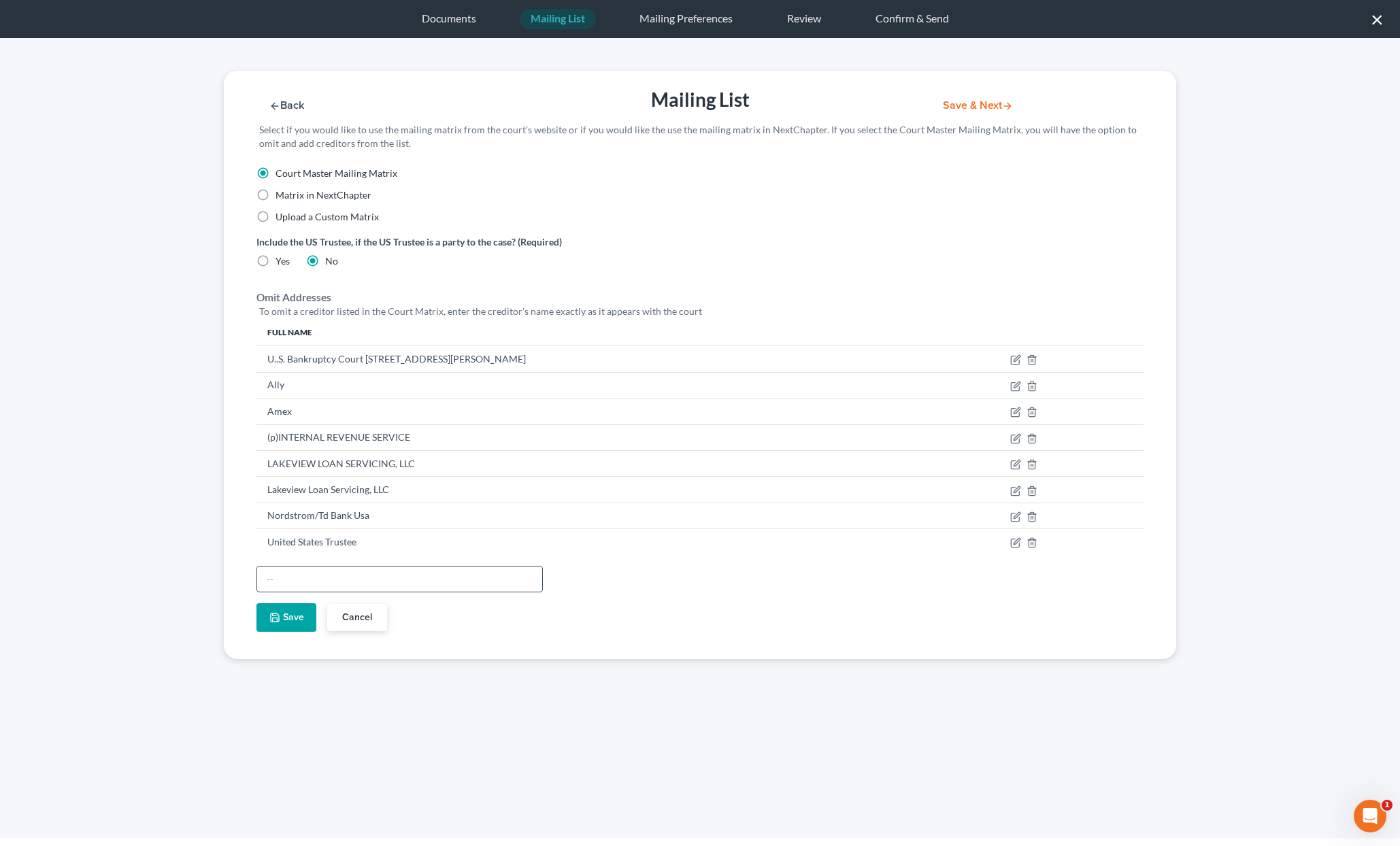
click at [290, 579] on input "text" at bounding box center [399, 579] width 285 height 26
paste input "(p)[PERSON_NAME] [PERSON_NAME]"
type input "(p)[PERSON_NAME] [PERSON_NAME]"
click at [290, 613] on button "Save" at bounding box center [286, 617] width 60 height 29
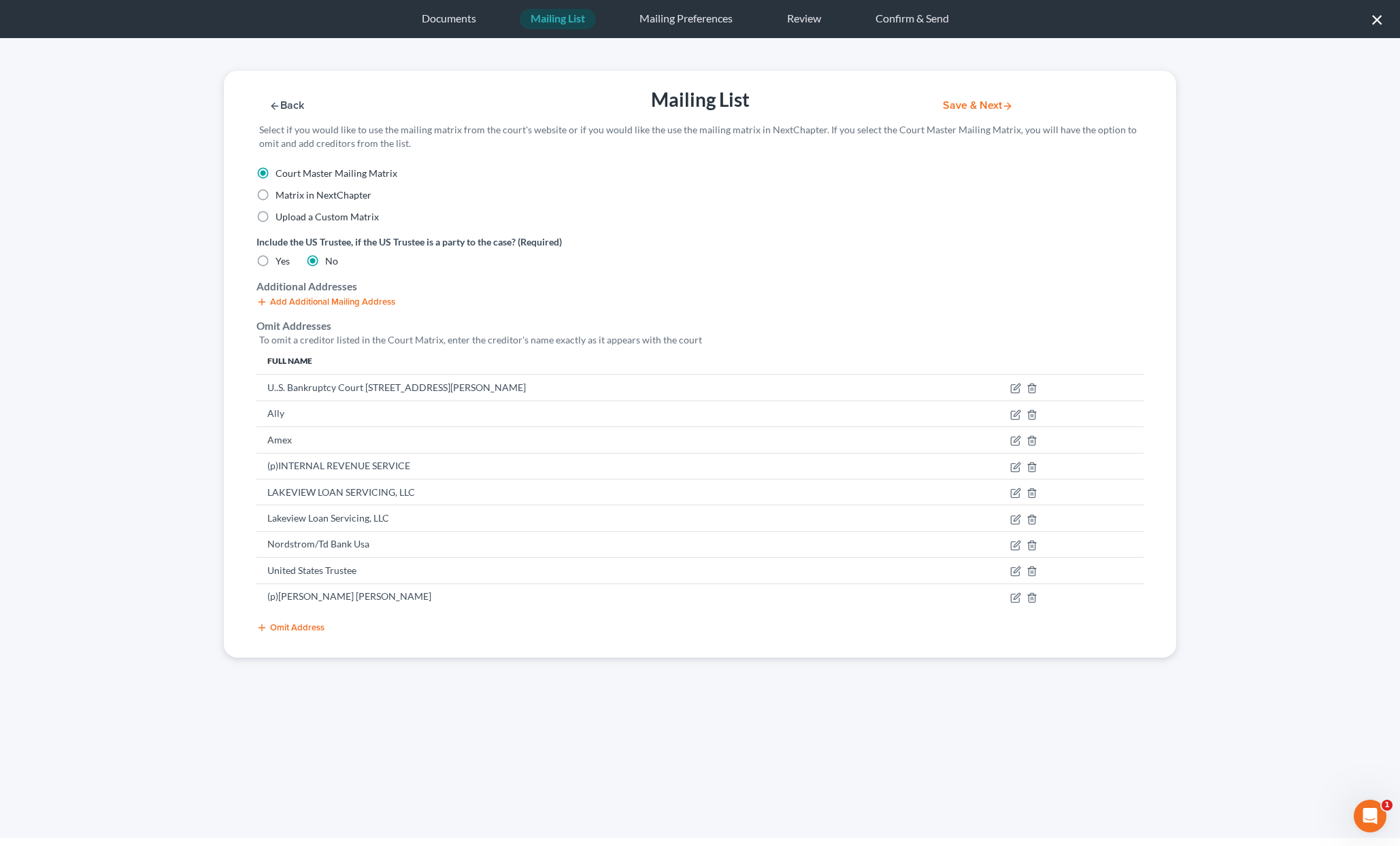
click at [286, 625] on button "Omit Address" at bounding box center [290, 628] width 68 height 11
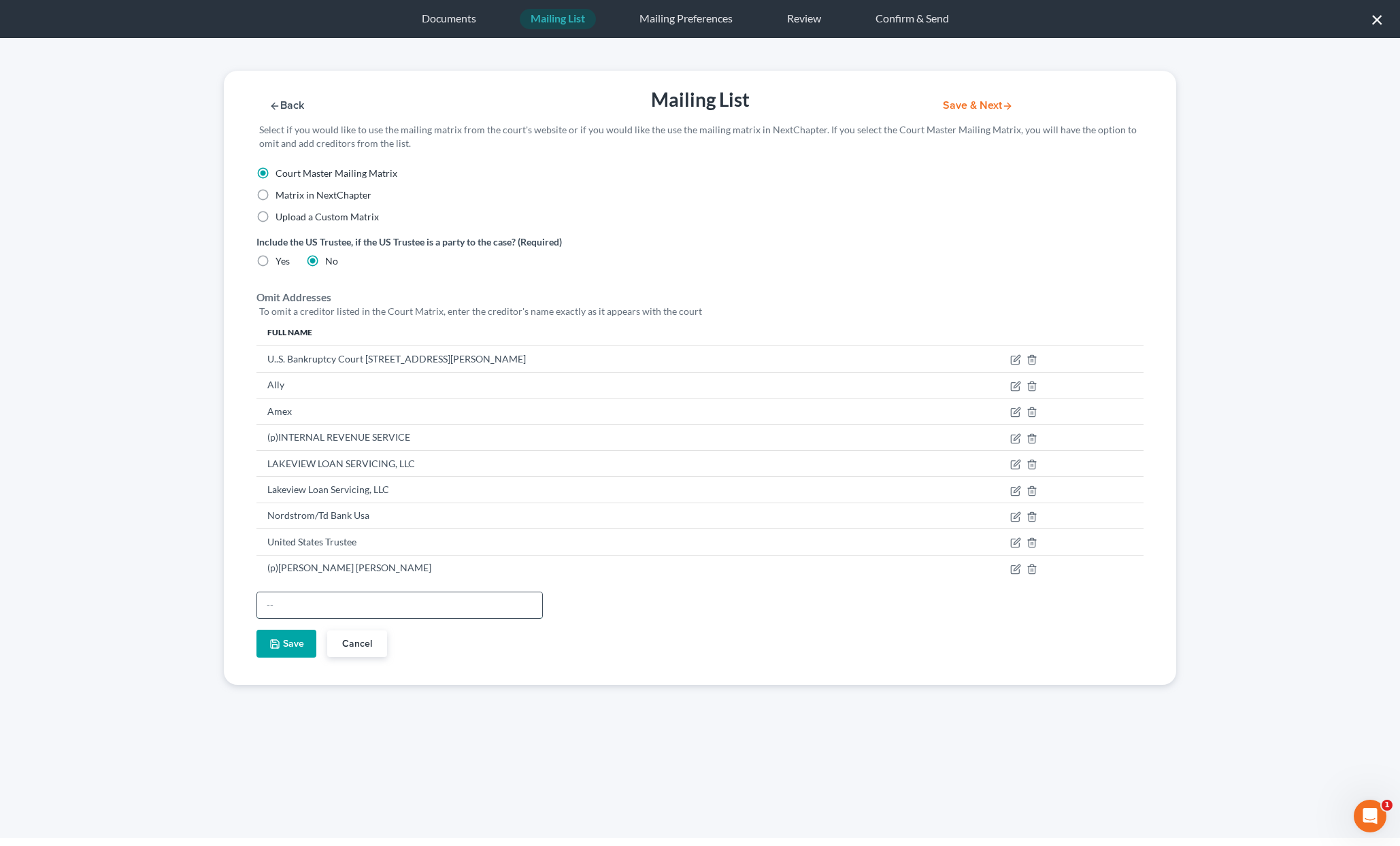
click at [282, 609] on input "text" at bounding box center [399, 605] width 285 height 26
paste input "[PERSON_NAME]"
type input "[PERSON_NAME]"
click at [283, 638] on button "Save" at bounding box center [286, 643] width 60 height 29
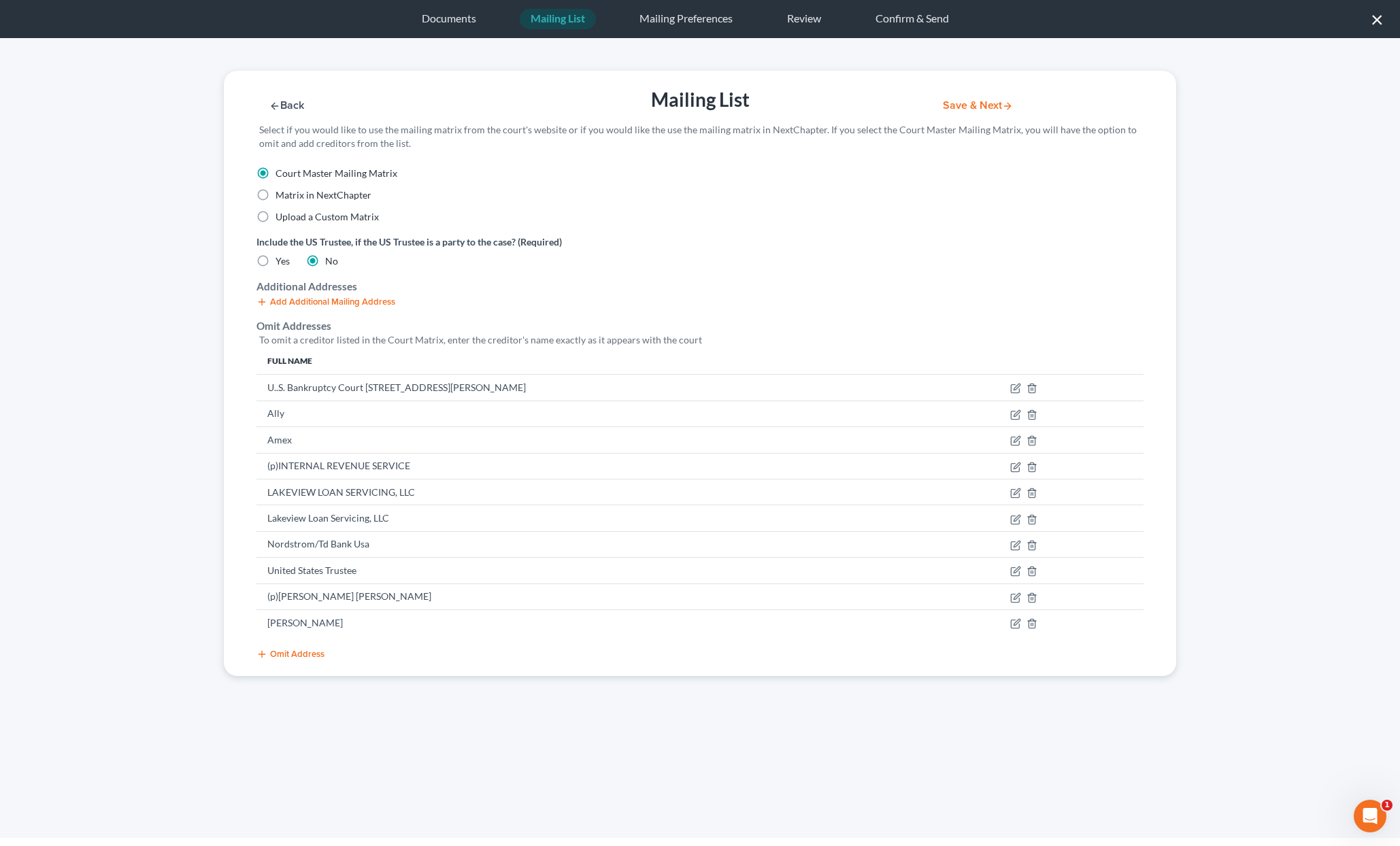
click at [283, 658] on button "Omit Address" at bounding box center [290, 655] width 68 height 11
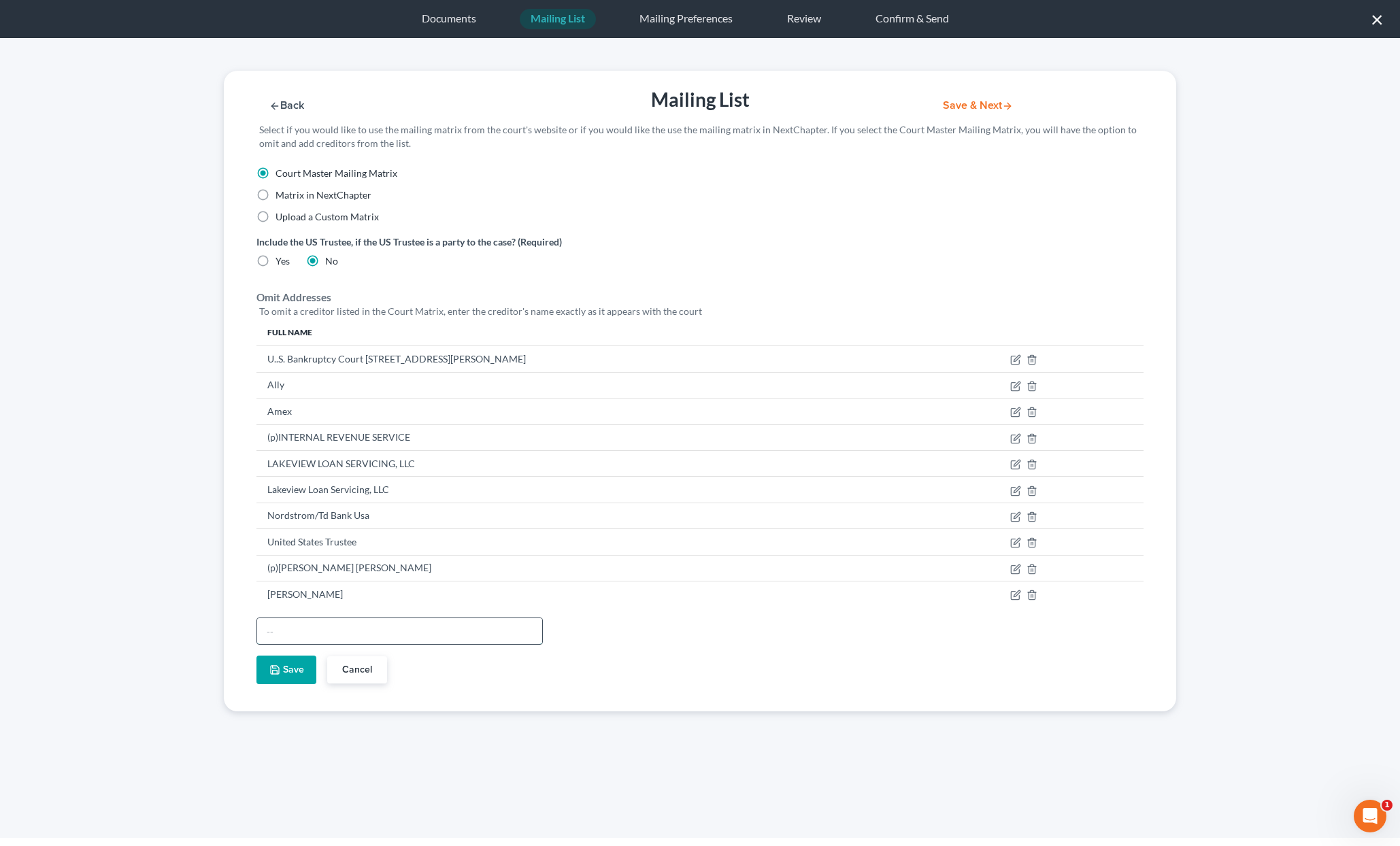
click at [282, 630] on input "text" at bounding box center [399, 631] width 285 height 26
paste input "[PERSON_NAME]"
type input "[PERSON_NAME]"
click at [280, 668] on button "Save" at bounding box center [286, 670] width 60 height 29
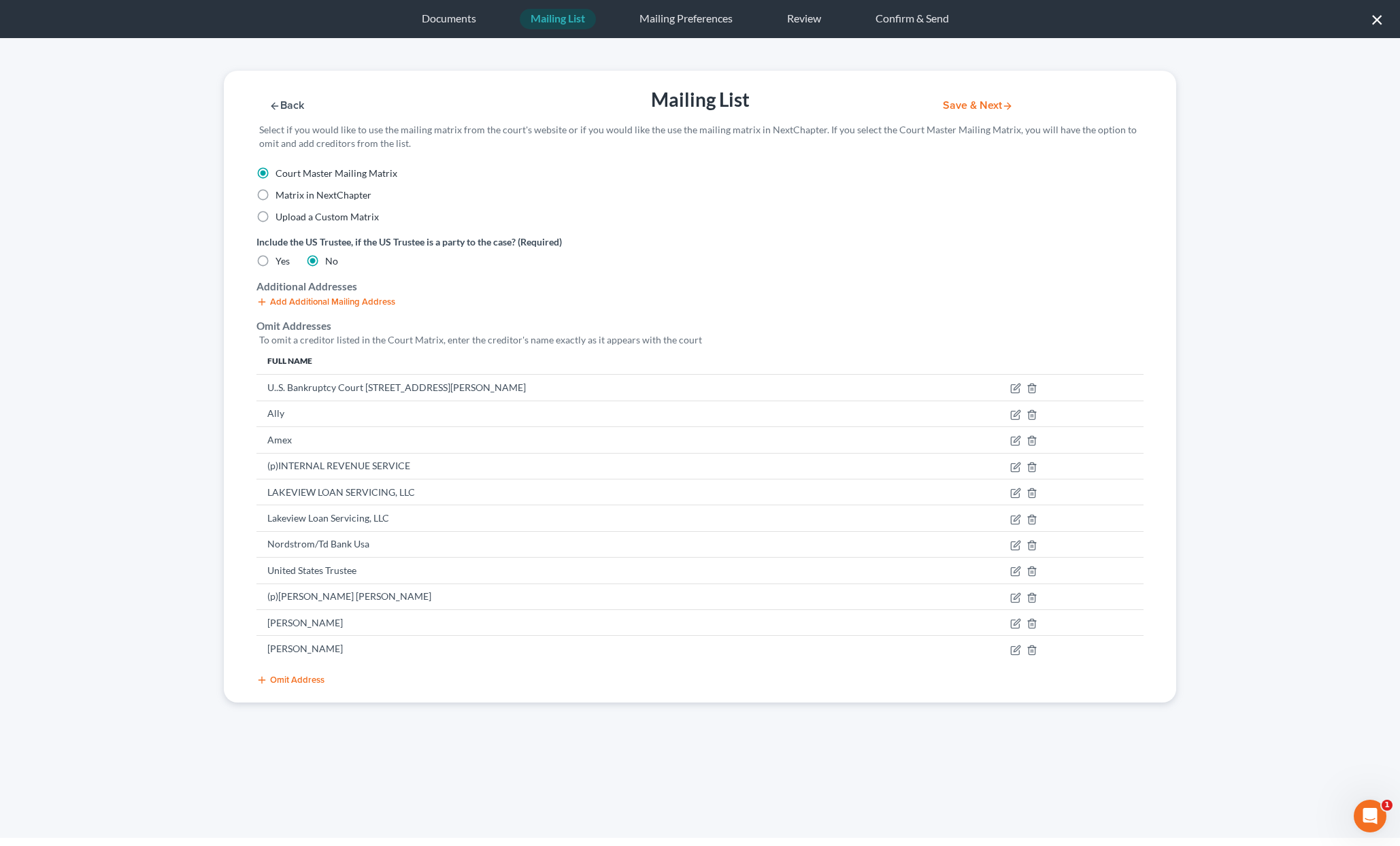
click at [977, 101] on button "Save & Next" at bounding box center [978, 106] width 92 height 12
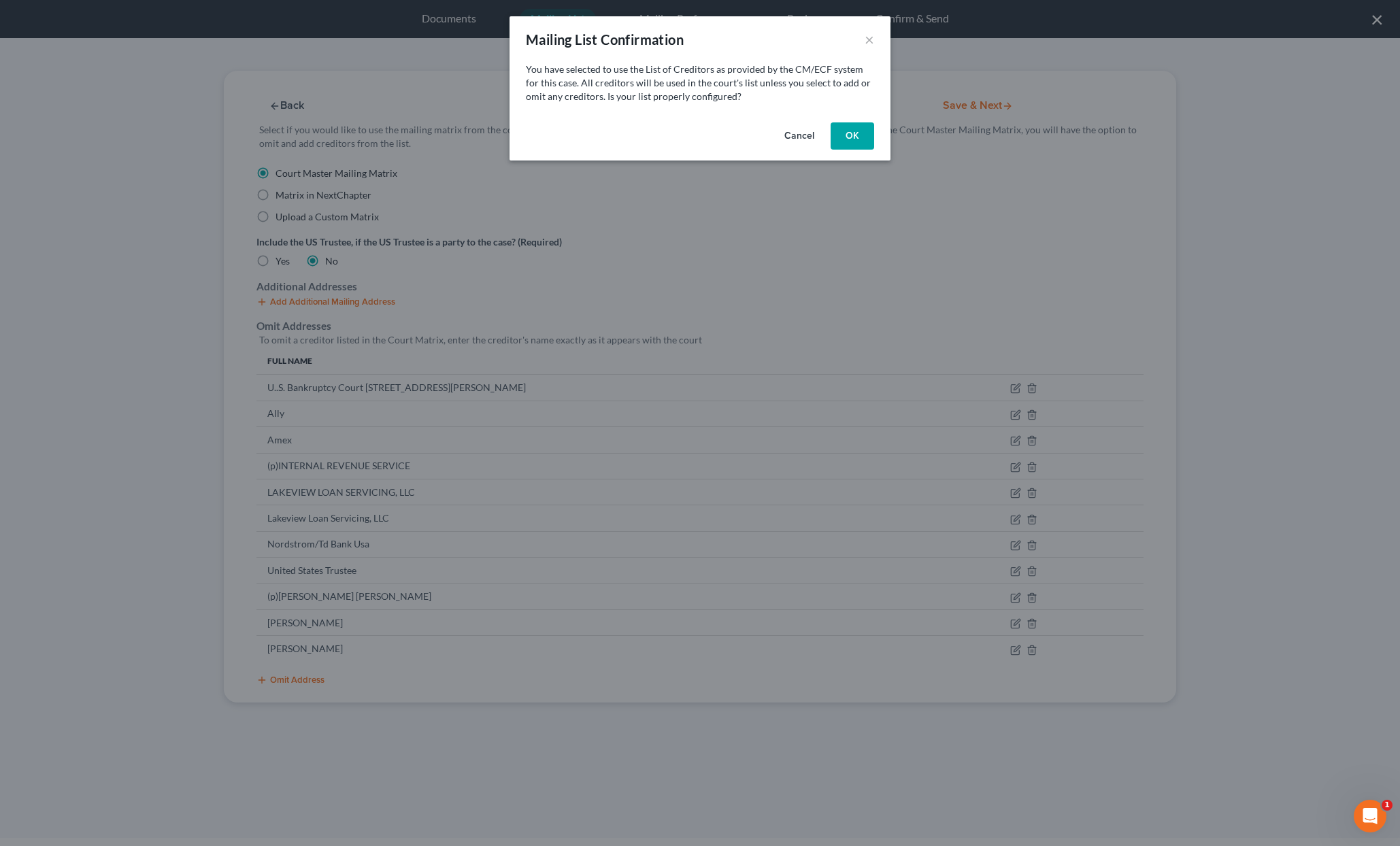
click at [864, 141] on button "OK" at bounding box center [853, 136] width 44 height 27
select select "50"
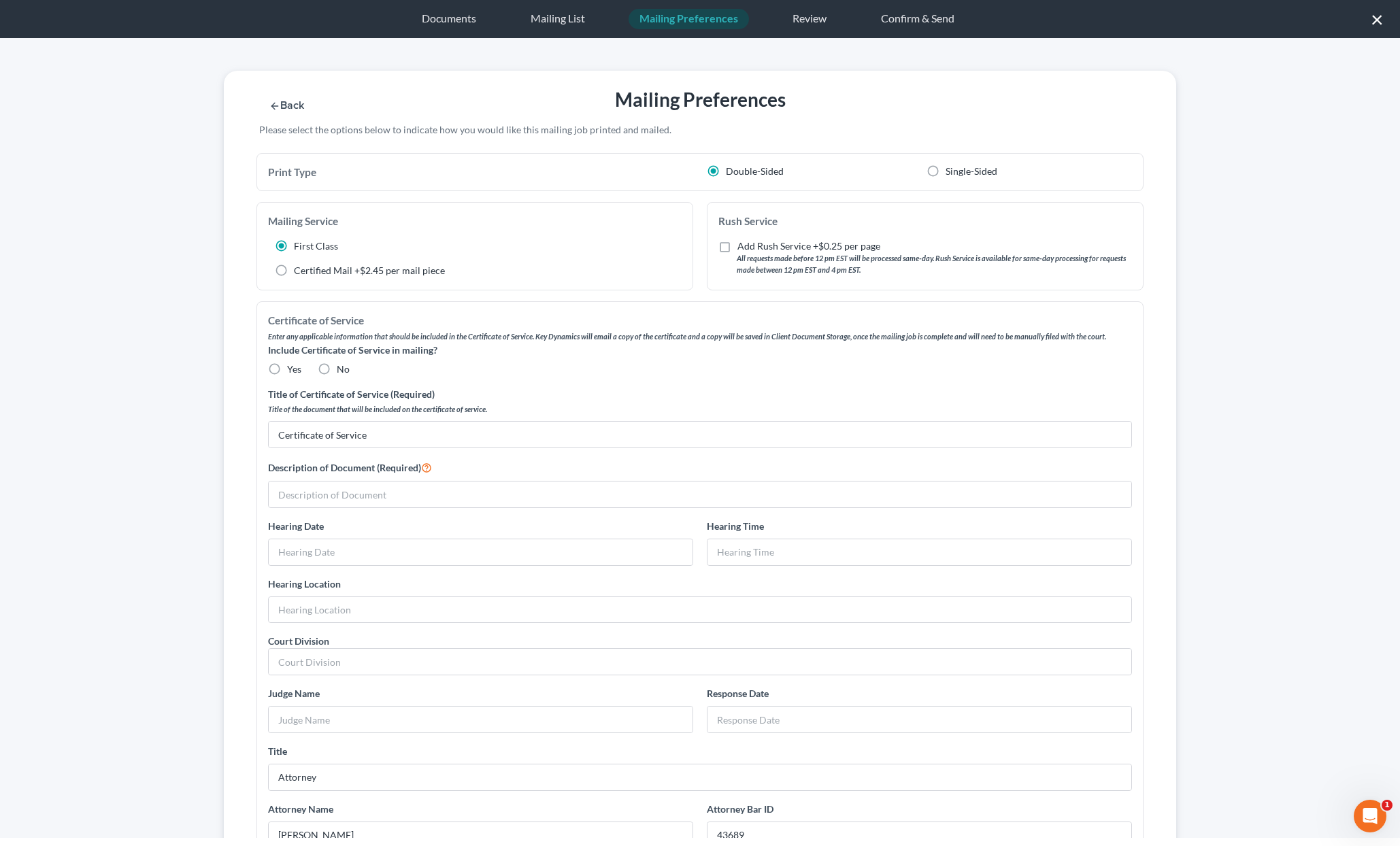
click at [336, 370] on label "No" at bounding box center [343, 370] width 13 height 14
click at [342, 370] on input "No" at bounding box center [346, 367] width 9 height 9
radio input "true"
click at [347, 490] on input "text" at bounding box center [700, 494] width 862 height 26
drag, startPoint x: 477, startPoint y: 494, endPoint x: 215, endPoint y: 490, distance: 262.0
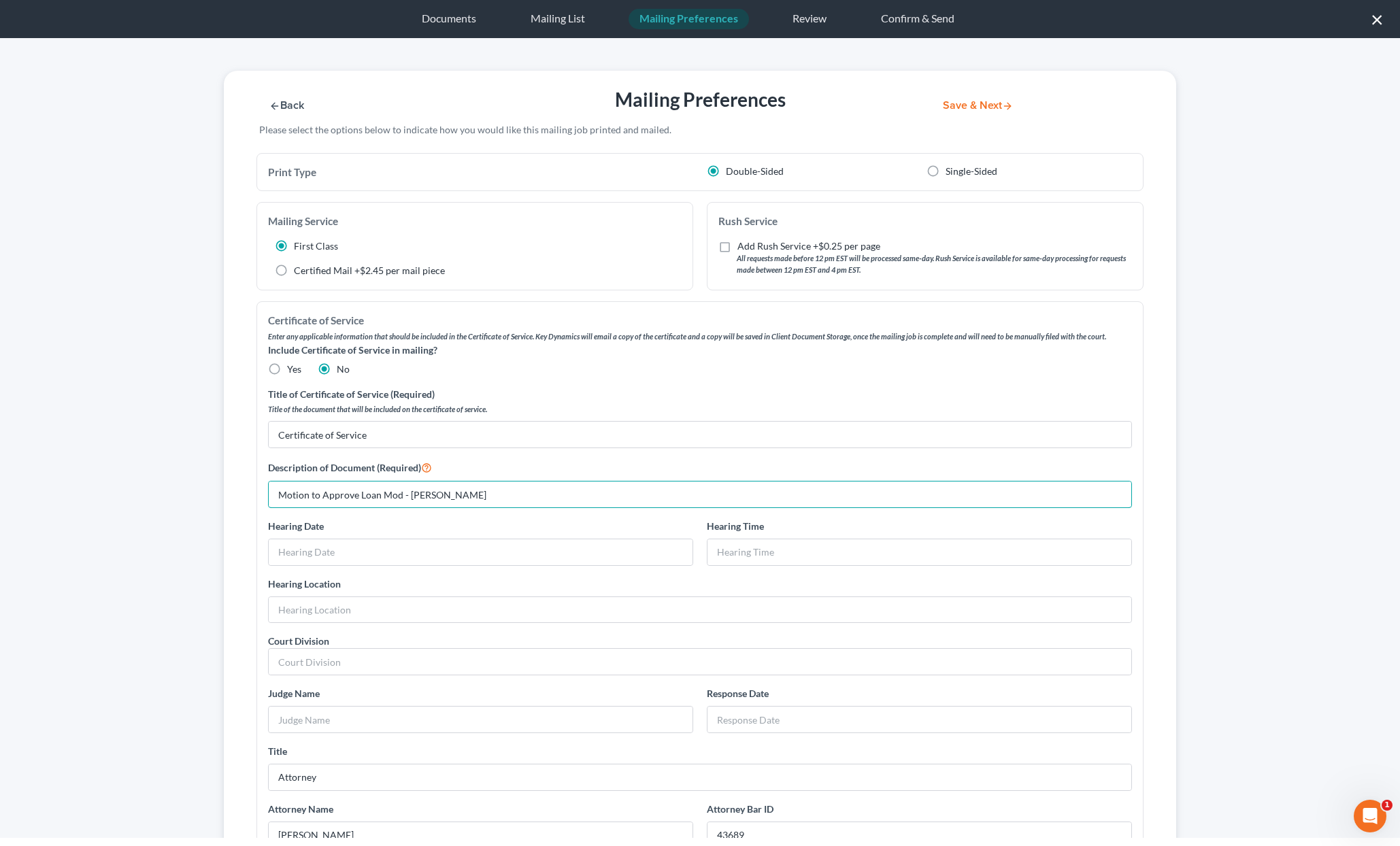
click at [224, 494] on div "Print Type Double-Sided Single-Sided Mailing Service First Class Certified Mail…" at bounding box center [699, 629] width 952 height 953
type input "Motion to Approve Loan Mod - [PERSON_NAME]"
click at [974, 103] on button "Save & Next" at bounding box center [978, 106] width 92 height 12
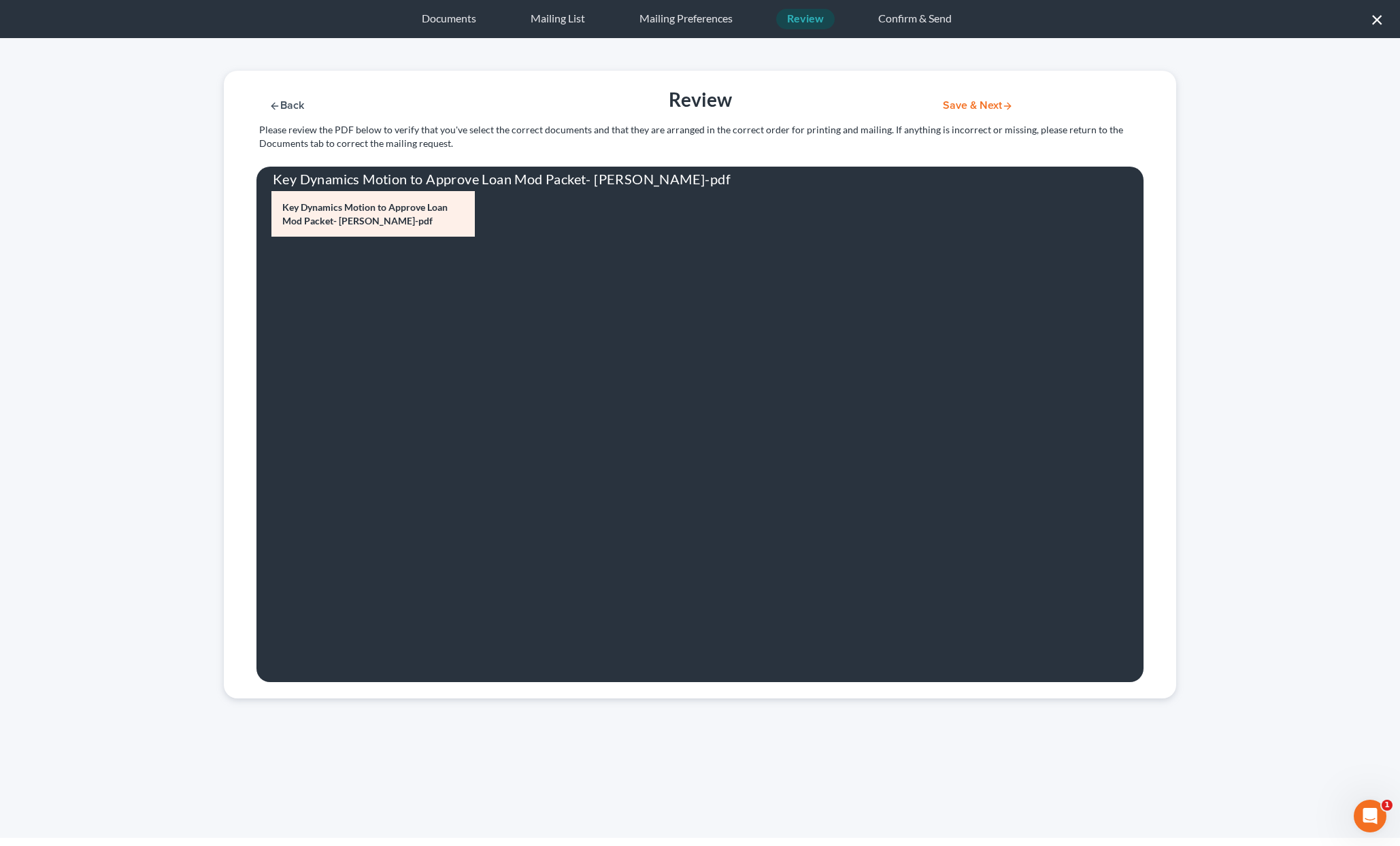
click at [993, 104] on button "Save & Next" at bounding box center [978, 106] width 92 height 12
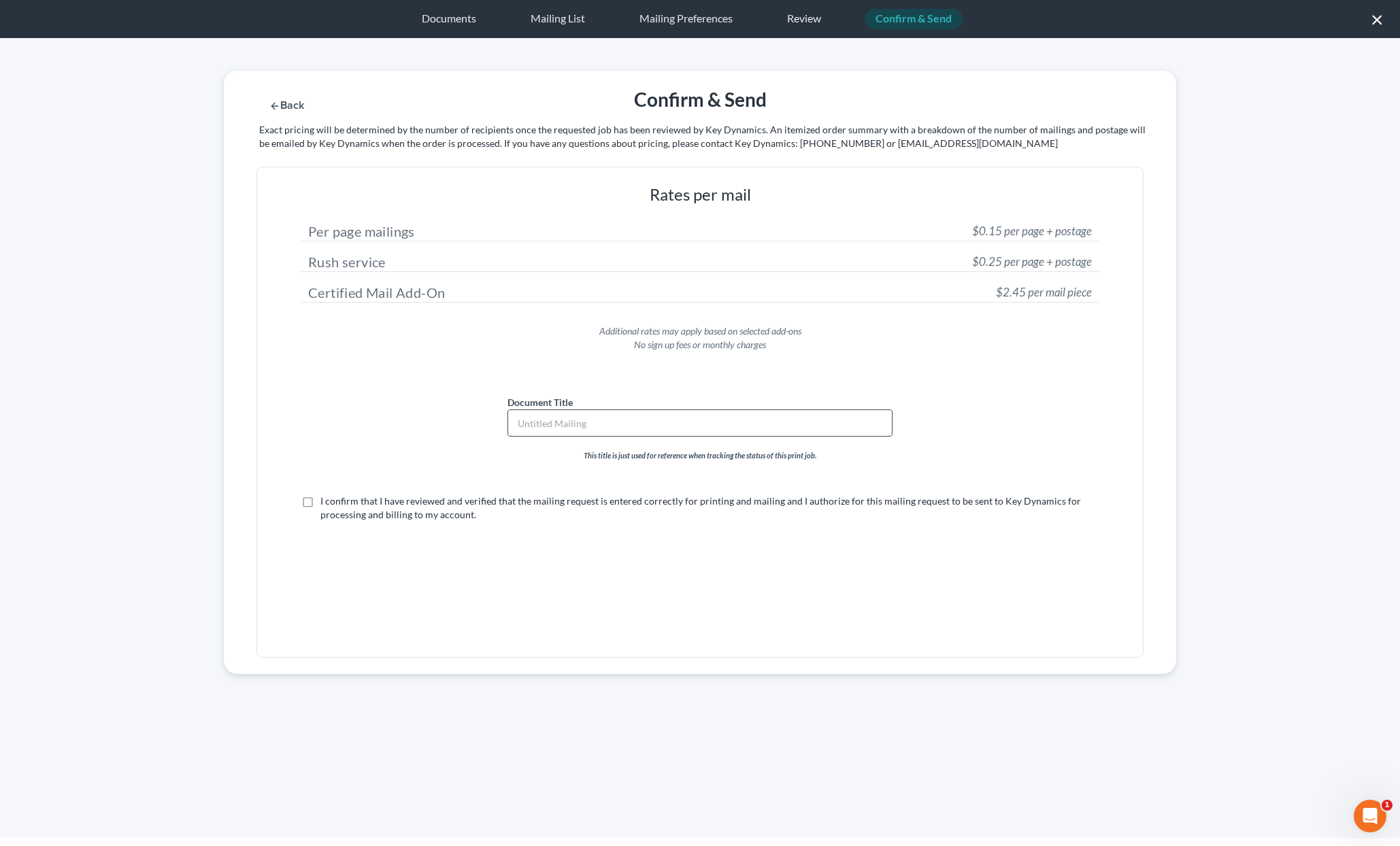
click at [590, 413] on input "text" at bounding box center [700, 423] width 384 height 26
paste input "Motion to Approve Loan Mod - [PERSON_NAME]"
type input "Motion to Approve Loan Mod - [PERSON_NAME]"
click at [320, 501] on label "I confirm that I have reviewed and verified that the mailing request is entered…" at bounding box center [709, 508] width 778 height 27
click at [326, 501] on input "I confirm that I have reviewed and verified that the mailing request is entered…" at bounding box center [330, 499] width 9 height 9
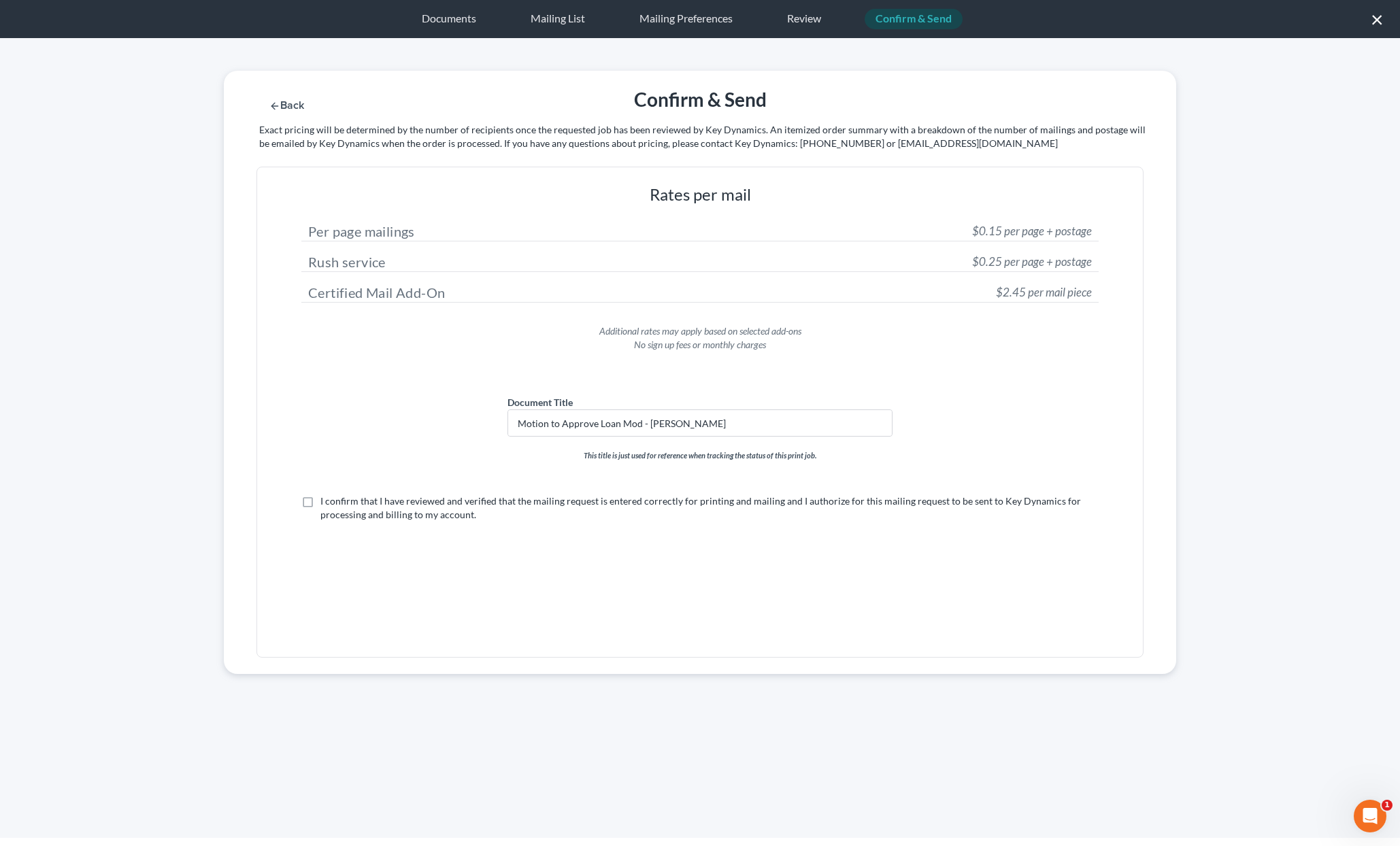
checkbox input "true"
click at [977, 111] on button "Submit for Mailing" at bounding box center [995, 106] width 127 height 12
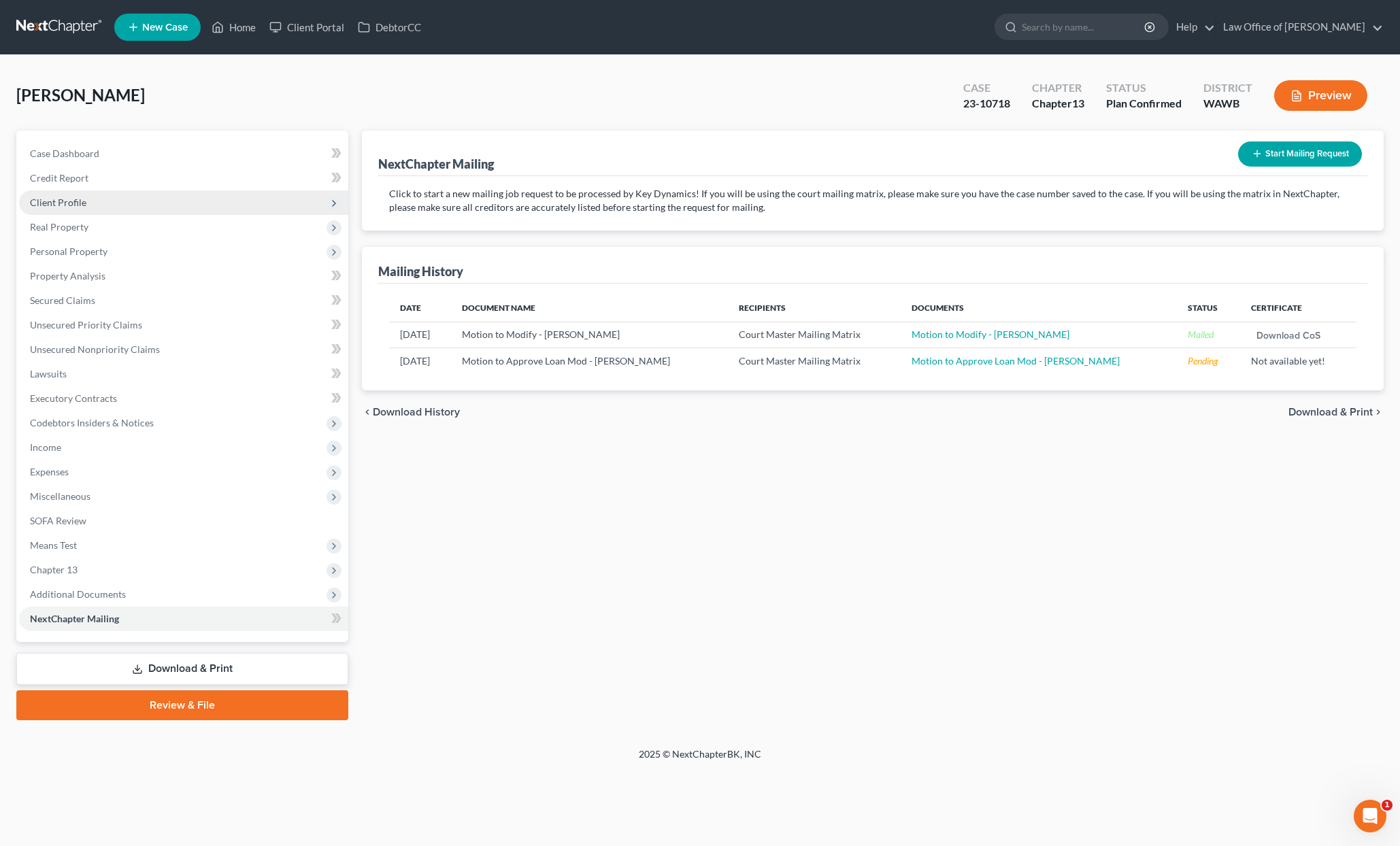
click at [192, 207] on span "Client Profile" at bounding box center [183, 202] width 329 height 24
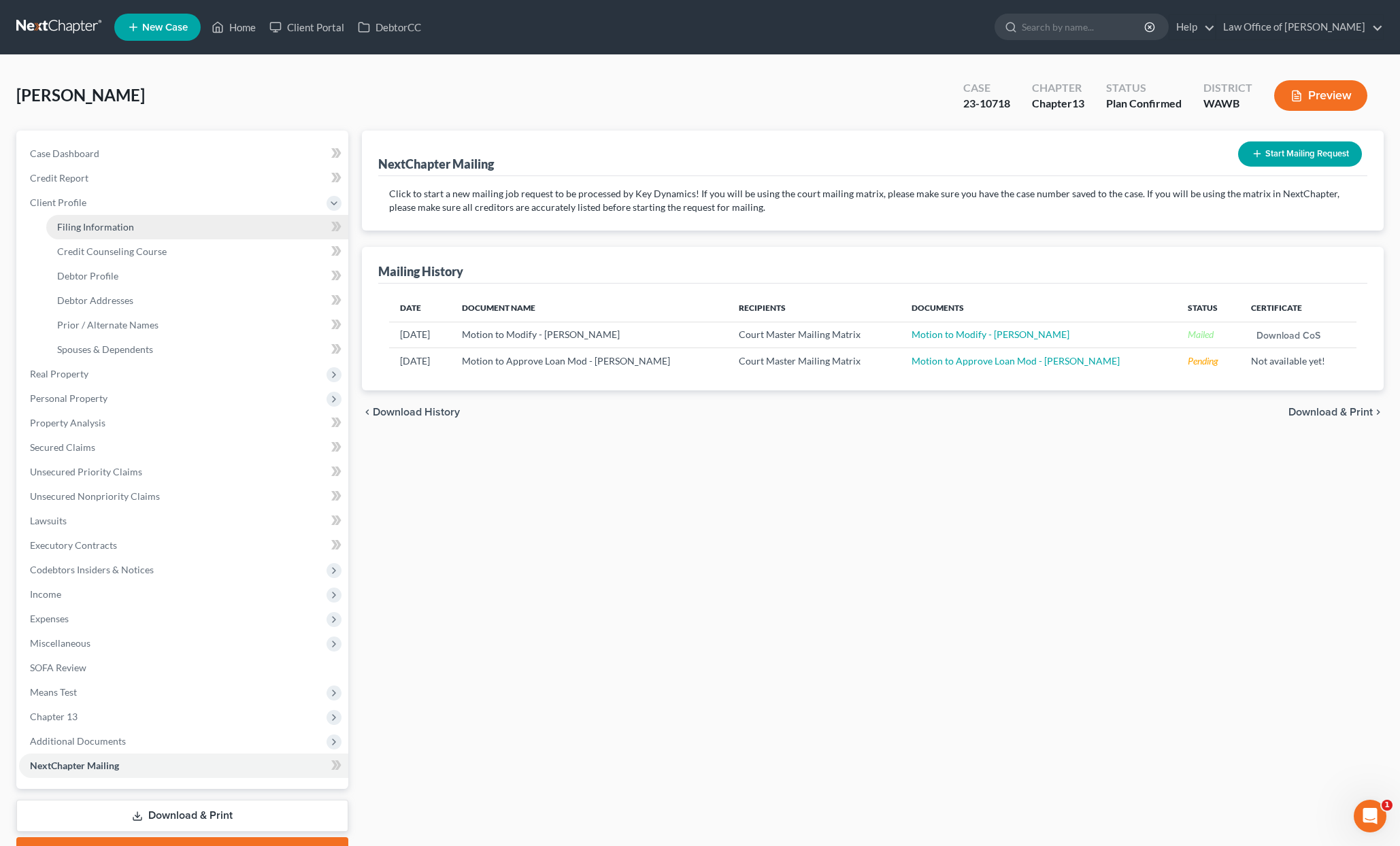
click at [177, 237] on link "Filing Information" at bounding box center [197, 227] width 302 height 24
select select "1"
select select "0"
select select "3"
select select "87"
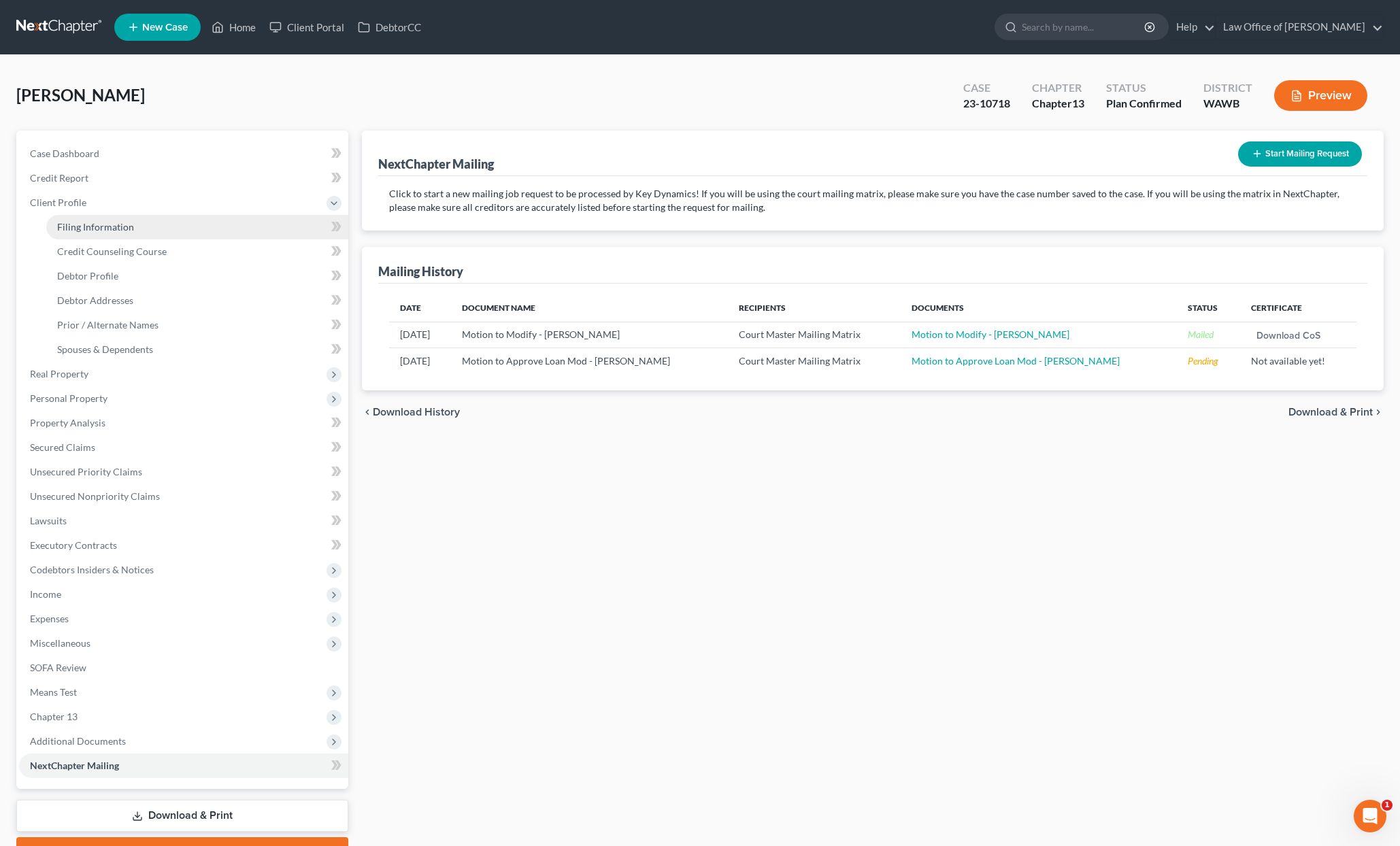
select select "0"
select select "50"
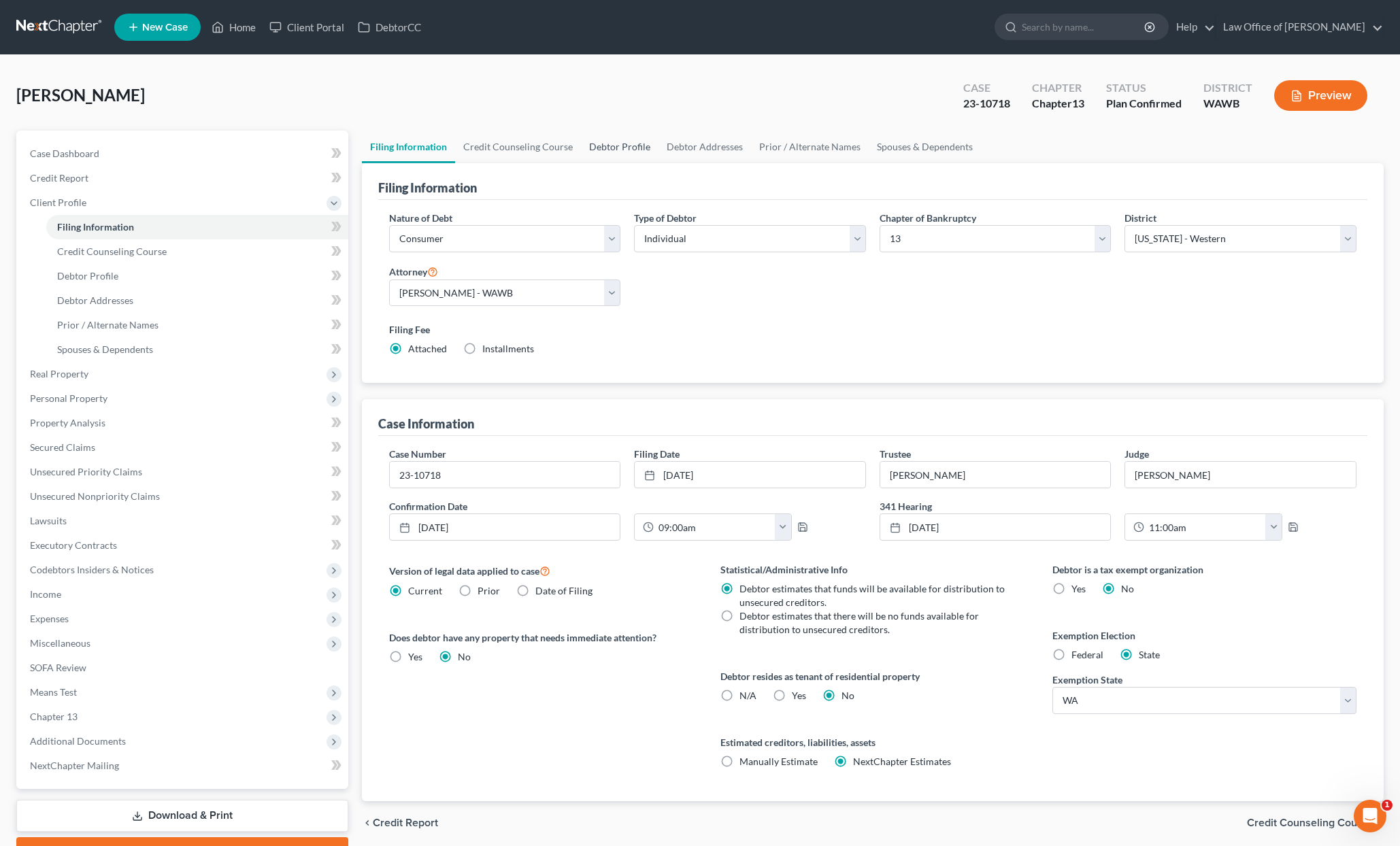
click at [604, 146] on link "Debtor Profile" at bounding box center [619, 147] width 77 height 33
select select "1"
select select "3"
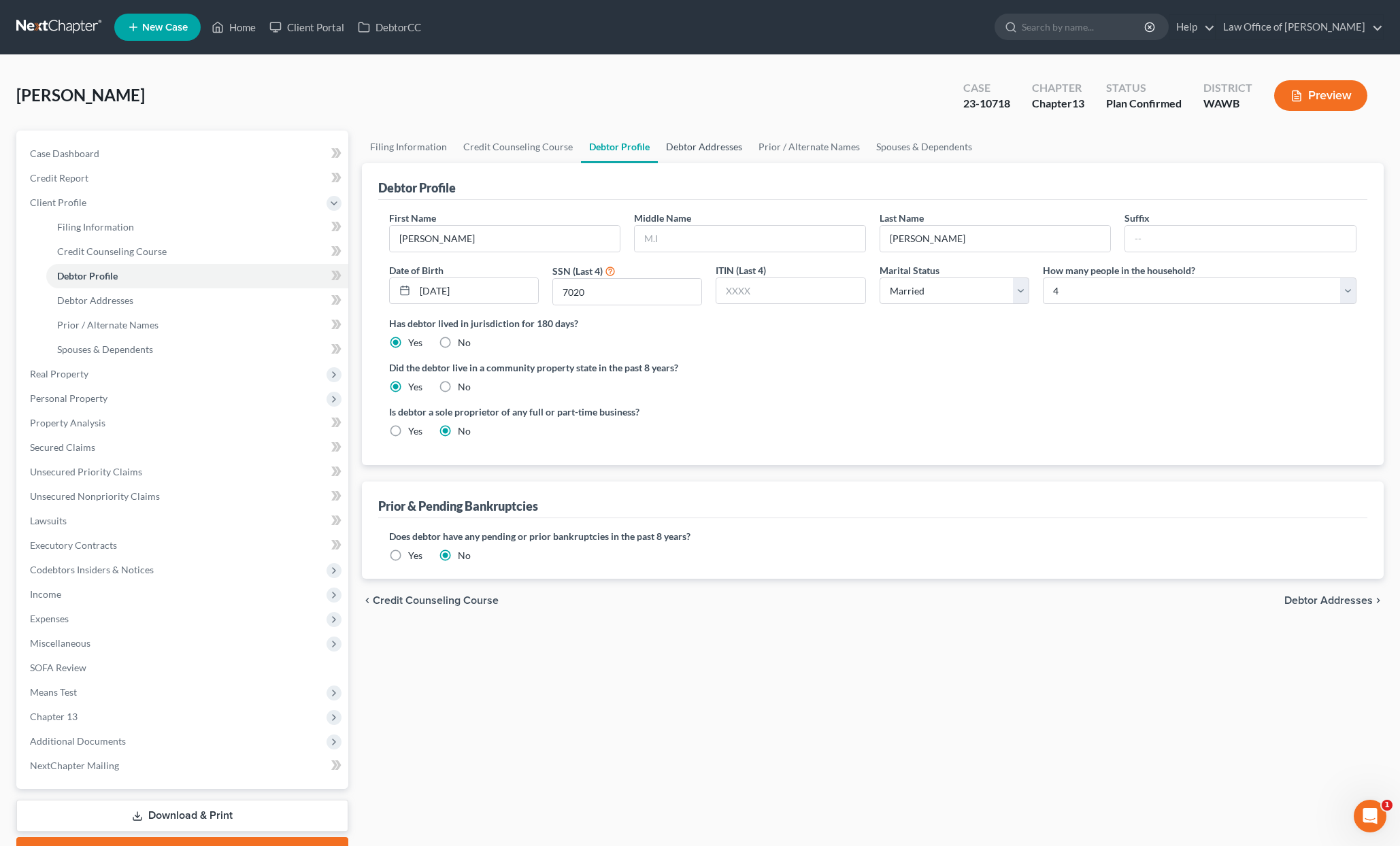
click at [727, 155] on link "Debtor Addresses" at bounding box center [703, 147] width 93 height 33
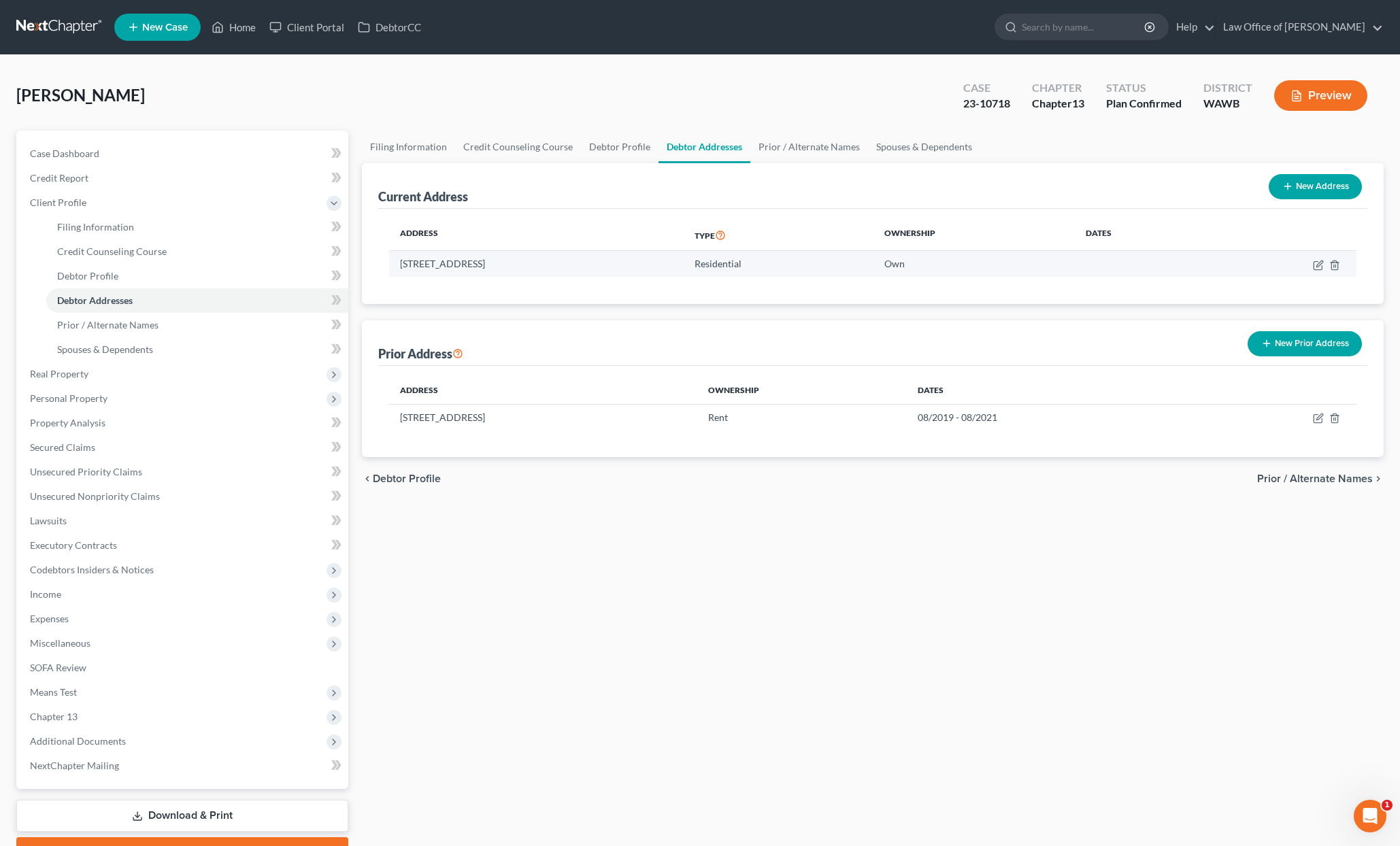
click at [1308, 260] on td at bounding box center [1282, 263] width 150 height 26
click at [1319, 267] on icon "button" at bounding box center [1319, 265] width 11 height 11
select select "50"
select select "0"
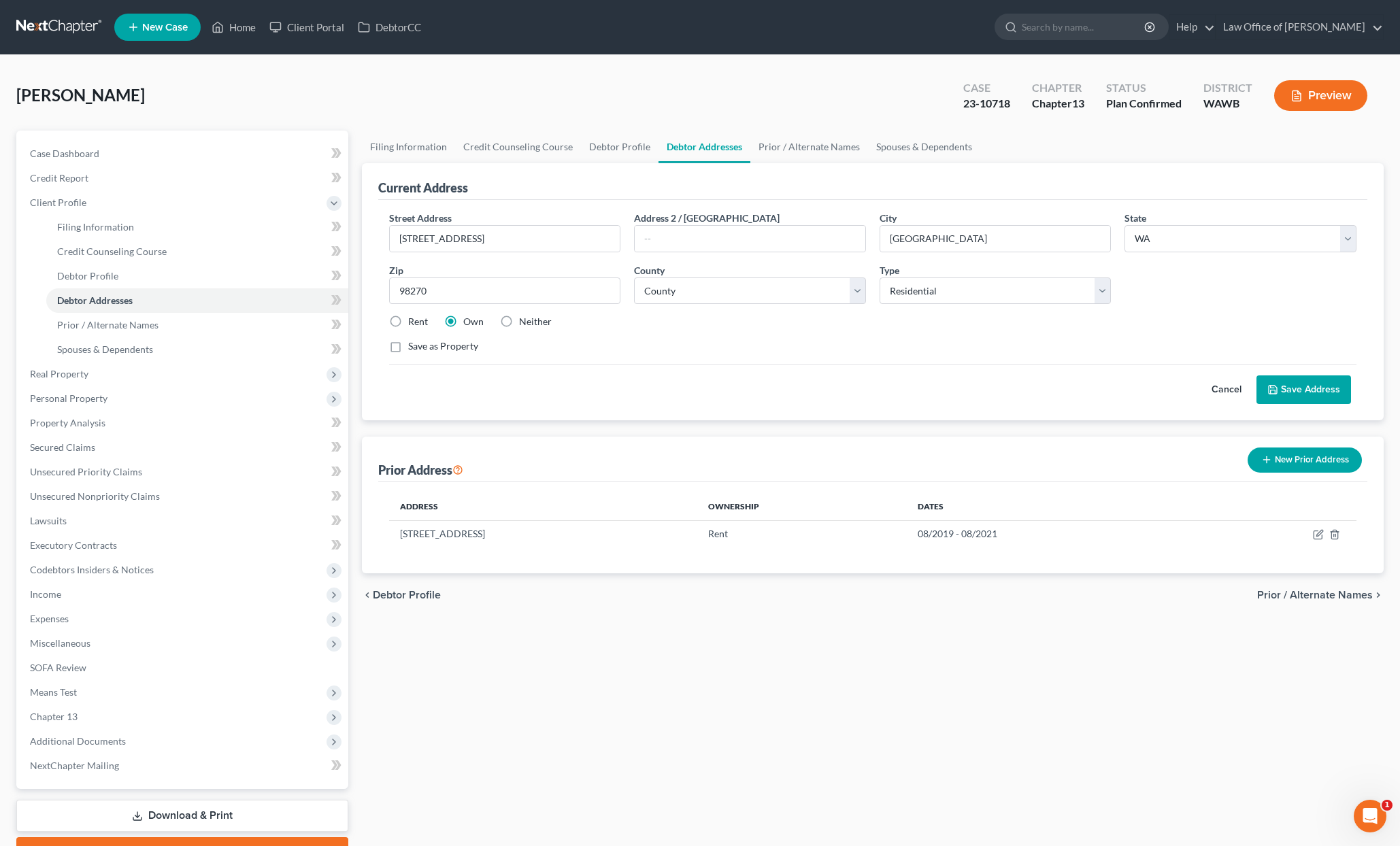
click at [1287, 390] on button "Save Address" at bounding box center [1304, 389] width 95 height 29
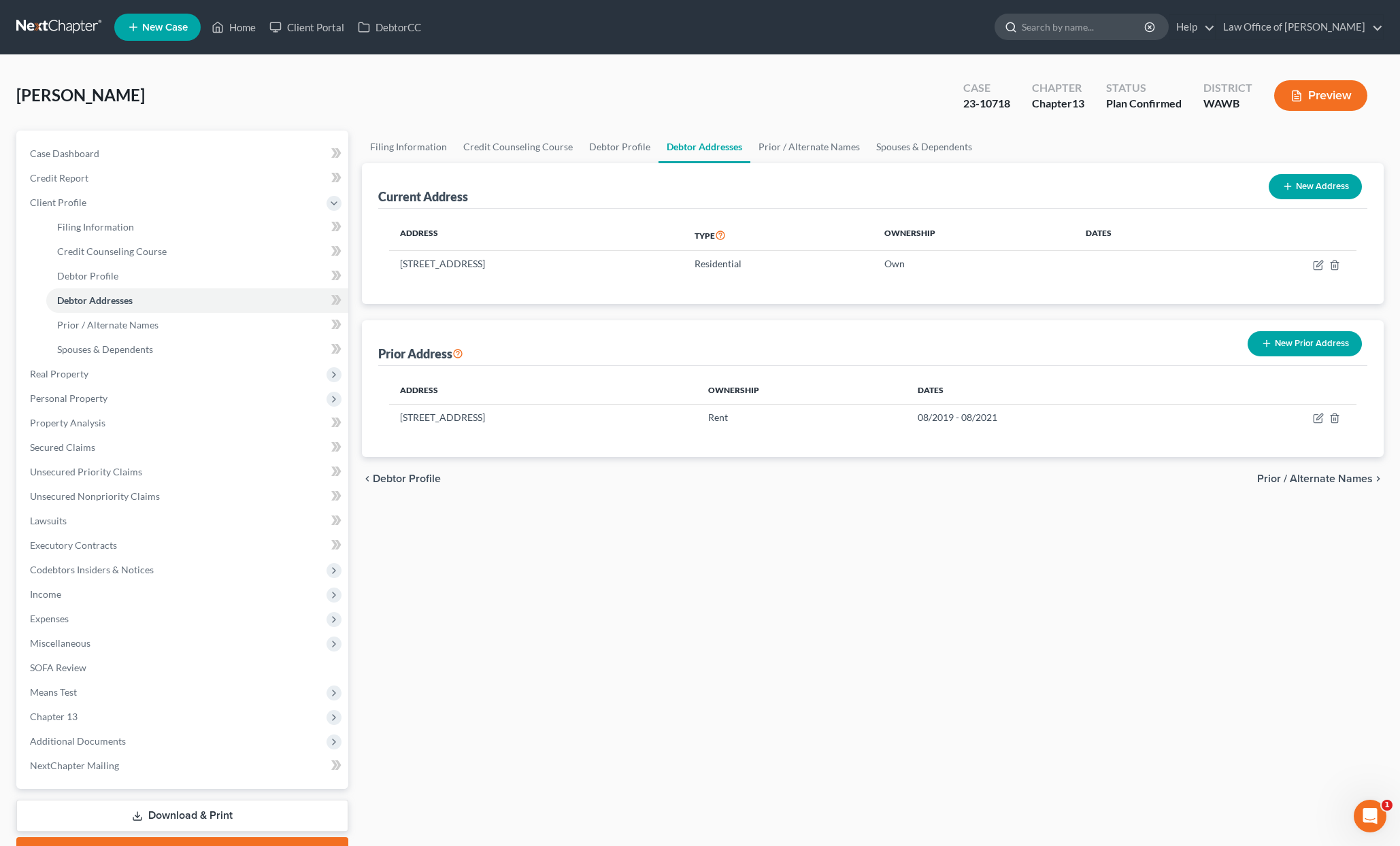
click at [1078, 29] on input "search" at bounding box center [1084, 27] width 125 height 25
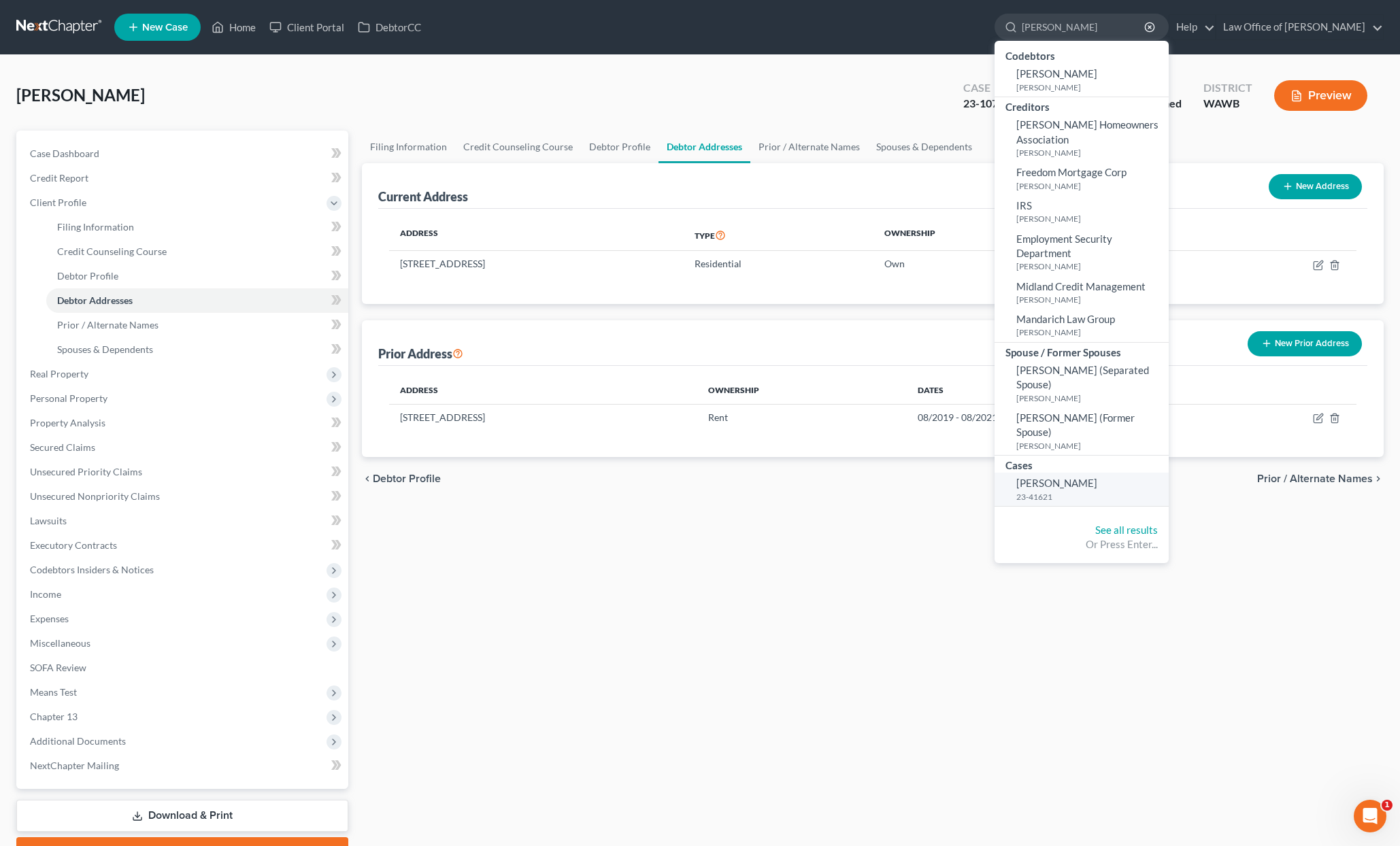
type input "[PERSON_NAME]"
click at [1078, 477] on span "[PERSON_NAME]" at bounding box center [1057, 483] width 81 height 13
select select "6"
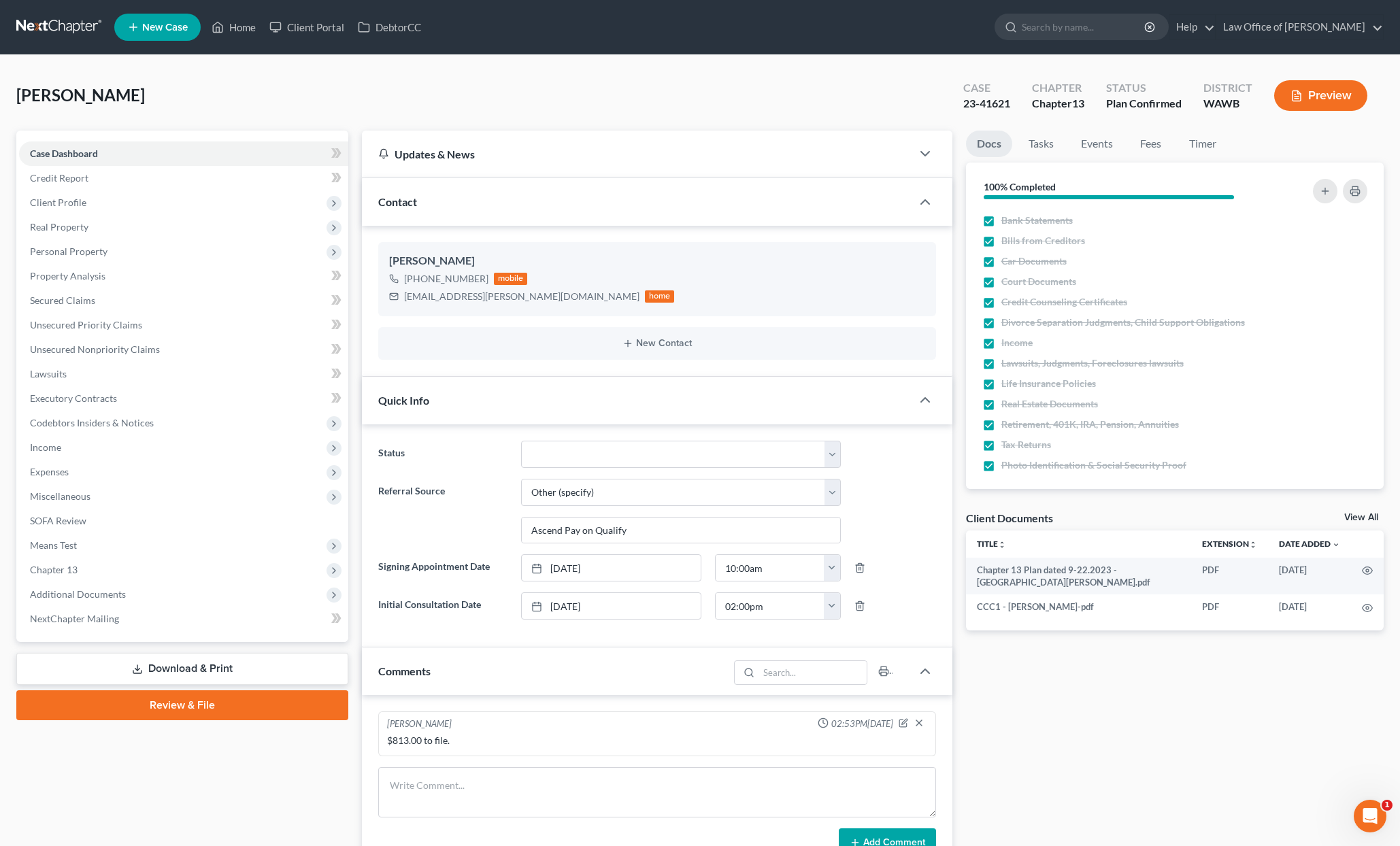
click at [804, 102] on div "[PERSON_NAME] Upgraded Case 23-41621 Chapter Chapter 13 Status Plan Confirmed D…" at bounding box center [699, 101] width 1367 height 59
